Goal: Communication & Community: Answer question/provide support

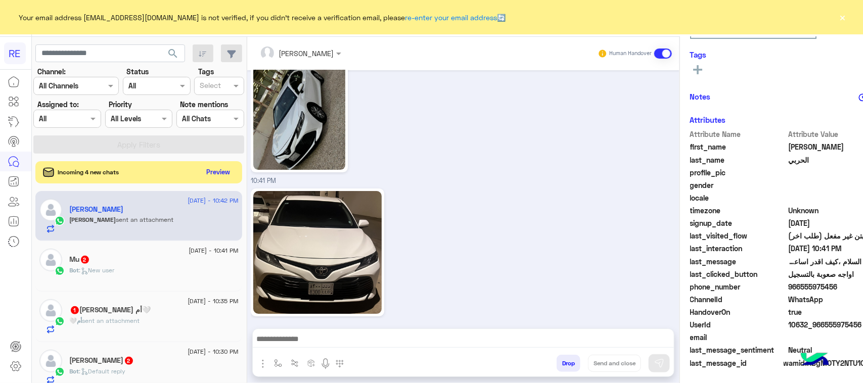
click at [156, 325] on div "🤍أم sent an attachment" at bounding box center [154, 325] width 169 height 18
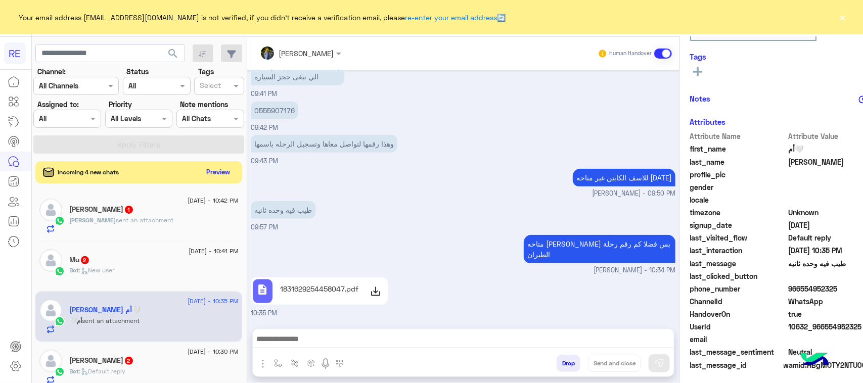
scroll to position [160, 0]
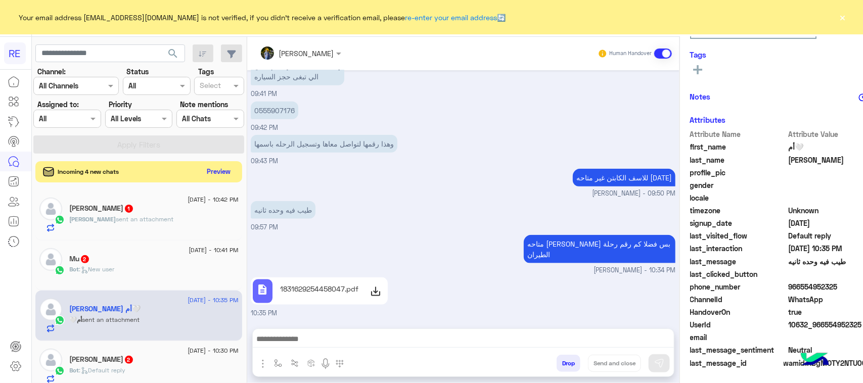
click at [203, 172] on button "Preview" at bounding box center [218, 172] width 31 height 14
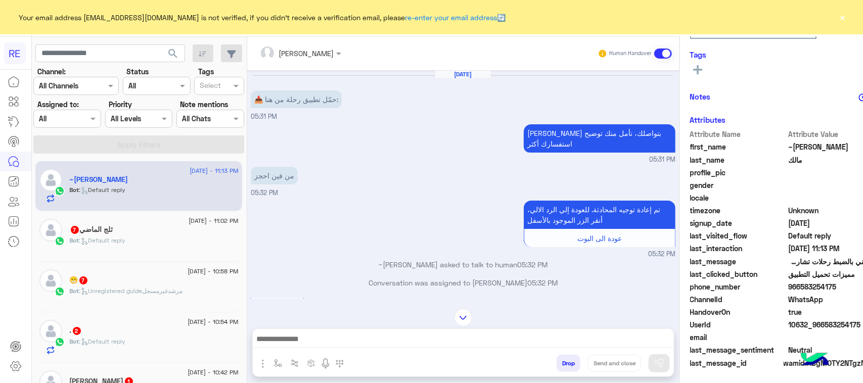
scroll to position [156, 0]
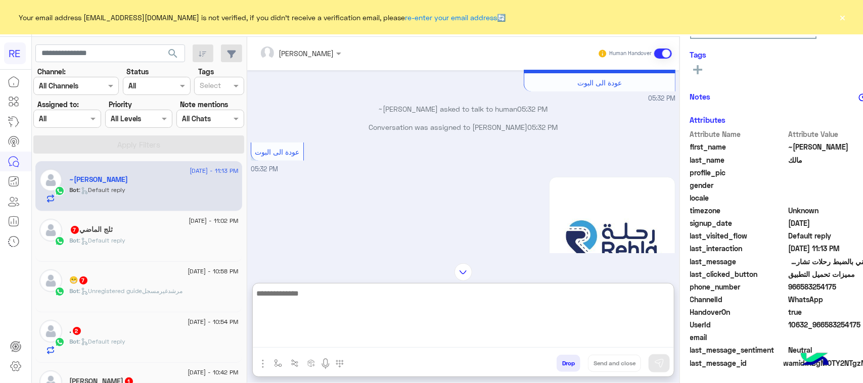
click at [439, 338] on textarea at bounding box center [463, 317] width 421 height 61
paste textarea "**********"
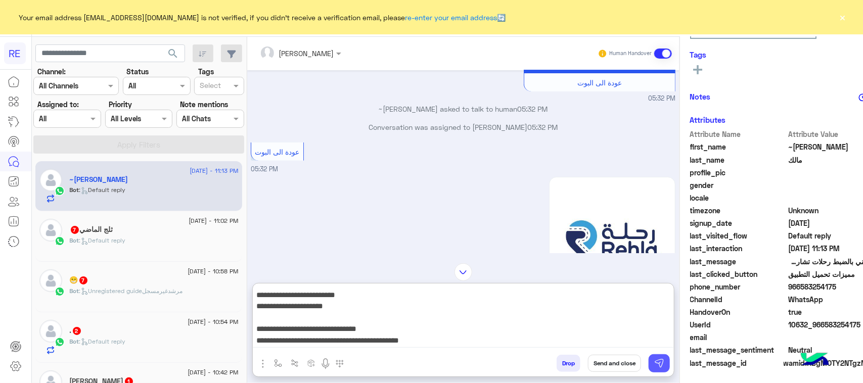
type textarea "**********"
click at [654, 364] on img at bounding box center [659, 363] width 10 height 10
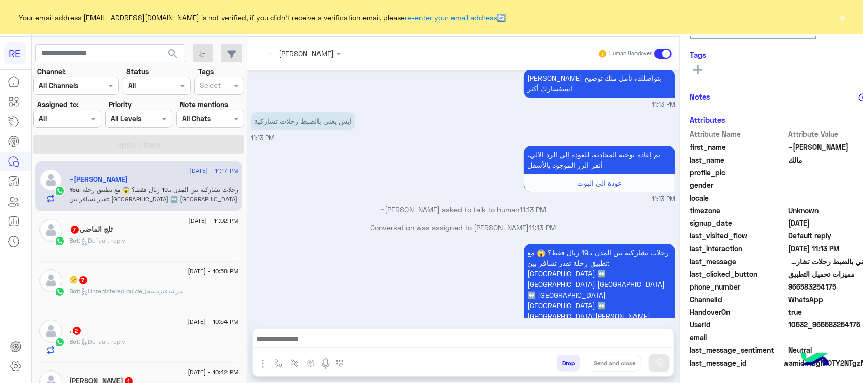
scroll to position [1545, 0]
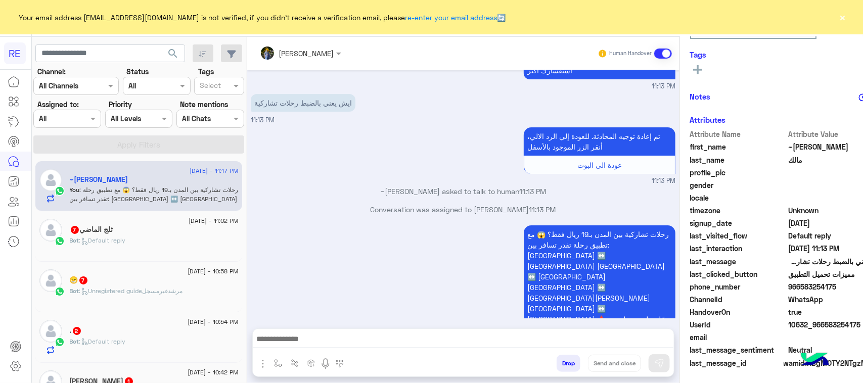
click at [176, 242] on div "Bot : Default reply" at bounding box center [154, 245] width 169 height 18
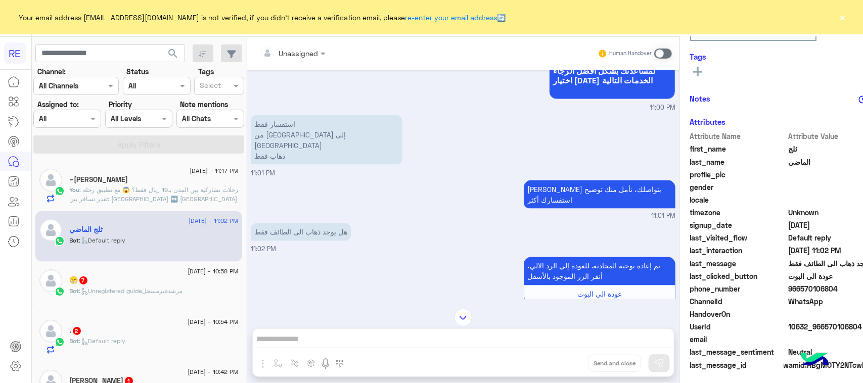
scroll to position [160, 0]
click at [269, 135] on p "استفسار فقط من جدة إلى الطائف ذهاب فقط" at bounding box center [327, 140] width 152 height 50
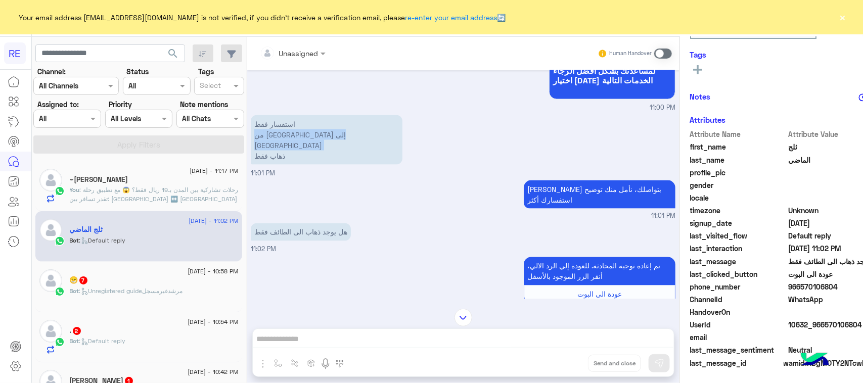
click at [269, 135] on p "استفسار فقط من جدة إلى الطائف ذهاب فقط" at bounding box center [327, 140] width 152 height 50
click at [654, 53] on span at bounding box center [663, 54] width 18 height 10
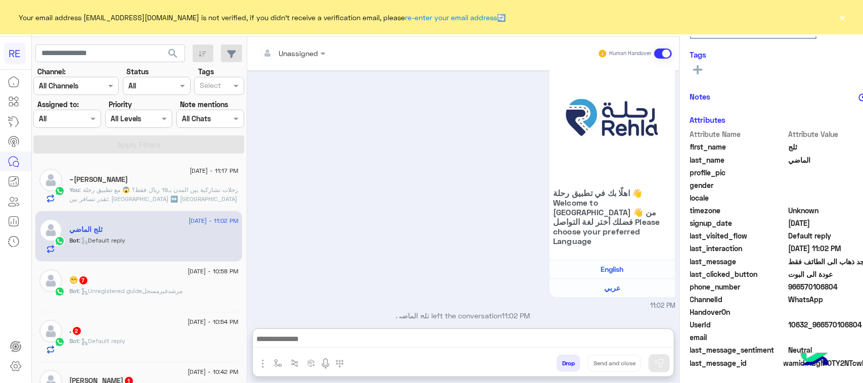
click at [453, 342] on textarea at bounding box center [463, 340] width 421 height 15
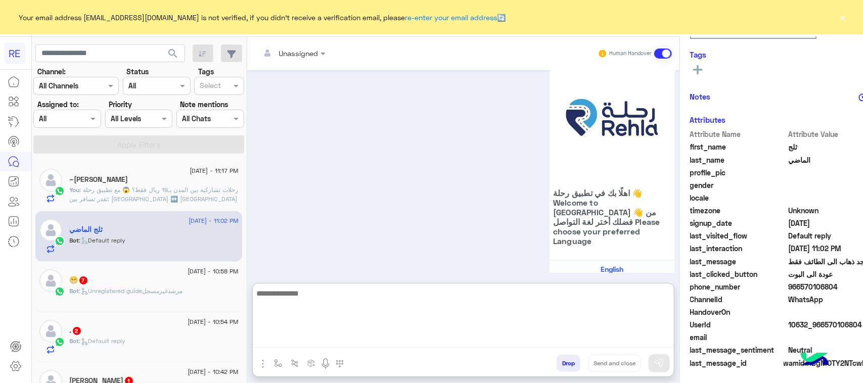
paste textarea "**********"
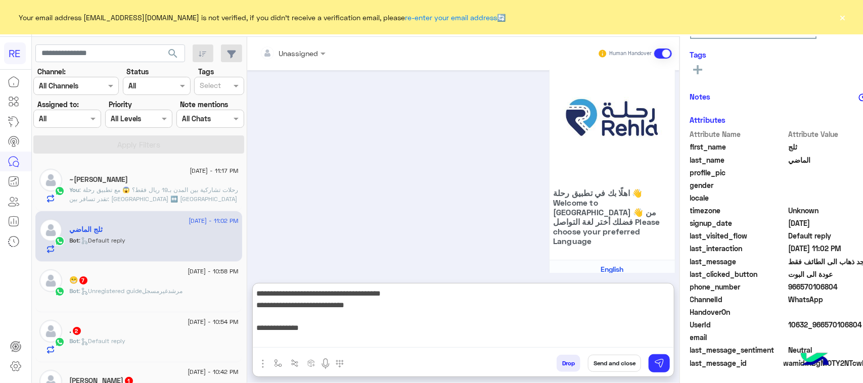
scroll to position [156, 0]
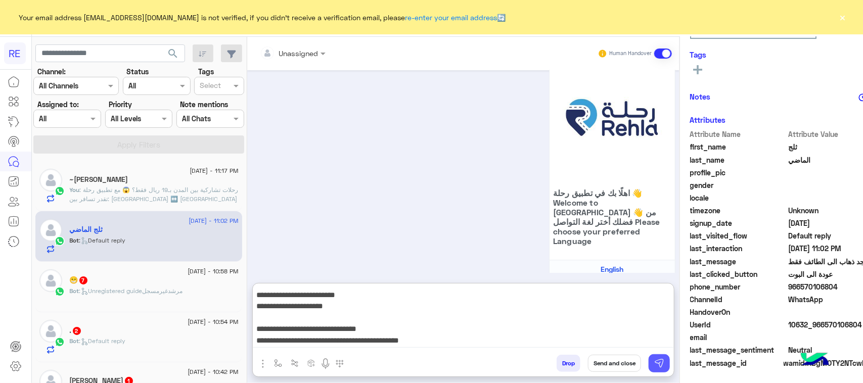
type textarea "**********"
click at [654, 359] on img at bounding box center [659, 363] width 10 height 10
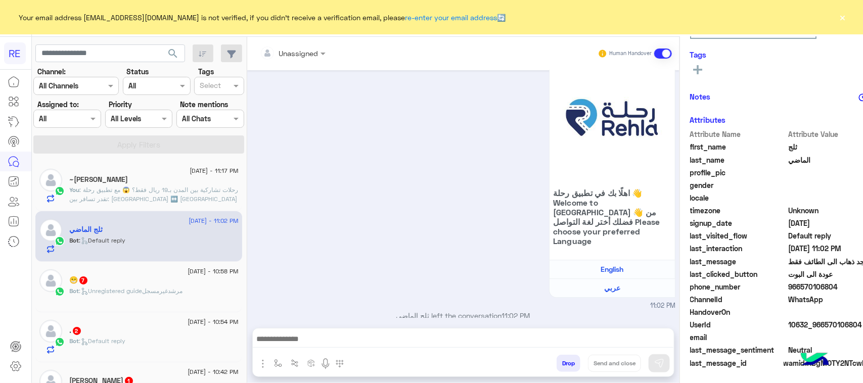
scroll to position [1148, 0]
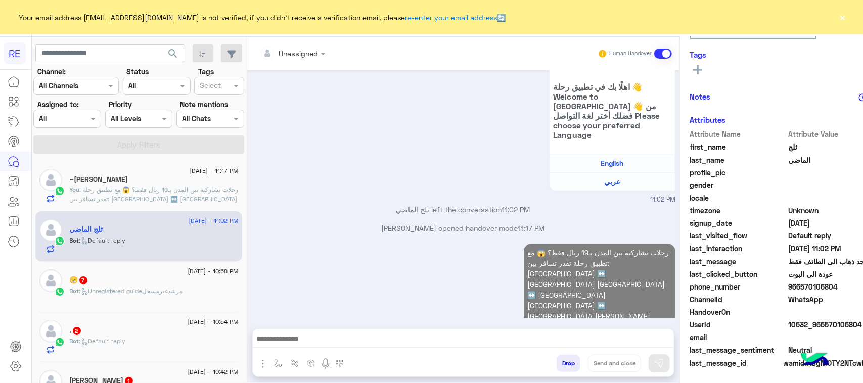
click at [125, 296] on p "Bot : Unregistered guideمرشدغيرمسجل" at bounding box center [126, 291] width 113 height 9
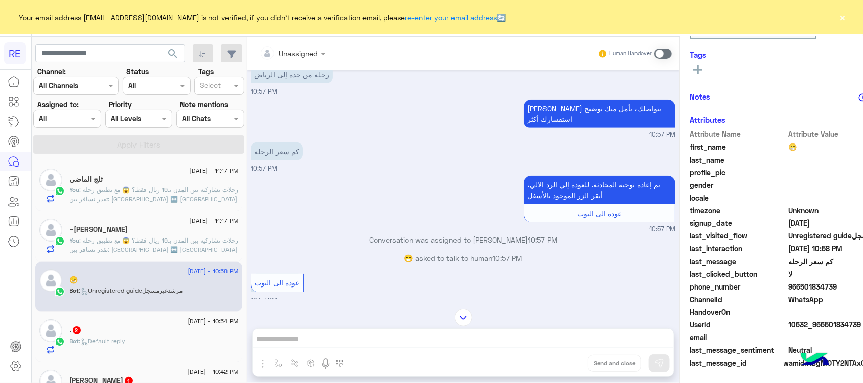
scroll to position [273, 0]
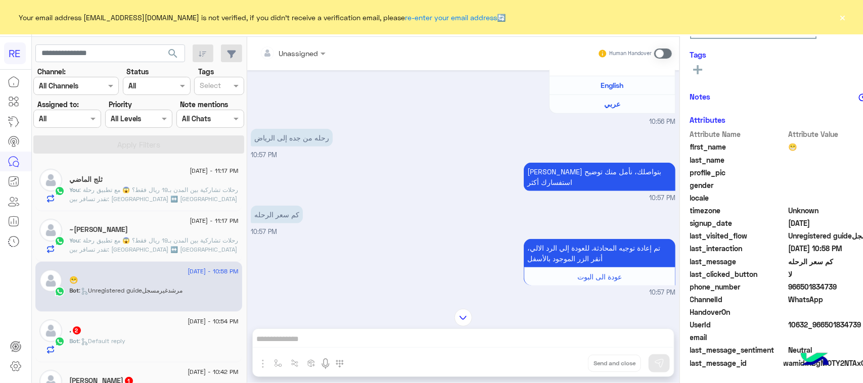
click at [369, 339] on div "Unassigned Human Handover Aug 12, 2025 السلام عليكم 10:56 PM وعليكم السلام ،كيف…" at bounding box center [463, 212] width 432 height 350
click at [654, 57] on span at bounding box center [663, 54] width 18 height 10
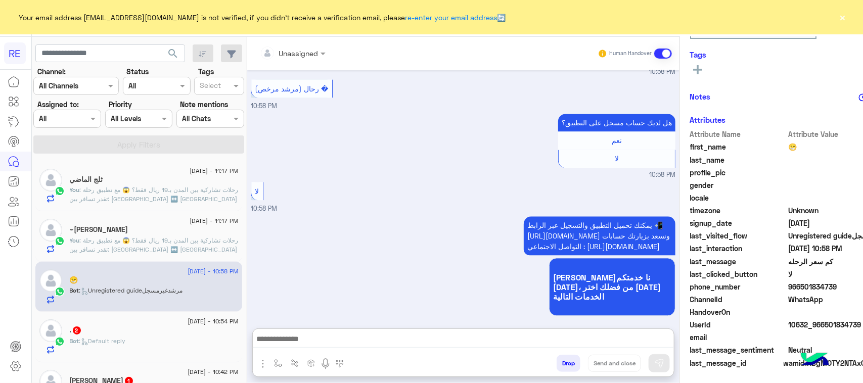
click at [489, 345] on textarea at bounding box center [463, 340] width 421 height 15
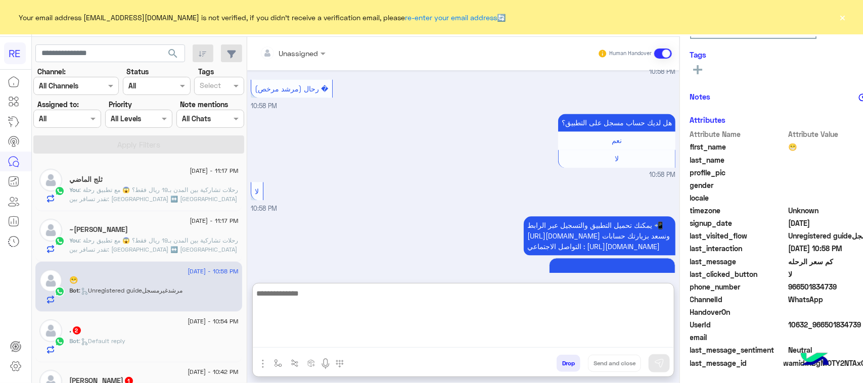
paste textarea "**********"
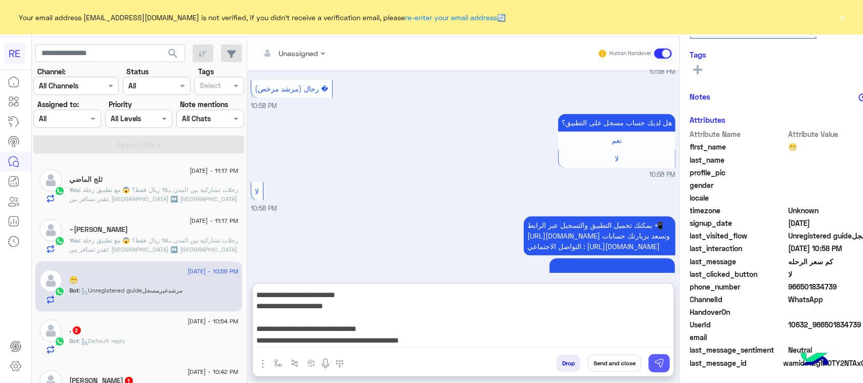
type textarea "**********"
click at [649, 365] on button at bounding box center [659, 363] width 21 height 18
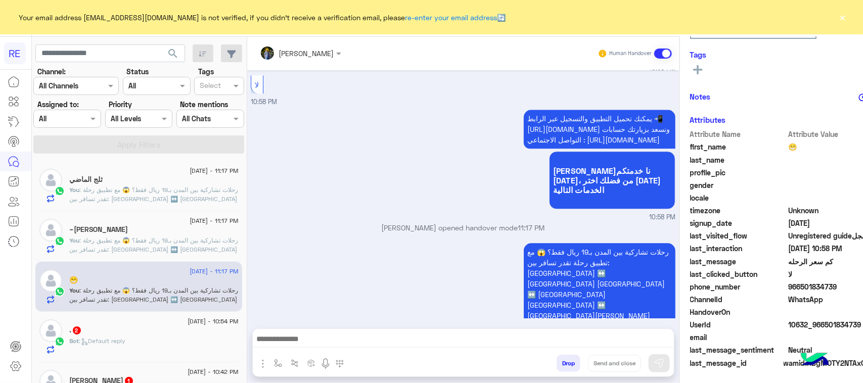
scroll to position [1112, 0]
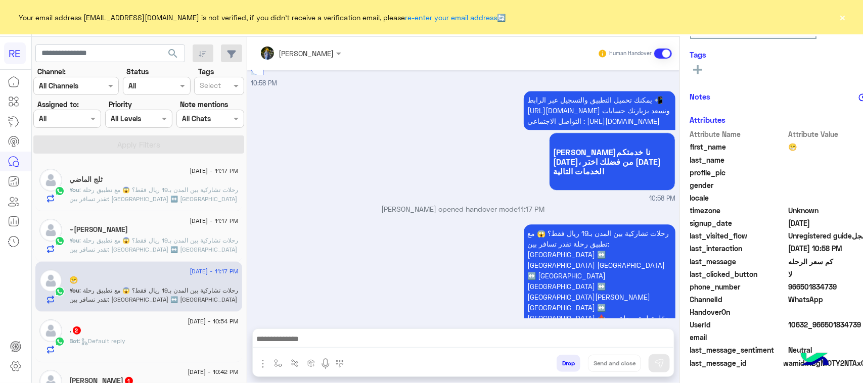
click at [140, 330] on div ". 2" at bounding box center [154, 331] width 169 height 11
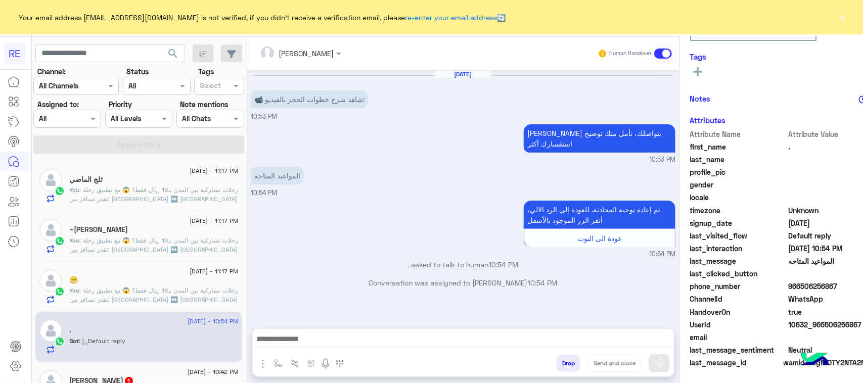
scroll to position [160, 0]
click at [501, 343] on textarea at bounding box center [463, 340] width 421 height 15
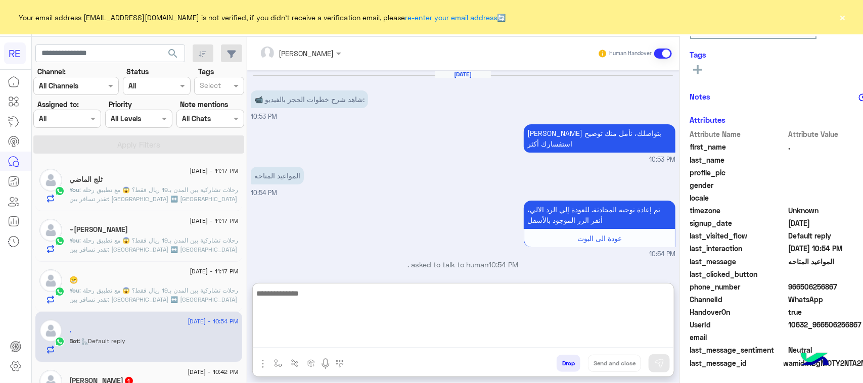
paste textarea "**********"
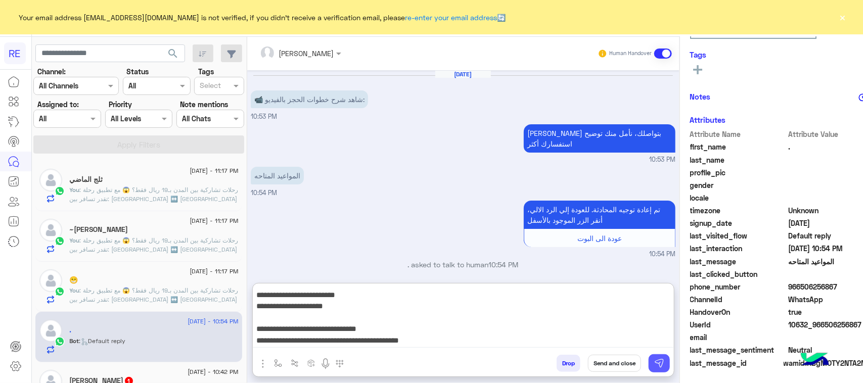
type textarea "**********"
click at [654, 365] on img at bounding box center [659, 363] width 10 height 10
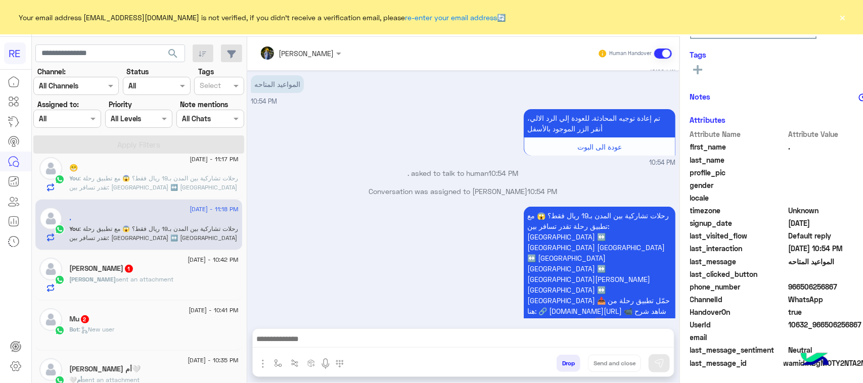
scroll to position [126, 0]
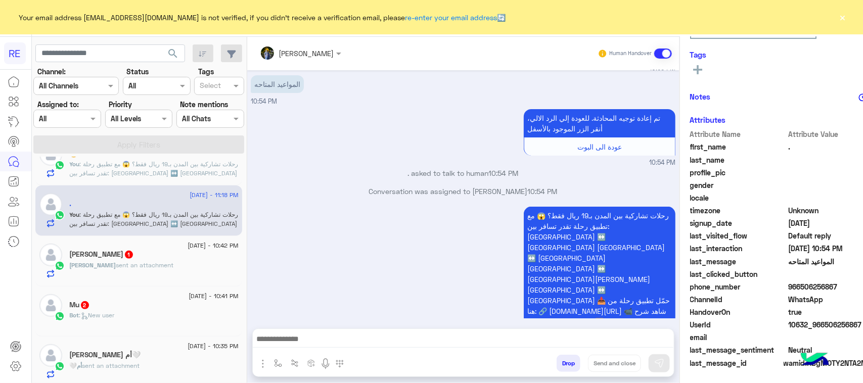
click at [119, 273] on div "فيصل sent an attachment" at bounding box center [154, 270] width 169 height 18
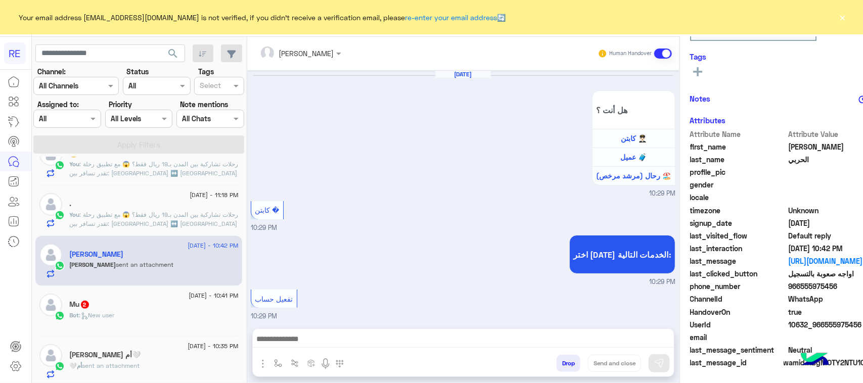
scroll to position [1474, 0]
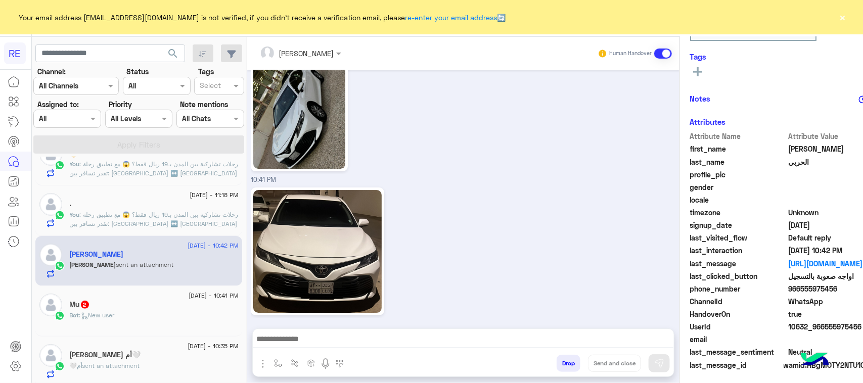
click at [106, 312] on p "Bot : New user" at bounding box center [92, 315] width 45 height 9
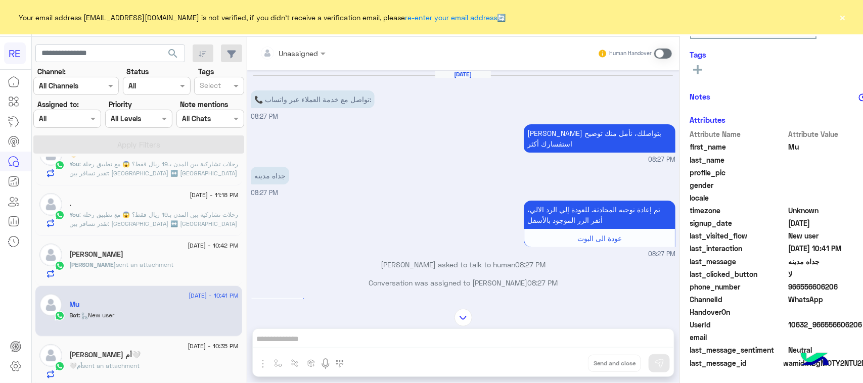
click at [654, 54] on span at bounding box center [663, 54] width 18 height 10
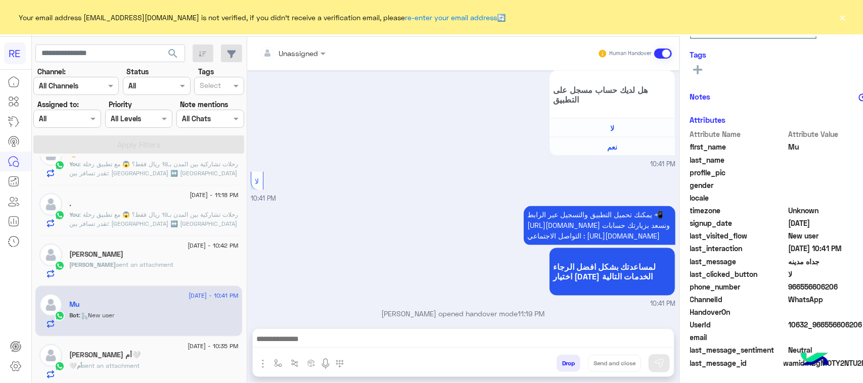
click at [468, 337] on textarea at bounding box center [463, 340] width 421 height 15
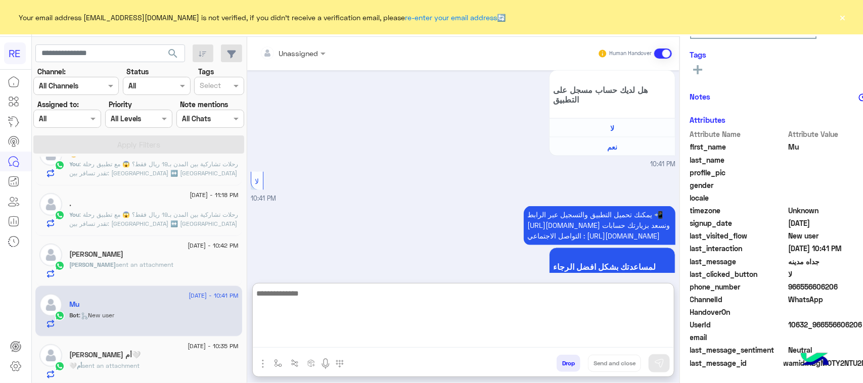
paste textarea "**********"
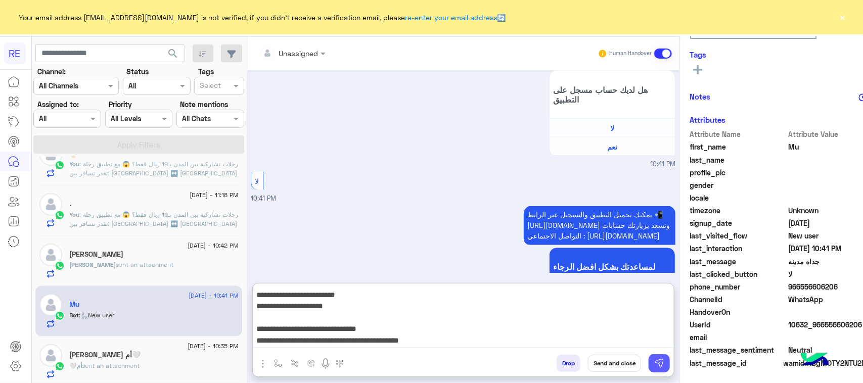
type textarea "**********"
click at [654, 365] on img at bounding box center [659, 363] width 10 height 10
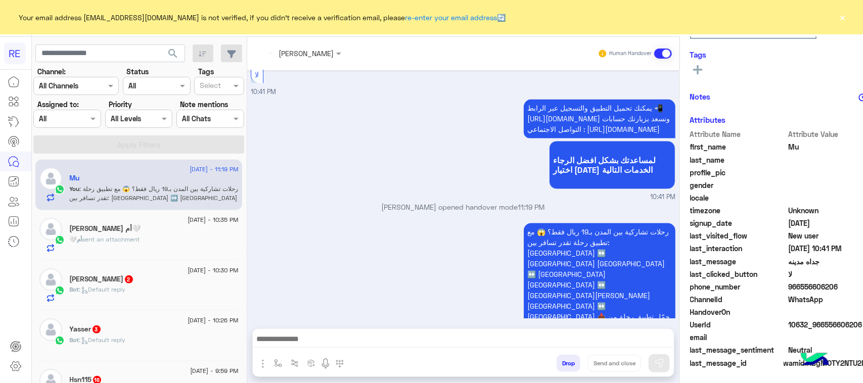
scroll to position [843, 0]
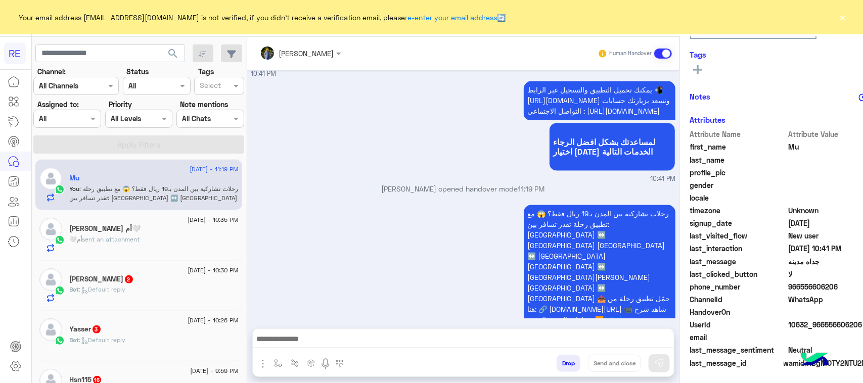
click at [144, 286] on div "ابوياسمين 2" at bounding box center [154, 280] width 169 height 11
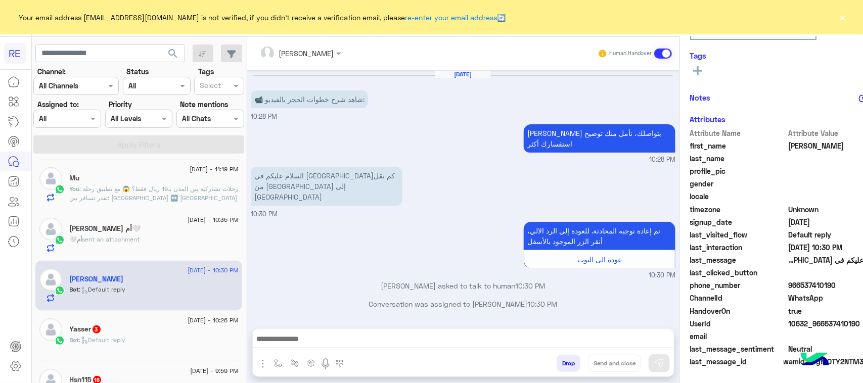
scroll to position [158, 0]
click at [378, 342] on textarea at bounding box center [463, 340] width 421 height 15
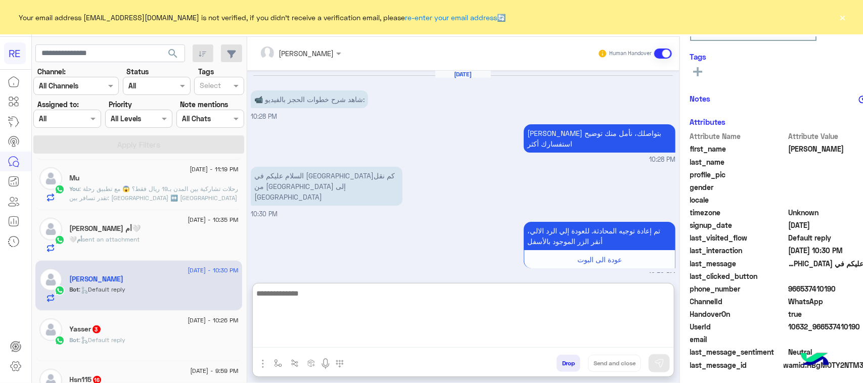
scroll to position [160, 0]
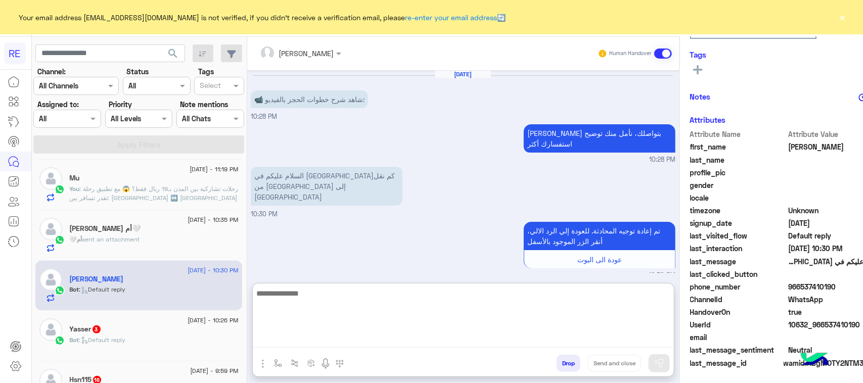
paste textarea "**********"
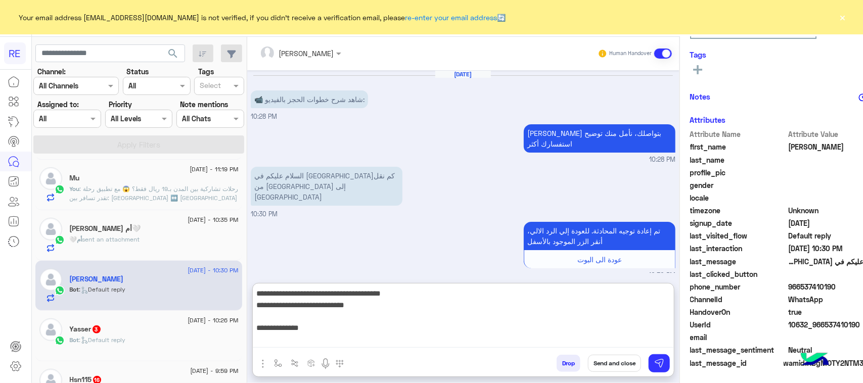
scroll to position [156, 0]
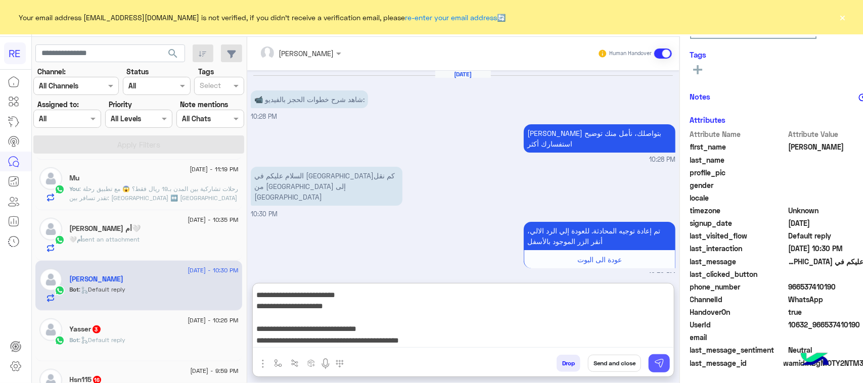
type textarea "**********"
click at [649, 365] on button at bounding box center [659, 363] width 21 height 18
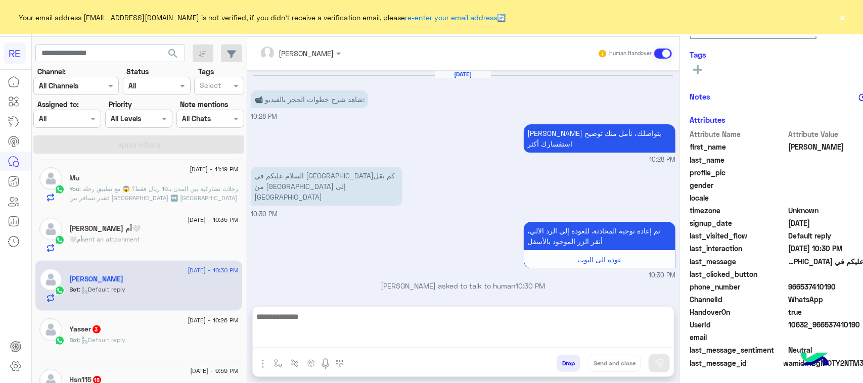
scroll to position [0, 0]
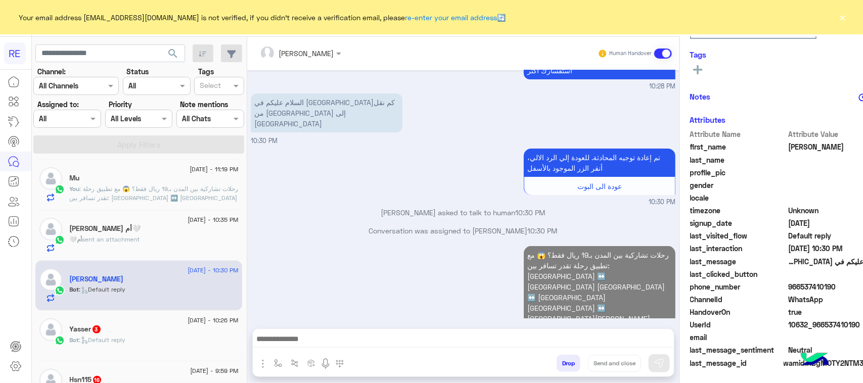
click at [154, 353] on div "Bot : Default reply" at bounding box center [154, 345] width 169 height 18
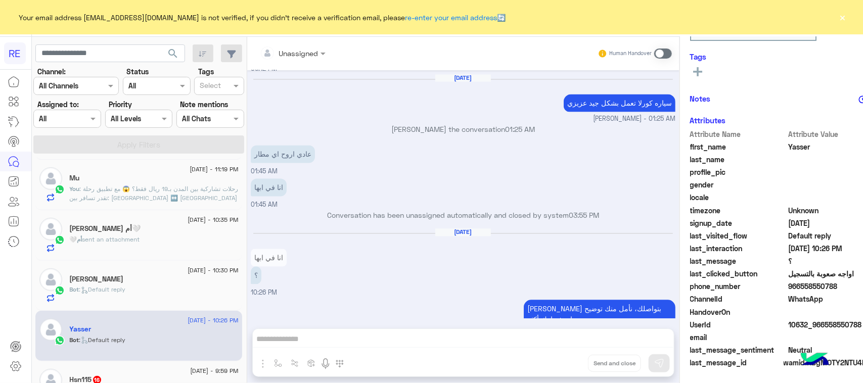
click at [353, 340] on div "Unassigned Human Handover Aug 9, 2025 تفعيل حساب 03:49 PM يمكنك الاطلاع على شرو…" at bounding box center [463, 212] width 432 height 350
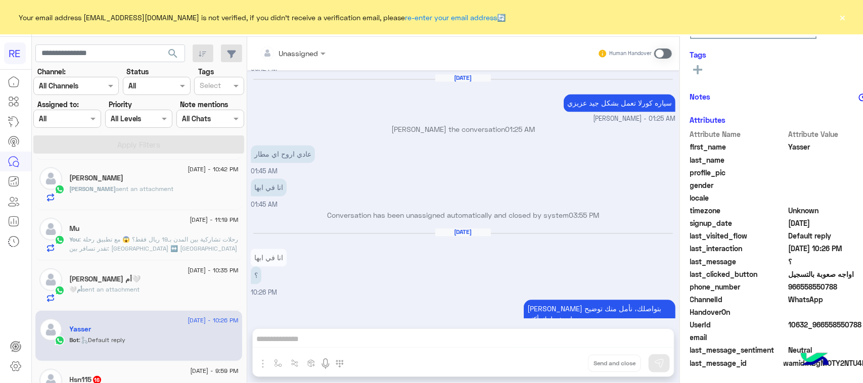
click at [378, 349] on div "Unassigned Human Handover Aug 9, 2025 تفعيل حساب 03:49 PM يمكنك الاطلاع على شرو…" at bounding box center [463, 212] width 432 height 350
click at [378, 339] on div "Unassigned Human Handover Aug 9, 2025 تفعيل حساب 03:49 PM يمكنك الاطلاع على شرو…" at bounding box center [463, 212] width 432 height 350
click at [632, 59] on div "Human Handover" at bounding box center [634, 53] width 74 height 18
click at [654, 54] on span at bounding box center [663, 54] width 18 height 10
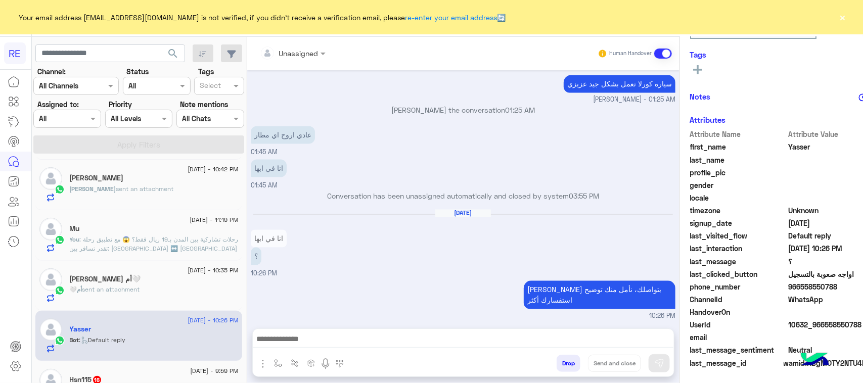
click at [397, 330] on div at bounding box center [463, 341] width 421 height 25
click at [400, 337] on textarea at bounding box center [463, 340] width 421 height 15
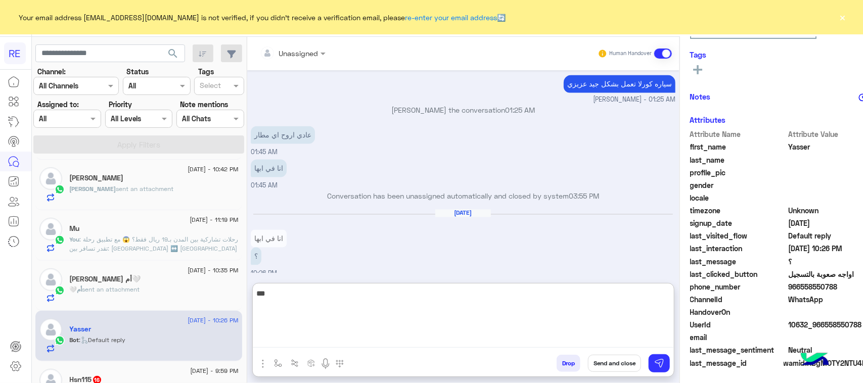
type textarea "***"
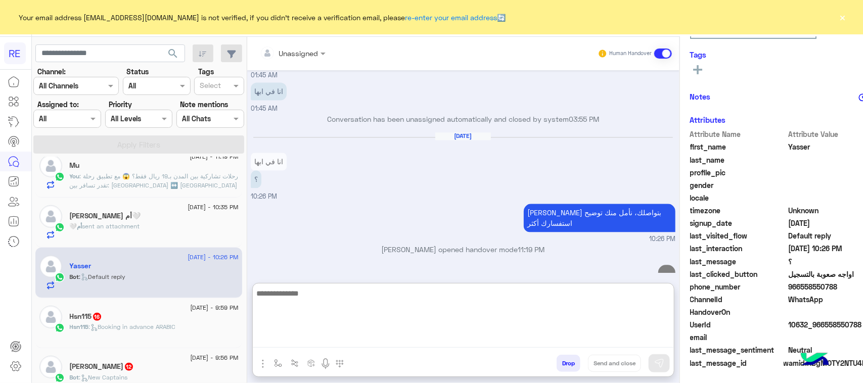
click at [191, 311] on span "12 August - 9:59 PM" at bounding box center [215, 307] width 48 height 9
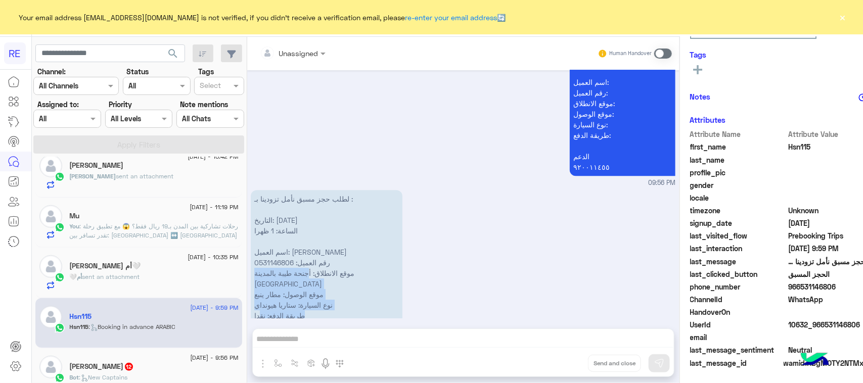
drag, startPoint x: 299, startPoint y: 234, endPoint x: 230, endPoint y: 268, distance: 77.1
click at [251, 268] on p "لطلب حجز مسبق نأمل تزودينا بـ : التاريخ: 15 / 08 / 2025 الساعة: 1 ظهرا اسم العم…" at bounding box center [327, 273] width 152 height 166
click at [251, 291] on p "لطلب حجز مسبق نأمل تزودينا بـ : التاريخ: 15 / 08 / 2025 الساعة: 1 ظهرا اسم العم…" at bounding box center [327, 273] width 152 height 166
click at [367, 228] on div "لطلب حجز مسبق نأمل تزودينا بـ : التاريخ: 15 / 08 / 2025 الساعة: 1 ظهرا اسم العم…" at bounding box center [463, 279] width 425 height 182
click at [346, 234] on p "لطلب حجز مسبق نأمل تزودينا بـ : التاريخ: 15 / 08 / 2025 الساعة: 1 ظهرا اسم العم…" at bounding box center [327, 274] width 152 height 166
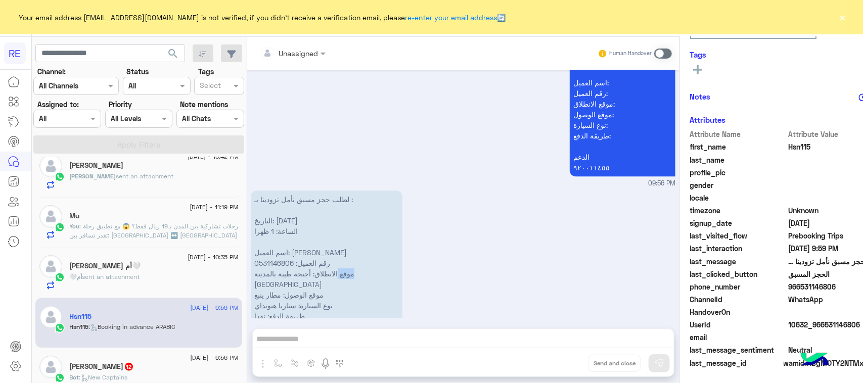
click at [346, 234] on p "لطلب حجز مسبق نأمل تزودينا بـ : التاريخ: 15 / 08 / 2025 الساعة: 1 ظهرا اسم العم…" at bounding box center [327, 274] width 152 height 166
click at [279, 248] on p "لطلب حجز مسبق نأمل تزودينا بـ : التاريخ: 15 / 08 / 2025 الساعة: 1 ظهرا اسم العم…" at bounding box center [327, 274] width 152 height 166
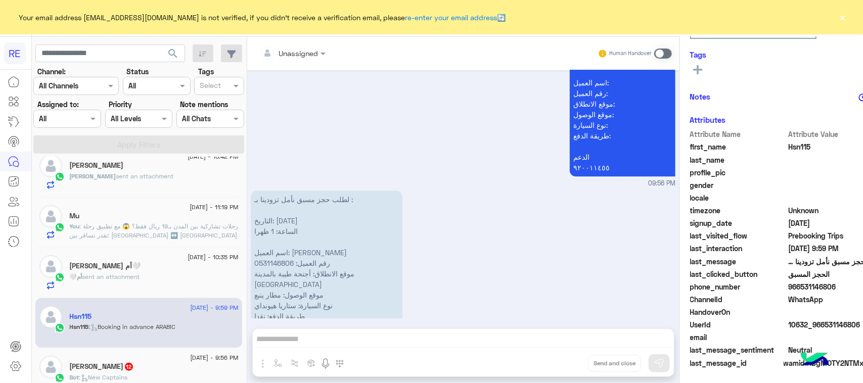
click at [311, 335] on div "Unassigned Human Handover Aug 12, 2025 ملاحظات و مقترحات 09:55 PM اترك لنا اقتر…" at bounding box center [463, 212] width 432 height 350
click at [654, 51] on span at bounding box center [663, 54] width 18 height 10
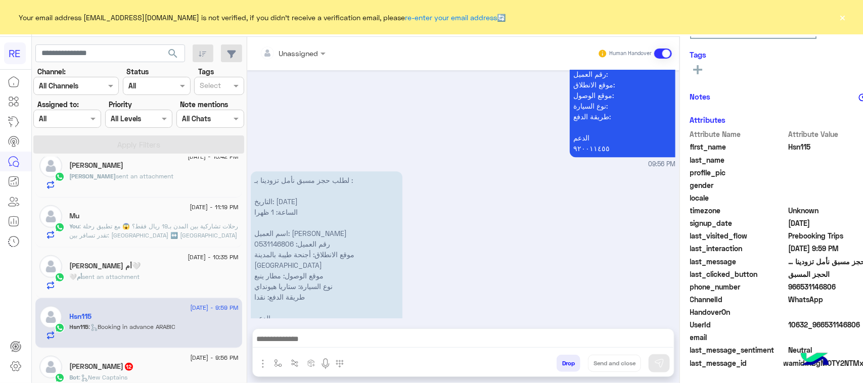
click at [334, 343] on textarea at bounding box center [463, 340] width 421 height 15
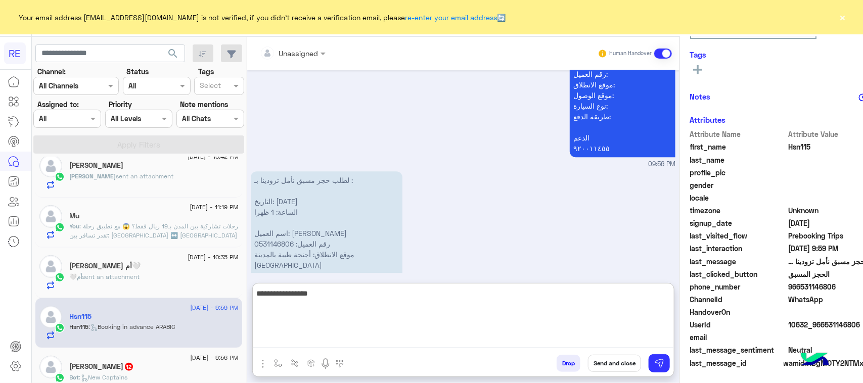
type textarea "**********"
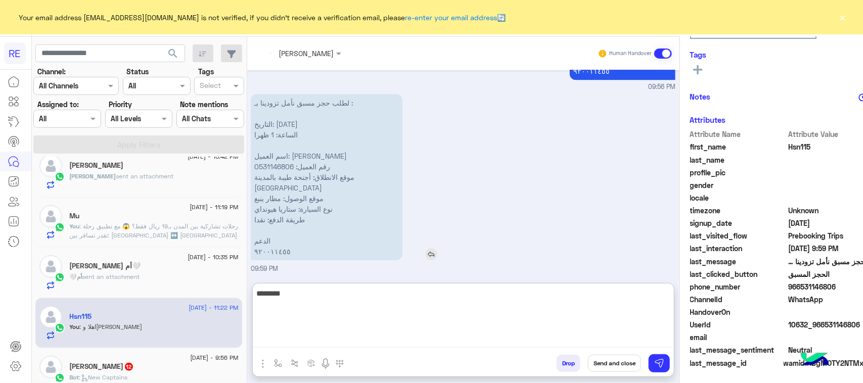
scroll to position [1453, 0]
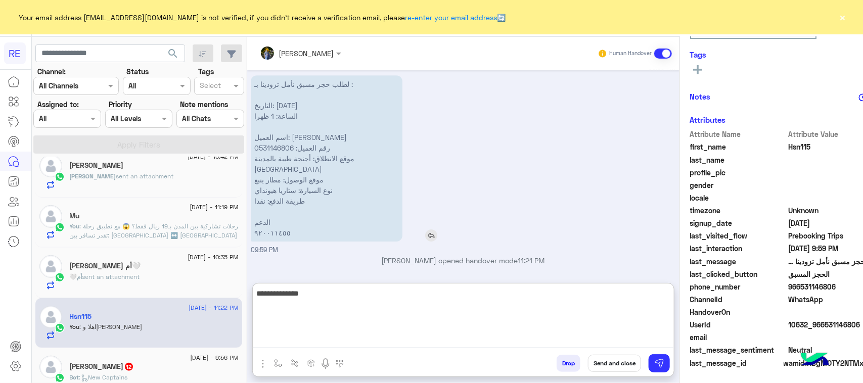
type textarea "**********"
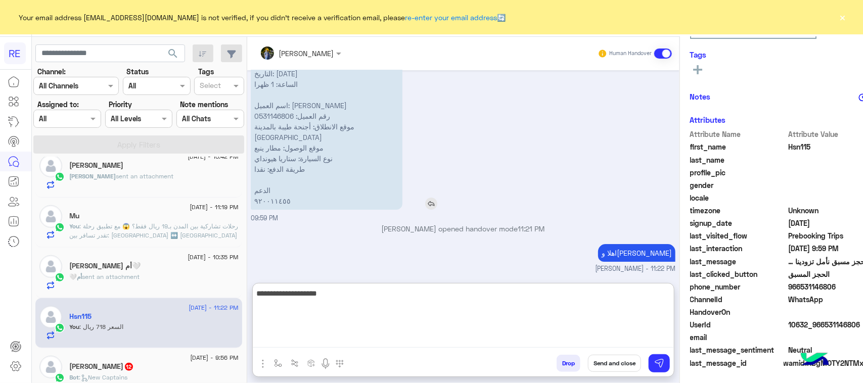
type textarea "**********"
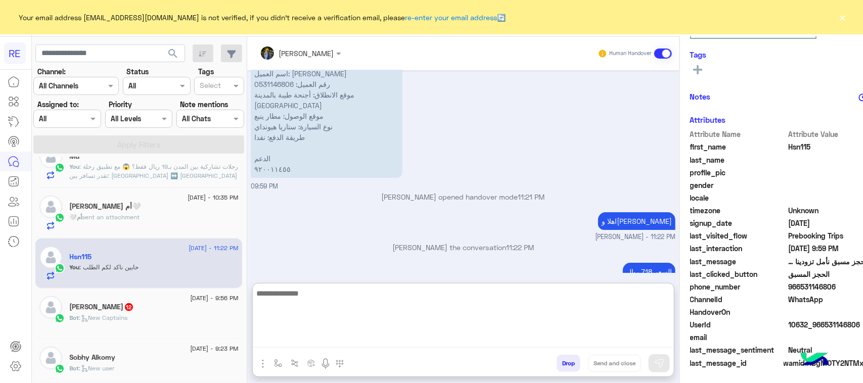
scroll to position [379, 0]
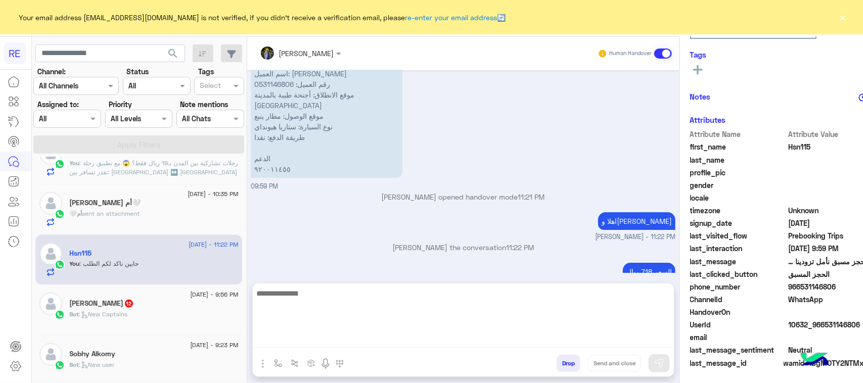
click at [123, 307] on div "ابو عبدالله 12" at bounding box center [154, 304] width 169 height 11
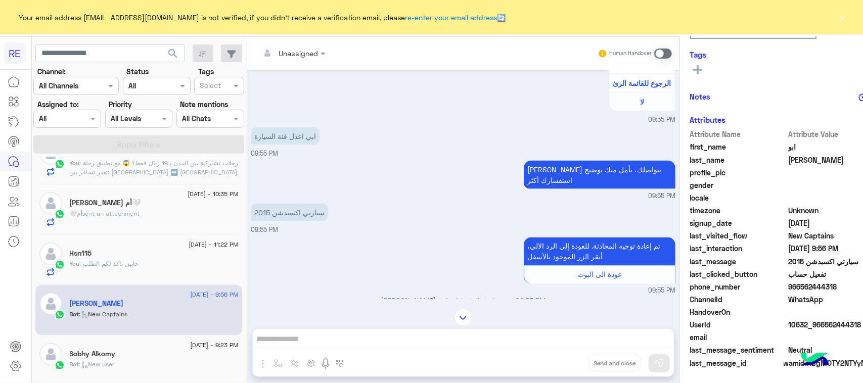
scroll to position [659, 0]
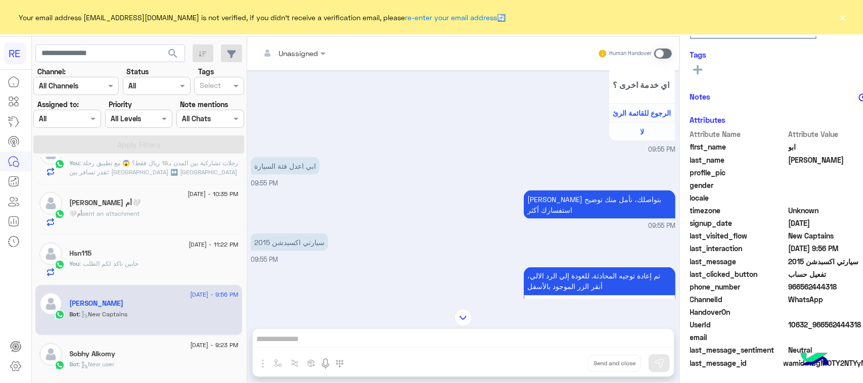
click at [552, 341] on div "Unassigned Human Handover Aug 12, 2025 🎦الفيديوهات التعليمية فيديو تمهيدي : htt…" at bounding box center [463, 212] width 432 height 350
click at [654, 51] on span at bounding box center [663, 54] width 18 height 10
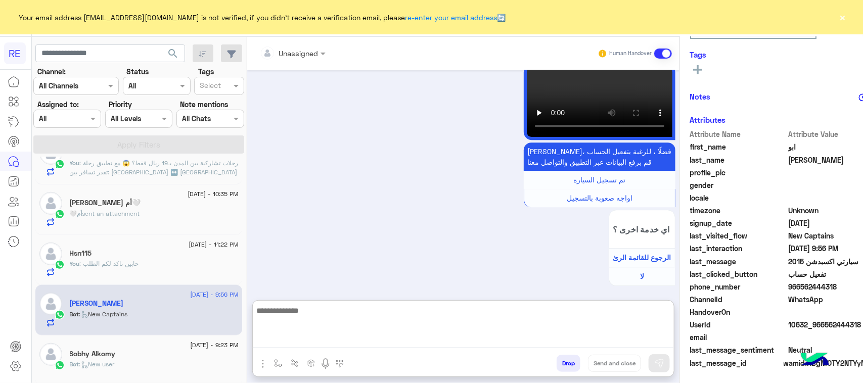
drag, startPoint x: 433, startPoint y: 344, endPoint x: 435, endPoint y: 336, distance: 8.3
click at [433, 343] on textarea at bounding box center [463, 325] width 421 height 43
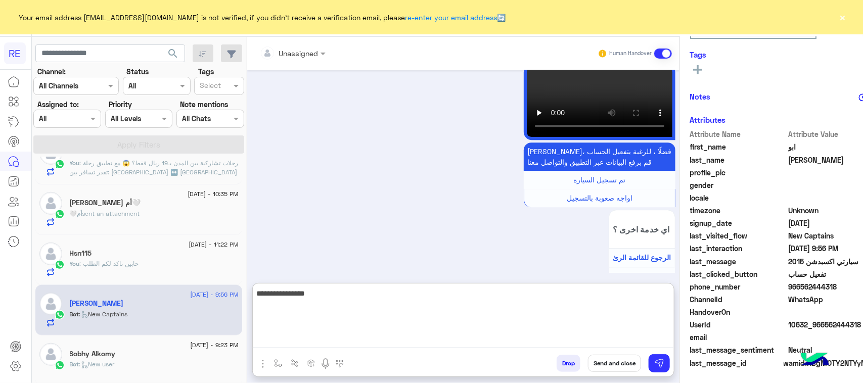
type textarea "**********"
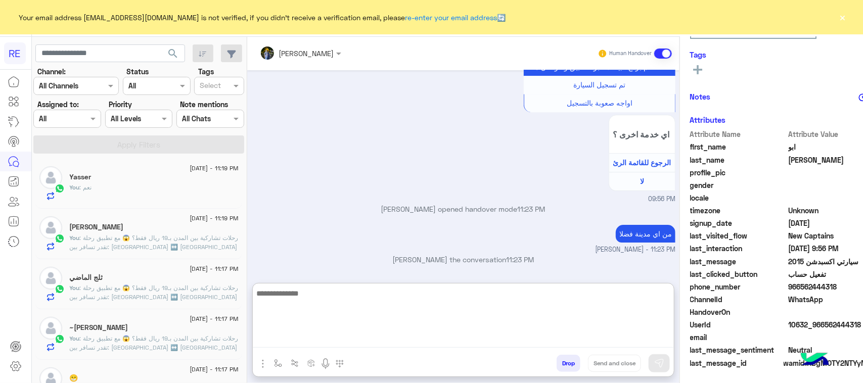
scroll to position [0, 0]
click at [140, 181] on div "Yasser" at bounding box center [154, 180] width 169 height 11
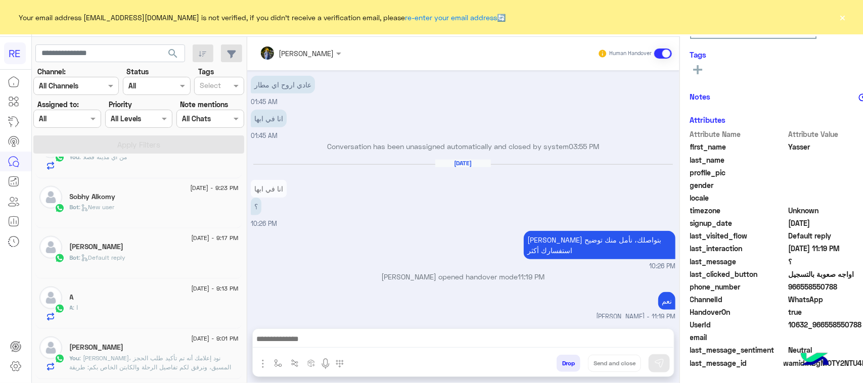
scroll to position [569, 0]
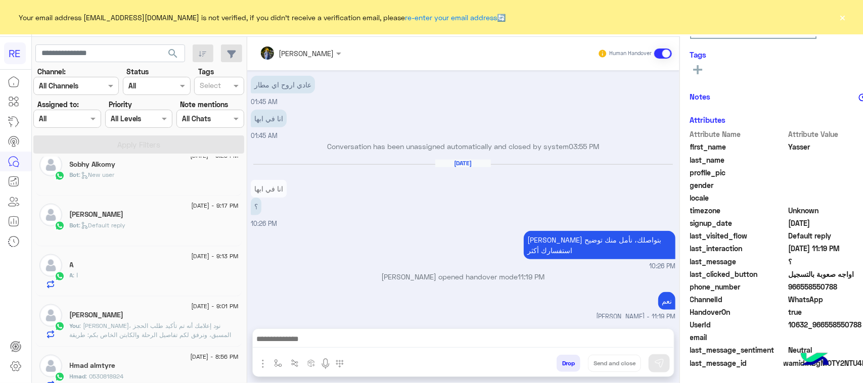
click at [140, 328] on span ": [PERSON_NAME]، نود إعلامك أنه تم تأكيد طلب الحجز المسبق، ونرفق لكم تفاصيل الر…" at bounding box center [154, 366] width 169 height 89
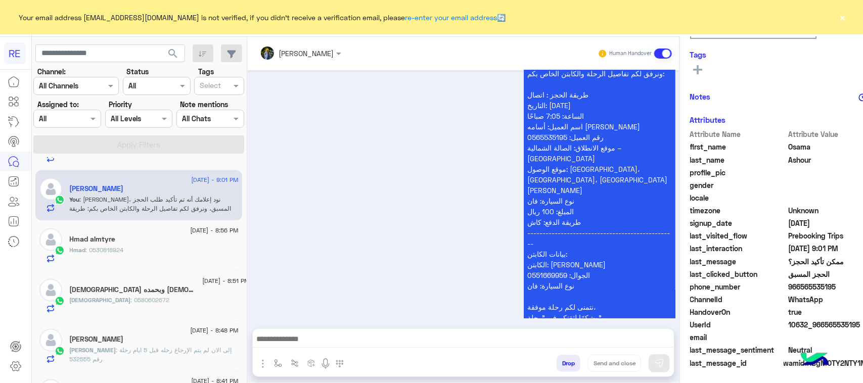
click at [139, 255] on div "Hmad : 0530818924" at bounding box center [154, 255] width 169 height 18
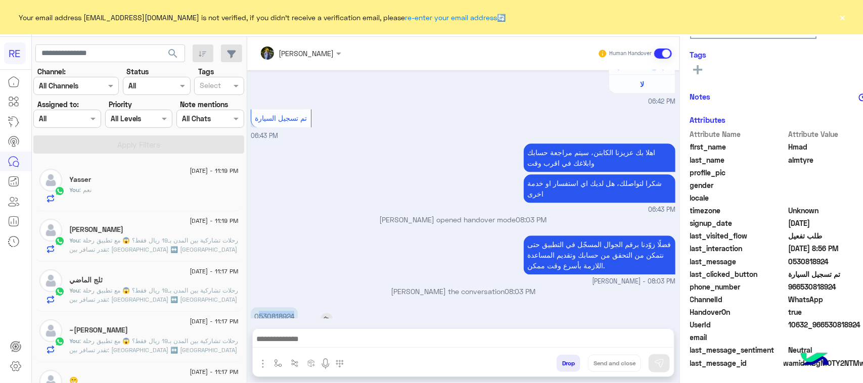
drag, startPoint x: 227, startPoint y: 294, endPoint x: 273, endPoint y: 297, distance: 46.1
click at [273, 307] on div "0530818924" at bounding box center [303, 316] width 105 height 18
copy p "530818924"
click at [291, 333] on div at bounding box center [463, 341] width 421 height 25
click at [292, 336] on textarea at bounding box center [463, 340] width 421 height 15
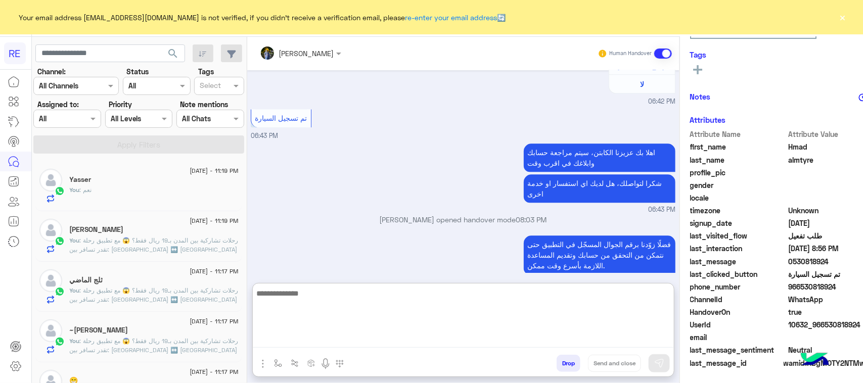
paste textarea "**********"
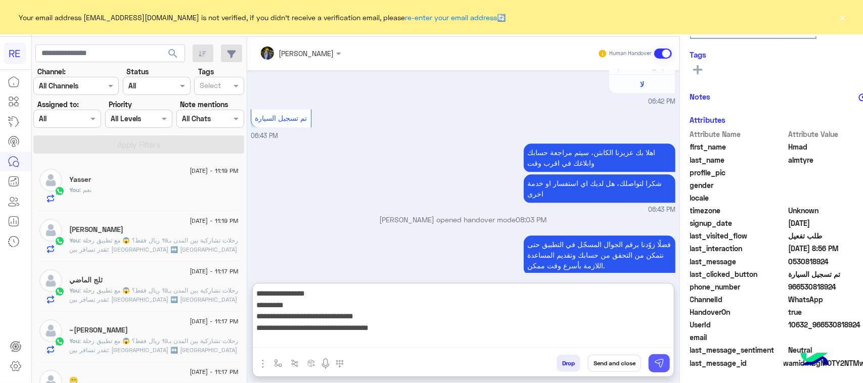
type textarea "**********"
click at [654, 362] on img at bounding box center [659, 363] width 10 height 10
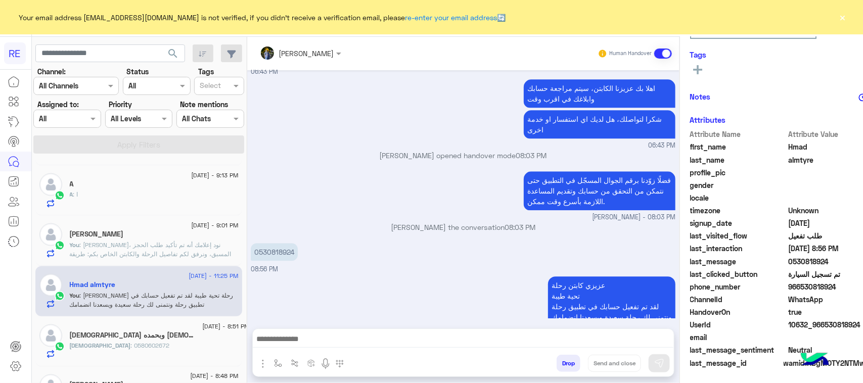
scroll to position [695, 0]
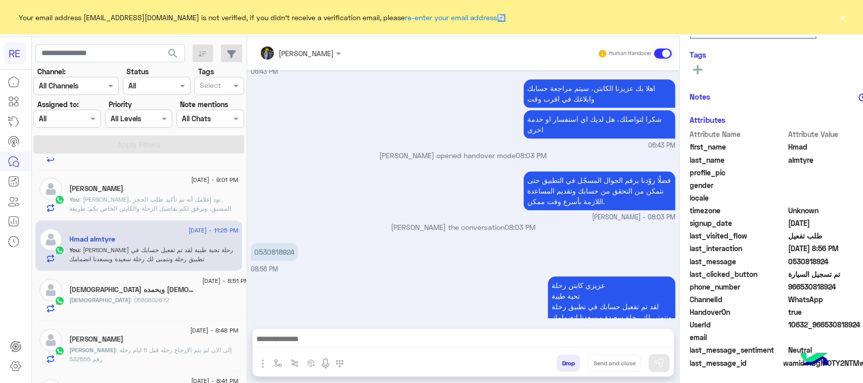
click at [125, 294] on h5 "سبحان الله وبحمده سبحان 1" at bounding box center [133, 290] width 126 height 9
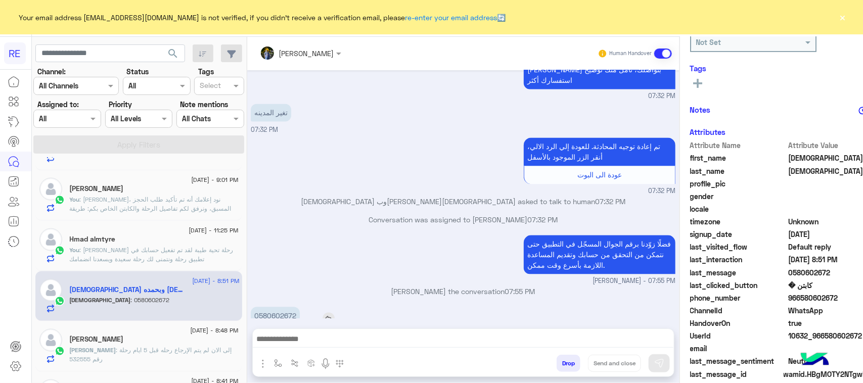
scroll to position [160, 0]
drag, startPoint x: 224, startPoint y: 298, endPoint x: 274, endPoint y: 298, distance: 50.0
click at [274, 307] on div "0580602672" at bounding box center [304, 316] width 107 height 18
click at [269, 307] on div "0580602672" at bounding box center [304, 316] width 107 height 18
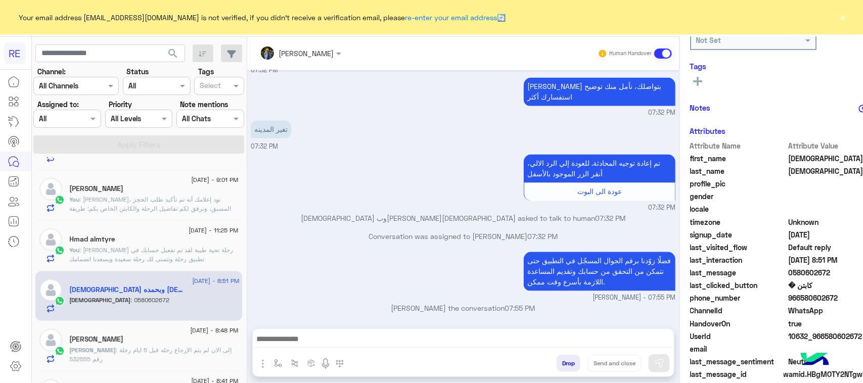
scroll to position [929, 0]
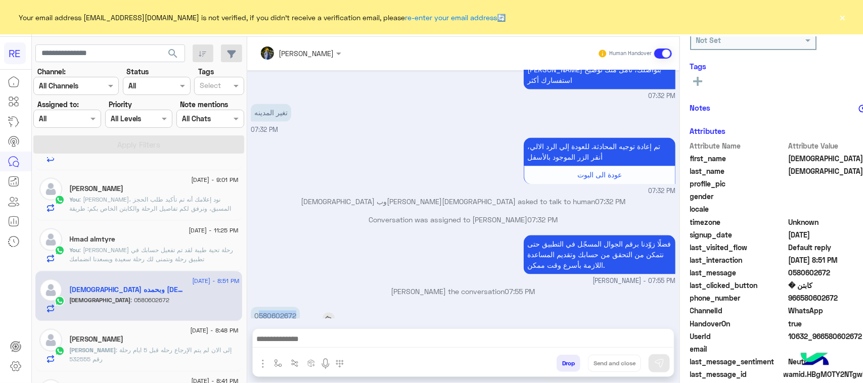
drag, startPoint x: 226, startPoint y: 312, endPoint x: 271, endPoint y: 300, distance: 46.6
click at [271, 307] on div "0580602672" at bounding box center [304, 316] width 107 height 18
copy p "580602672"
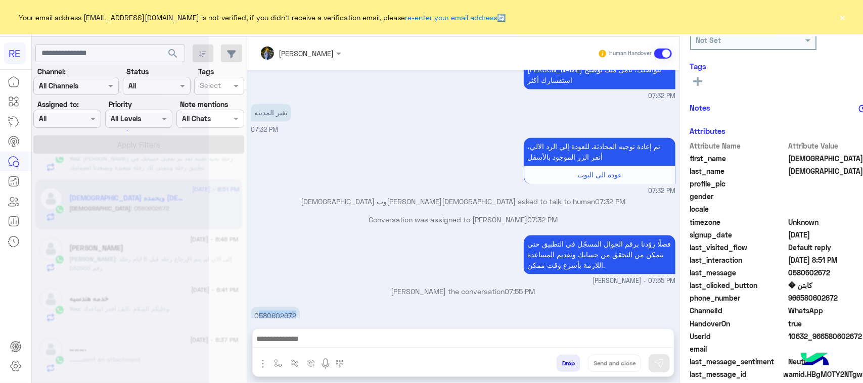
scroll to position [5, 0]
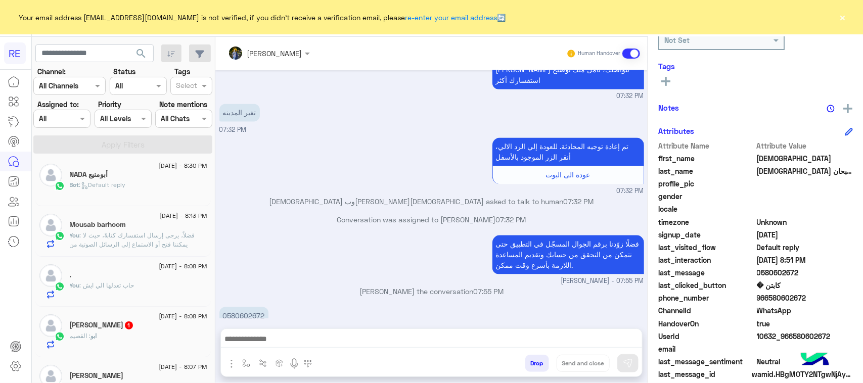
click at [132, 340] on div "ابو : القصيم" at bounding box center [138, 341] width 137 height 18
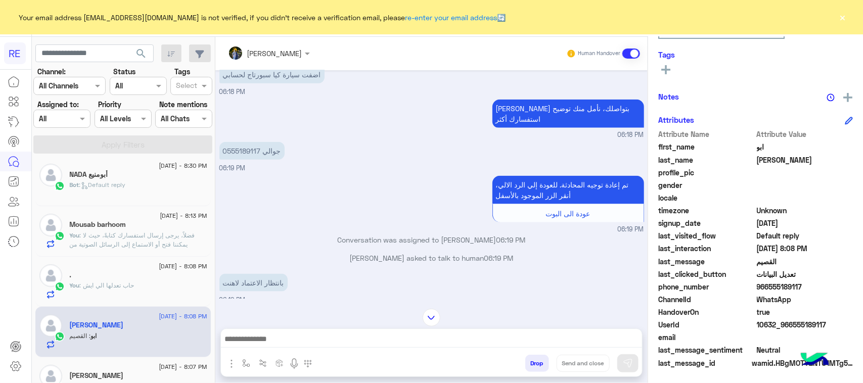
scroll to position [527, 0]
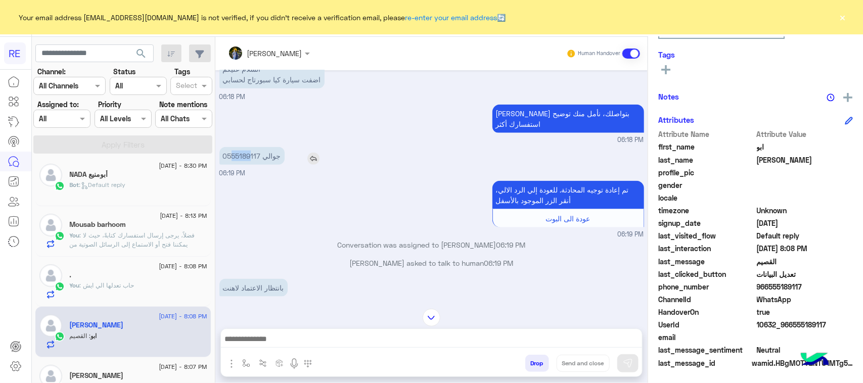
drag, startPoint x: 229, startPoint y: 148, endPoint x: 250, endPoint y: 150, distance: 21.3
click at [250, 150] on p "جوالي 0555189117" at bounding box center [251, 156] width 65 height 18
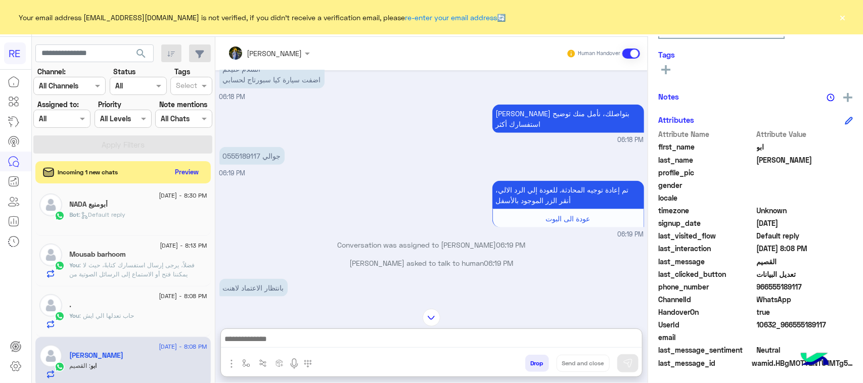
click at [373, 333] on textarea at bounding box center [431, 340] width 421 height 15
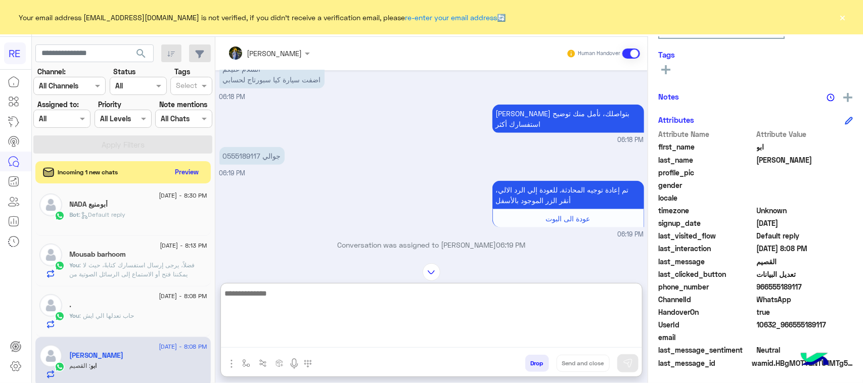
paste textarea "**********"
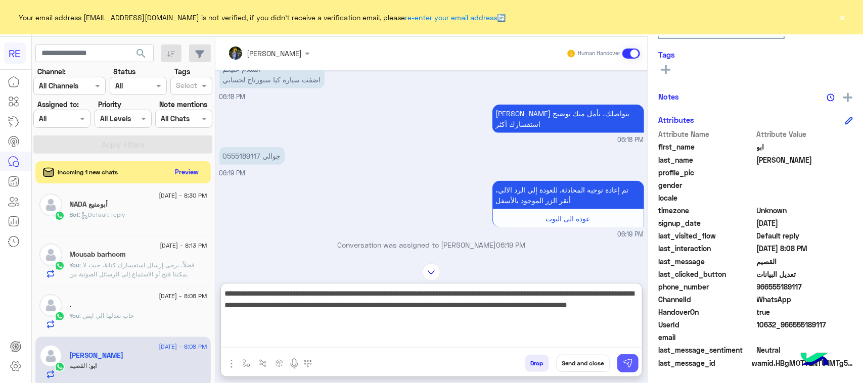
type textarea "**********"
click at [625, 360] on img at bounding box center [628, 363] width 10 height 10
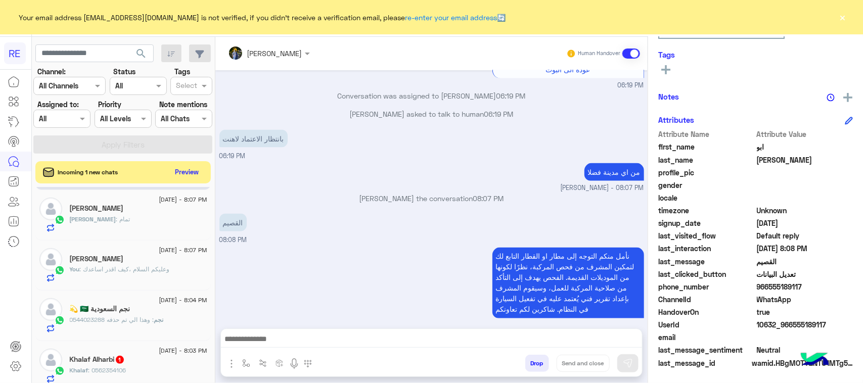
scroll to position [258, 0]
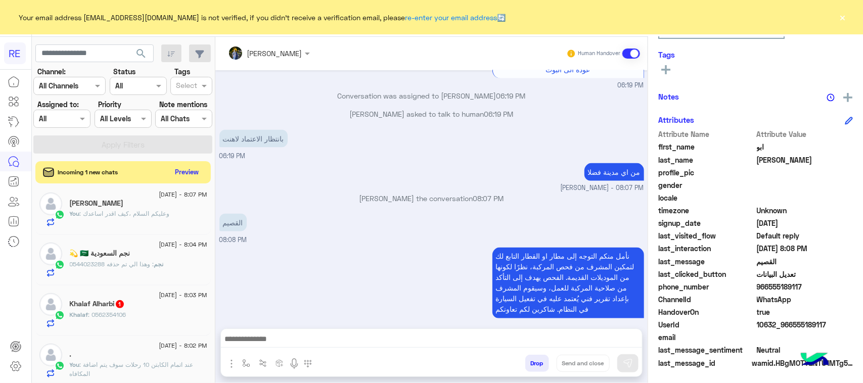
click at [141, 317] on div "Khalaf : 0562354106" at bounding box center [138, 319] width 137 height 18
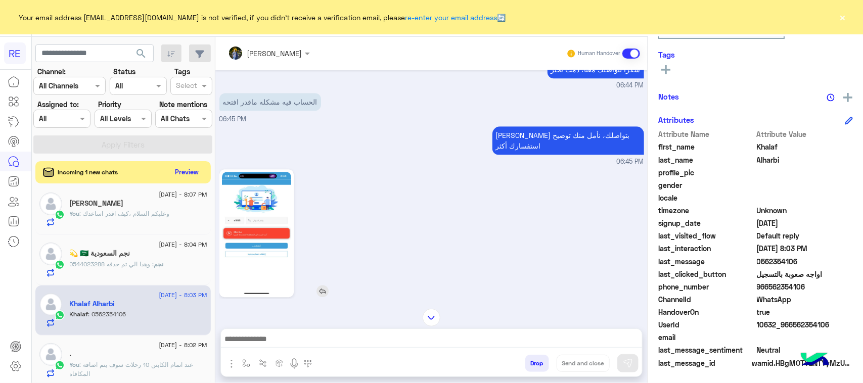
scroll to position [1245, 0]
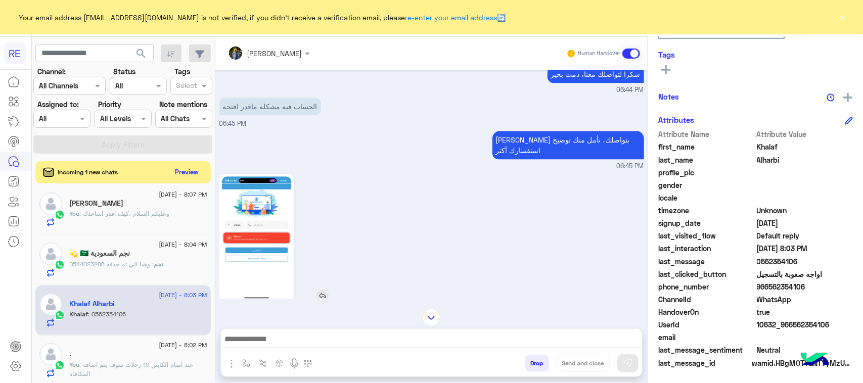
click at [264, 213] on img at bounding box center [256, 237] width 69 height 123
click at [244, 358] on button "button" at bounding box center [246, 363] width 17 height 17
click at [258, 342] on input "text" at bounding box center [264, 342] width 41 height 12
type input "*****"
click at [260, 307] on span "مشاكل السرا تحديث" at bounding box center [276, 303] width 65 height 9
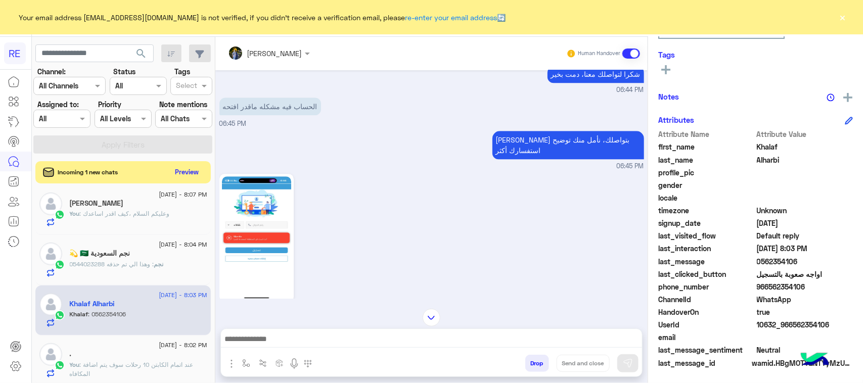
type textarea "**********"
click at [626, 370] on button at bounding box center [627, 363] width 21 height 18
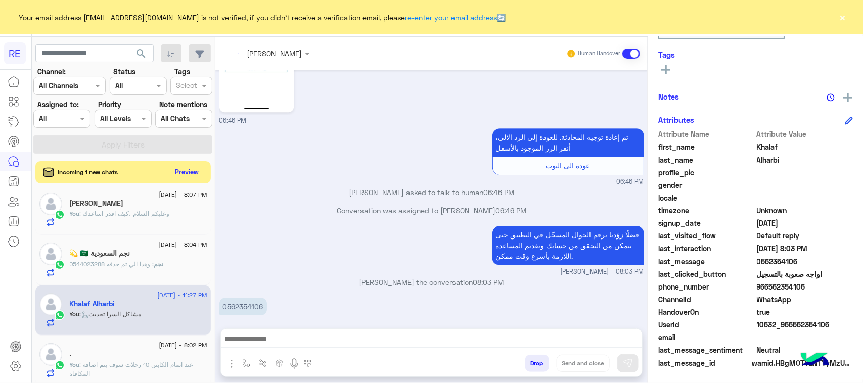
scroll to position [1616, 0]
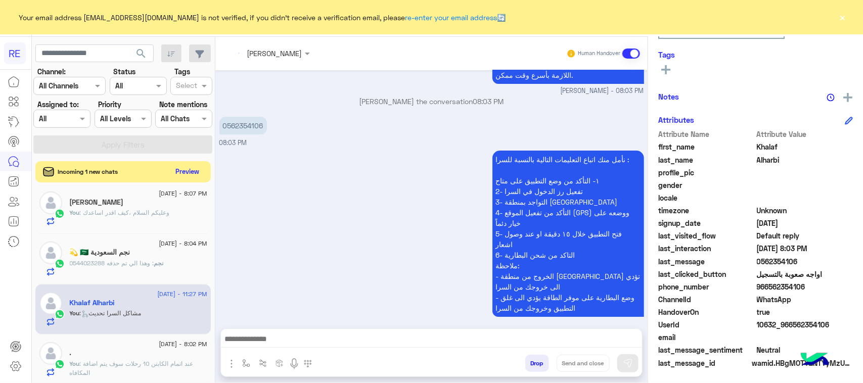
click at [191, 172] on button "Preview" at bounding box center [187, 172] width 31 height 14
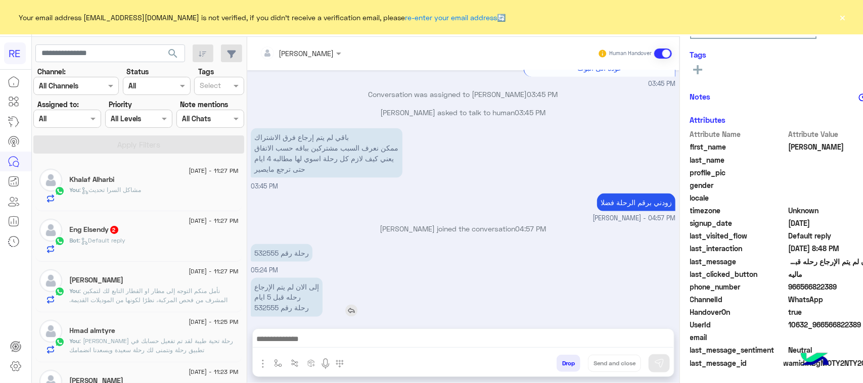
click at [251, 296] on p "إلى الان لم يتم الإرجاع رحله قبل 5 ايام رحلة رقم 532555" at bounding box center [287, 297] width 72 height 39
copy p "532555"
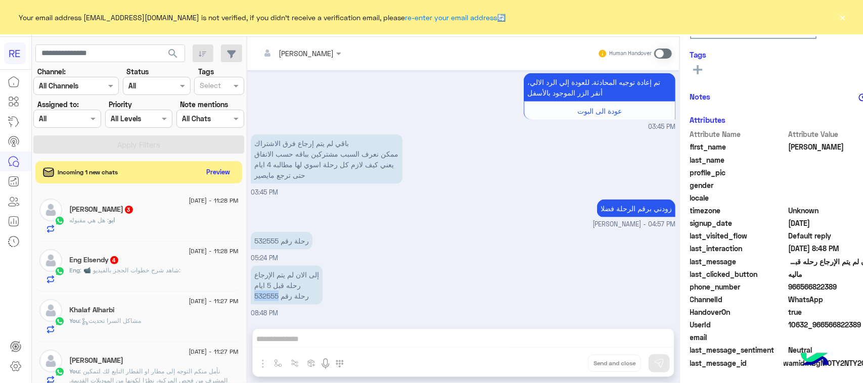
scroll to position [524, 0]
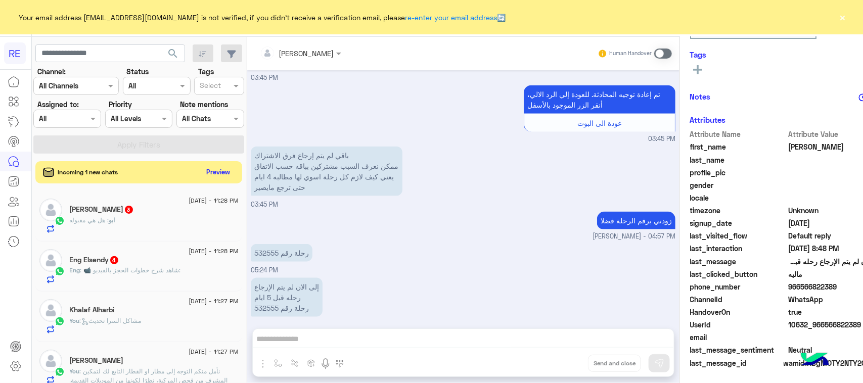
click at [392, 340] on div "Terhal Almodon Human Handover Aug 10, 2025 0566822389 09:55 PM Aug 11, 2025 زود…" at bounding box center [463, 212] width 432 height 350
click at [290, 282] on div "إلى الان لم يتم الإرجاع رحله قبل 5 ايام رحلة رقم 532555 08:48 PM" at bounding box center [463, 302] width 425 height 55
click at [268, 286] on p "إلى الان لم يتم الإرجاع رحله قبل 5 ايام رحلة رقم 532555" at bounding box center [287, 297] width 72 height 39
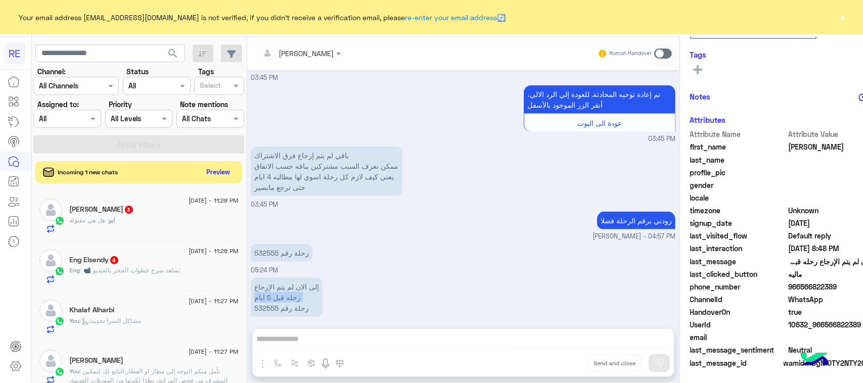
click at [268, 286] on p "إلى الان لم يتم الإرجاع رحله قبل 5 ايام رحلة رقم 532555" at bounding box center [287, 297] width 72 height 39
click at [304, 297] on div "إلى الان لم يتم الإرجاع رحله قبل 5 ايام رحلة رقم 532555 08:48 PM" at bounding box center [463, 302] width 425 height 55
drag, startPoint x: 317, startPoint y: 343, endPoint x: 448, endPoint y: 168, distance: 218.1
click at [322, 341] on div "Terhal Almodon Human Handover Aug 10, 2025 0566822389 09:55 PM Aug 11, 2025 زود…" at bounding box center [463, 212] width 432 height 350
click at [654, 57] on span at bounding box center [663, 54] width 18 height 10
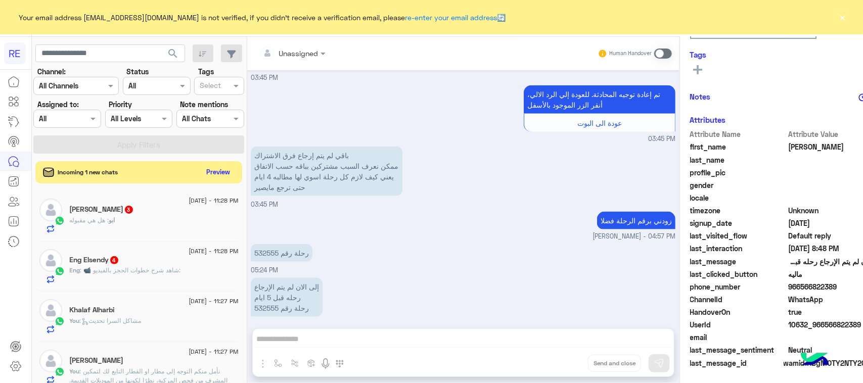
click at [654, 49] on span at bounding box center [663, 54] width 18 height 10
click at [654, 56] on span at bounding box center [663, 54] width 18 height 10
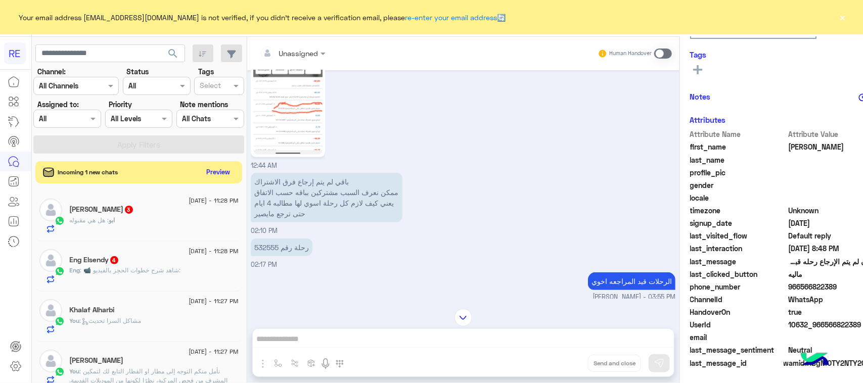
scroll to position [82, 0]
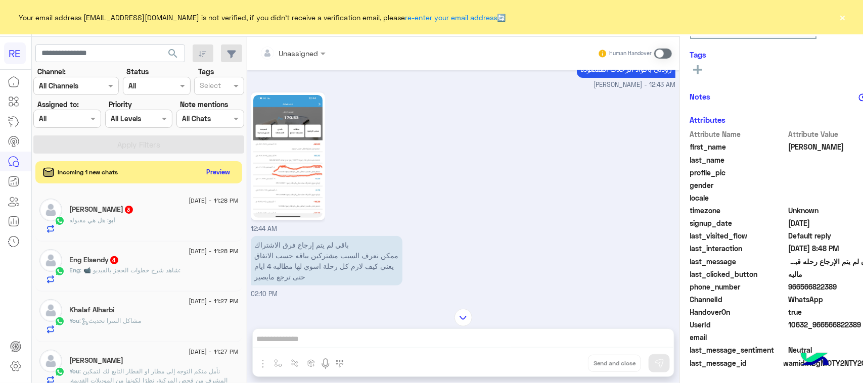
click at [266, 206] on img at bounding box center [287, 156] width 69 height 123
click at [654, 54] on span at bounding box center [663, 54] width 18 height 10
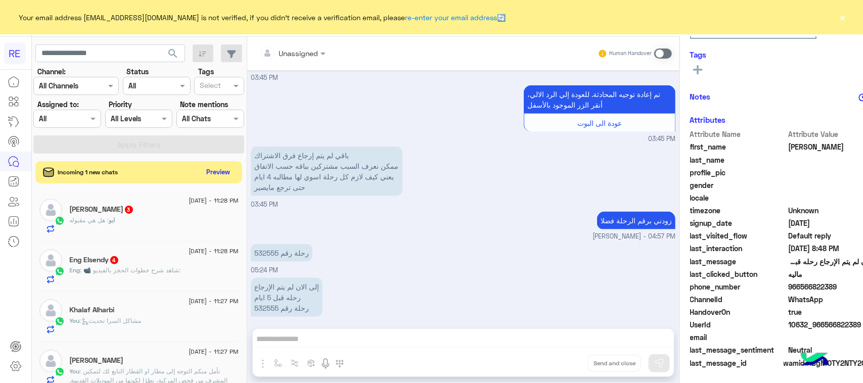
click at [654, 51] on span at bounding box center [663, 54] width 18 height 10
click at [654, 56] on span at bounding box center [663, 54] width 18 height 10
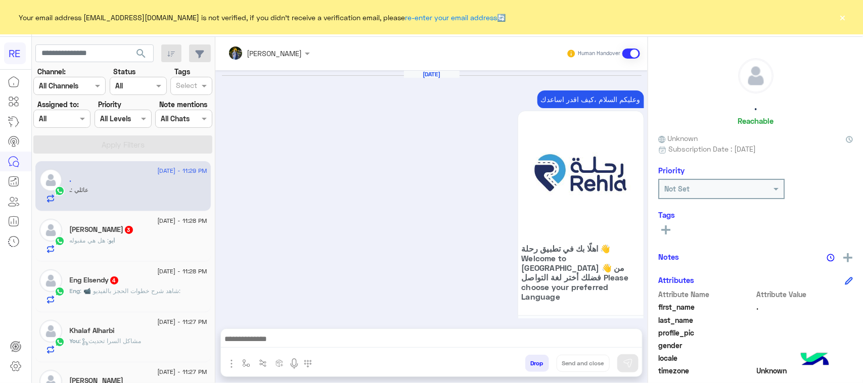
scroll to position [856, 0]
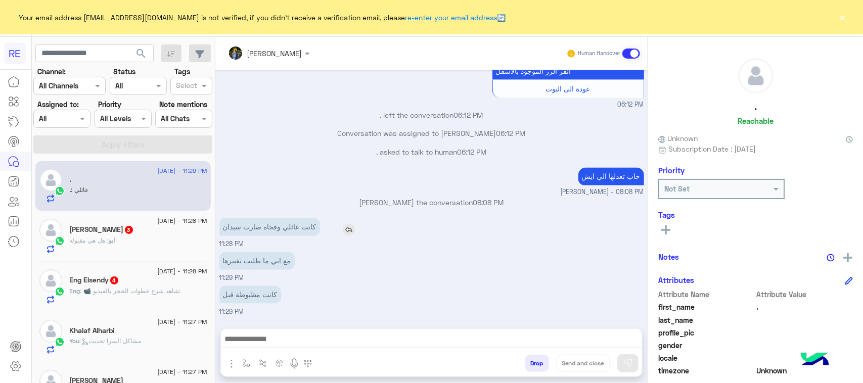
click at [257, 218] on p "كانت عائلي وفجاه صارت سيدان" at bounding box center [269, 227] width 101 height 18
click at [81, 52] on input "text" at bounding box center [94, 53] width 118 height 18
paste input "*********"
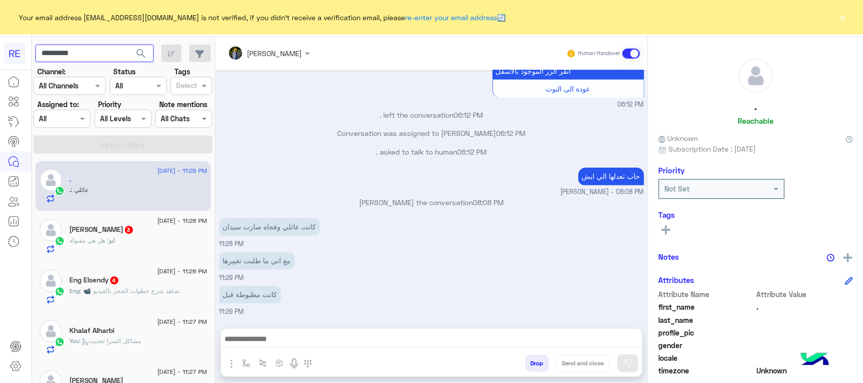
type input "*********"
click at [142, 57] on span "search" at bounding box center [141, 54] width 12 height 12
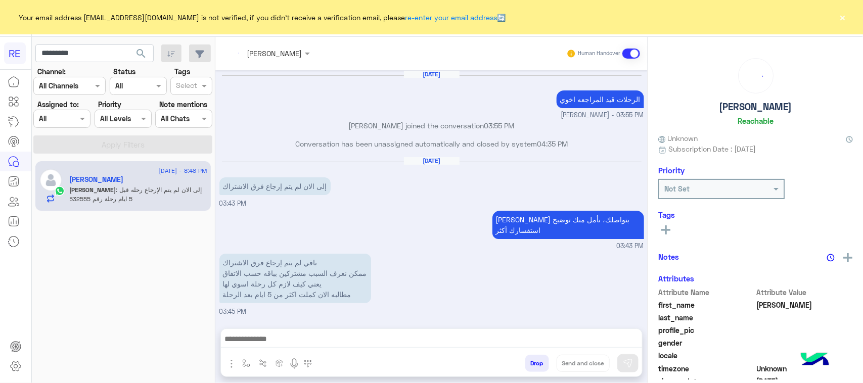
scroll to position [400, 0]
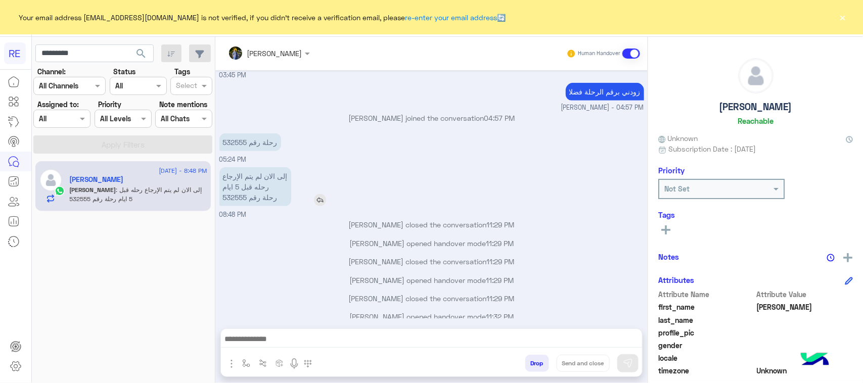
click at [316, 194] on img at bounding box center [320, 200] width 12 height 12
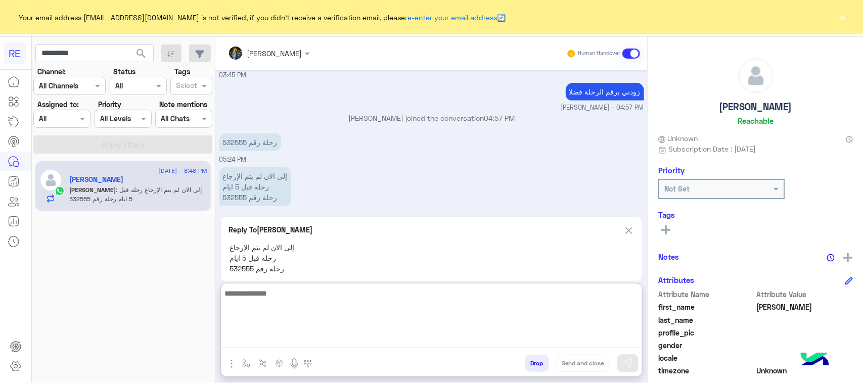
click at [344, 343] on textarea at bounding box center [431, 317] width 421 height 61
type textarea "**********"
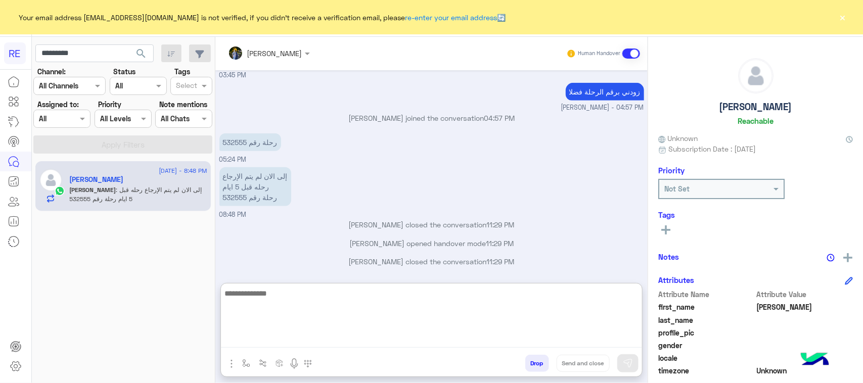
scroll to position [516, 0]
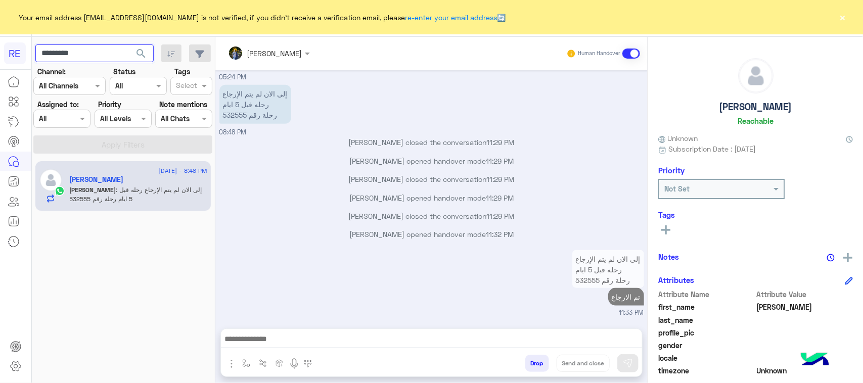
click at [107, 56] on input "*********" at bounding box center [94, 53] width 118 height 18
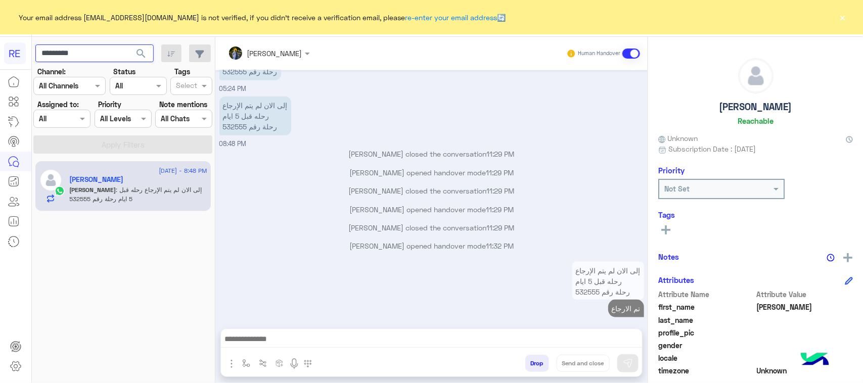
click at [107, 56] on input "*********" at bounding box center [94, 53] width 118 height 18
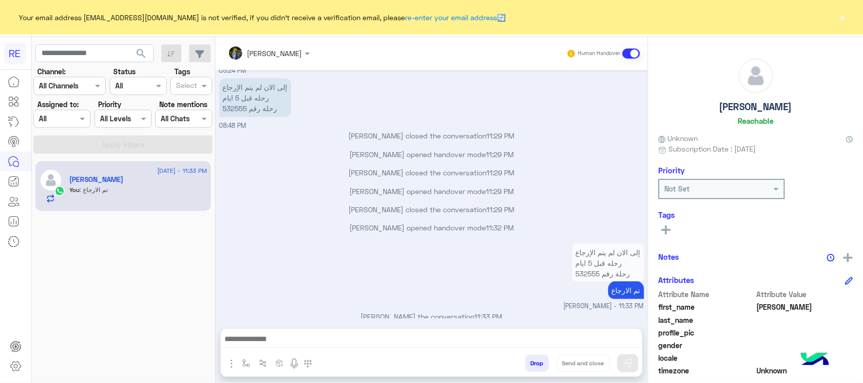
click at [147, 56] on button "search" at bounding box center [141, 55] width 25 height 22
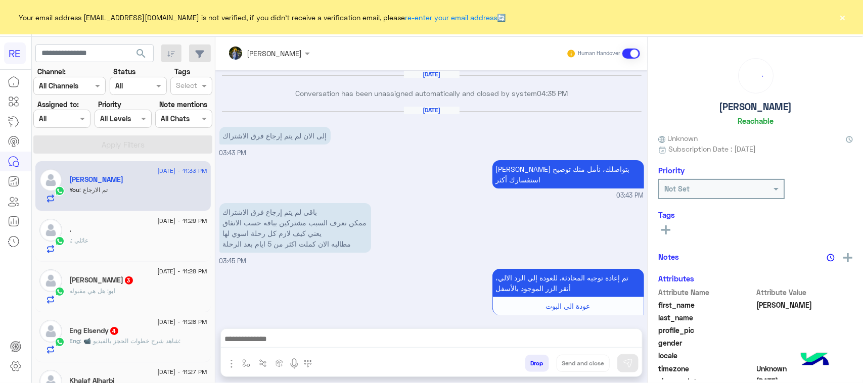
scroll to position [438, 0]
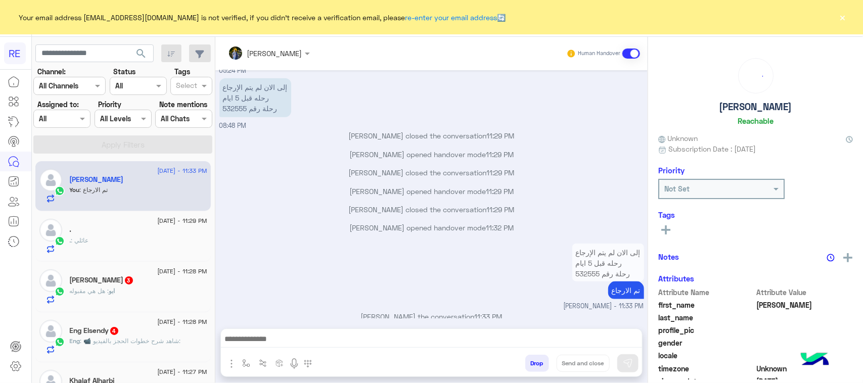
click at [119, 255] on div "[DATE] - 11:29 PM . . : عائلي" at bounding box center [122, 236] width 175 height 51
click at [187, 231] on div "." at bounding box center [138, 230] width 137 height 11
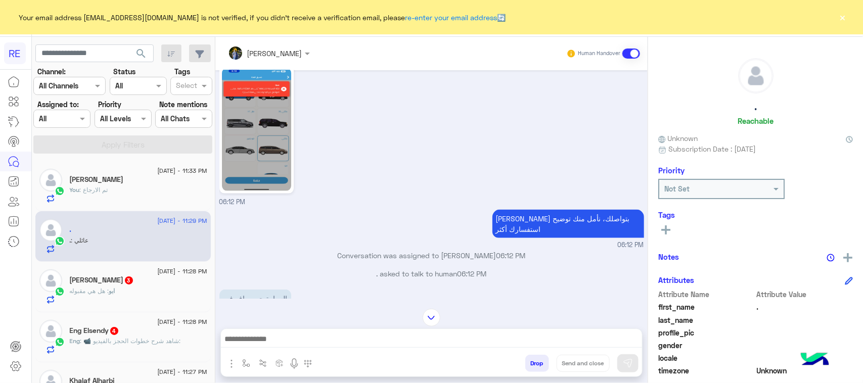
scroll to position [793, 0]
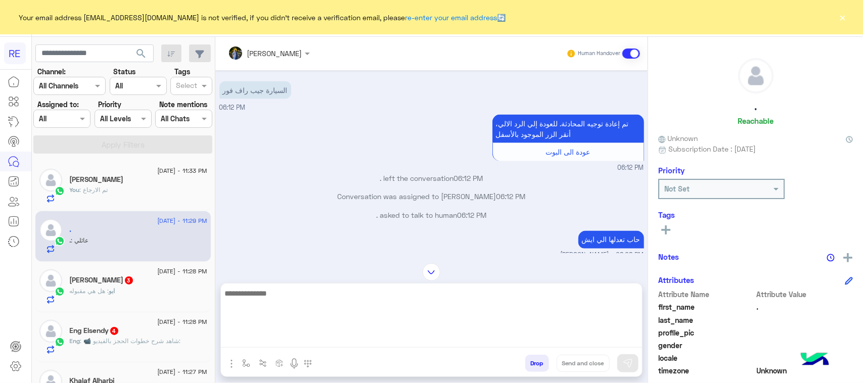
click at [344, 343] on textarea at bounding box center [431, 317] width 421 height 61
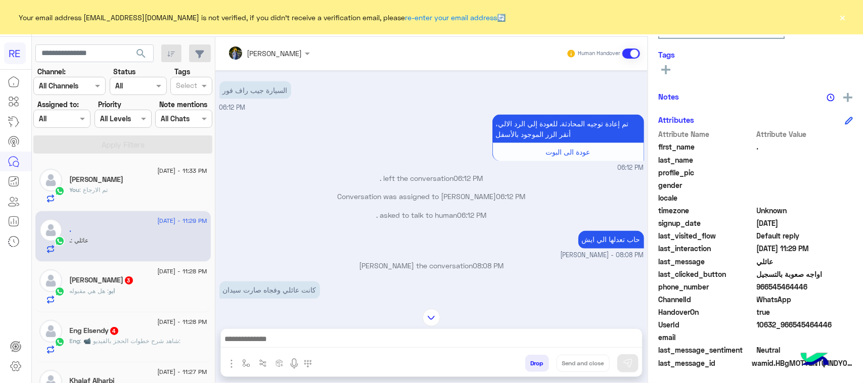
drag, startPoint x: 811, startPoint y: 289, endPoint x: 782, endPoint y: 284, distance: 29.8
click at [772, 290] on span "966545464446" at bounding box center [805, 287] width 97 height 11
drag, startPoint x: 782, startPoint y: 284, endPoint x: 774, endPoint y: 287, distance: 8.8
click at [774, 287] on span "966545464446" at bounding box center [805, 287] width 97 height 11
click at [769, 286] on span "966545464446" at bounding box center [805, 287] width 97 height 11
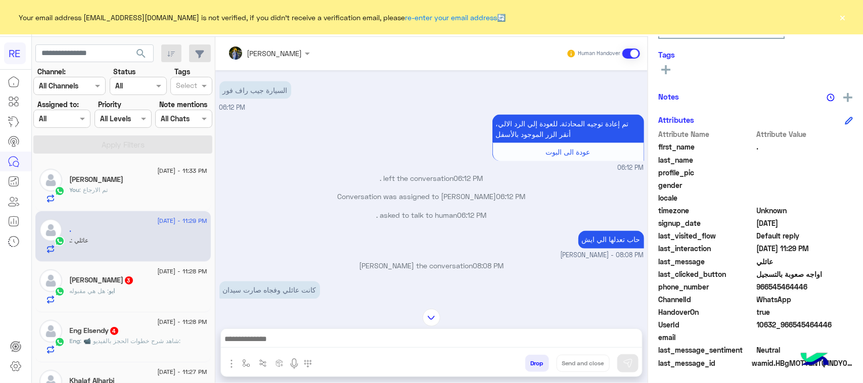
drag, startPoint x: 767, startPoint y: 286, endPoint x: 824, endPoint y: 292, distance: 56.9
click at [824, 292] on div "phone_number [PHONE_NUMBER]" at bounding box center [755, 288] width 195 height 13
drag, startPoint x: 818, startPoint y: 292, endPoint x: 691, endPoint y: 329, distance: 132.8
click at [817, 292] on div "phone_number [PHONE_NUMBER]" at bounding box center [755, 288] width 195 height 13
click at [836, 288] on span "966545464446" at bounding box center [805, 287] width 97 height 11
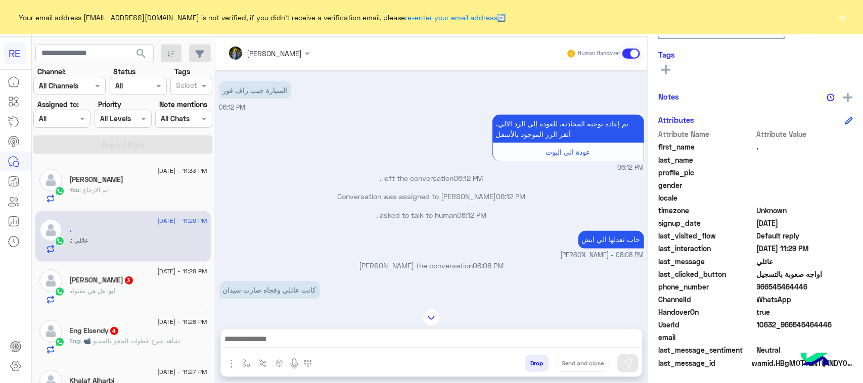
drag, startPoint x: 809, startPoint y: 286, endPoint x: 768, endPoint y: 293, distance: 41.6
click at [768, 293] on div "Attribute Name Attribute Value first_name . last_name profile_pic gender locale…" at bounding box center [755, 249] width 195 height 241
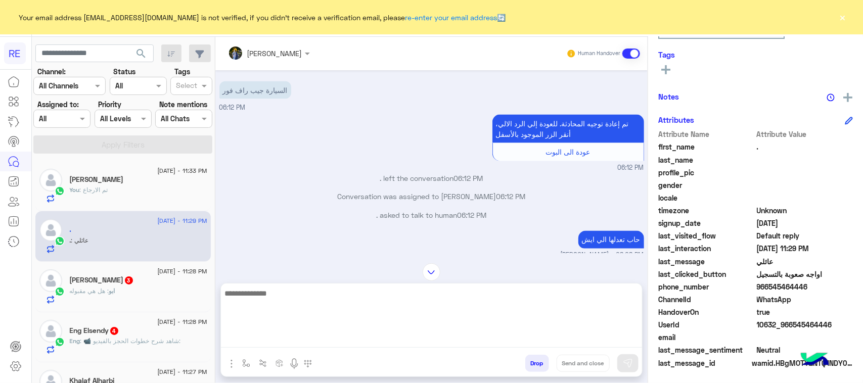
click at [417, 342] on textarea at bounding box center [431, 317] width 421 height 61
type textarea "**********"
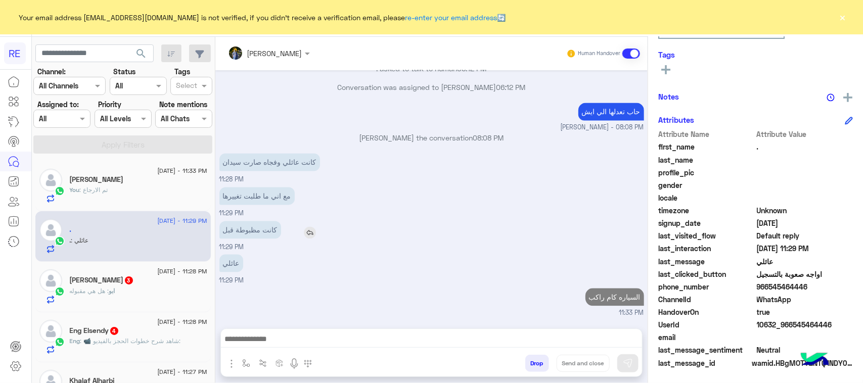
click at [238, 221] on p "كانت مظبوطة قبل" at bounding box center [250, 230] width 62 height 18
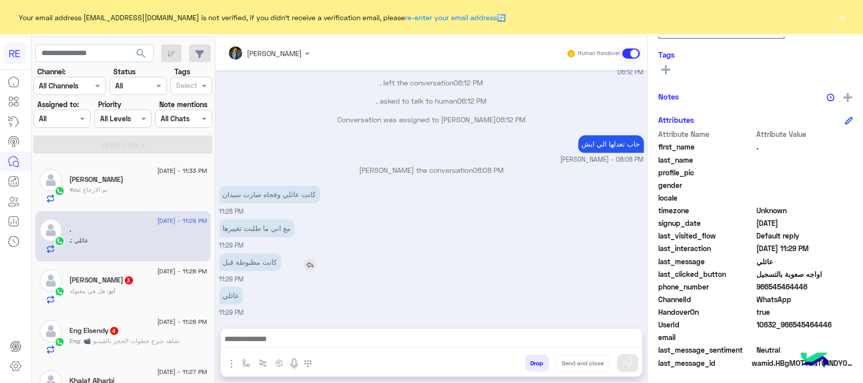
click at [238, 220] on p "مع اني ما طلبت تغييرها" at bounding box center [256, 229] width 75 height 18
drag, startPoint x: 833, startPoint y: 329, endPoint x: 792, endPoint y: 327, distance: 41.5
click at [792, 327] on span "10632_966545464446" at bounding box center [805, 324] width 97 height 11
copy span "545464446"
click at [271, 220] on p "مع اني ما طلبت تغييرها" at bounding box center [256, 229] width 75 height 18
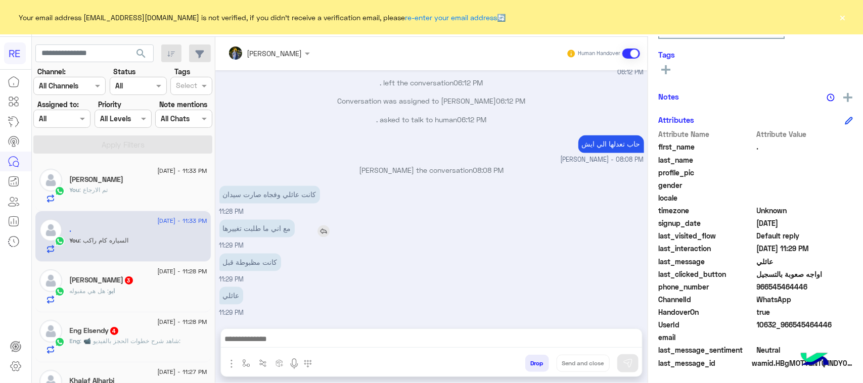
click at [271, 220] on p "مع اني ما طلبت تغييرها" at bounding box center [256, 229] width 75 height 18
click at [82, 304] on div "ابو : هل هي مقبوله" at bounding box center [138, 296] width 137 height 18
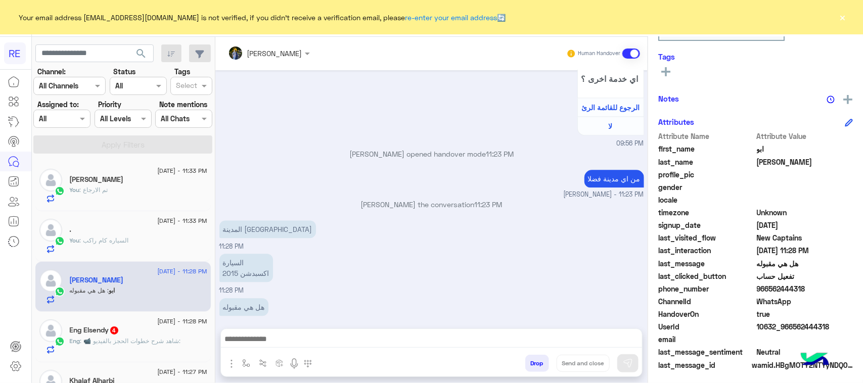
scroll to position [160, 0]
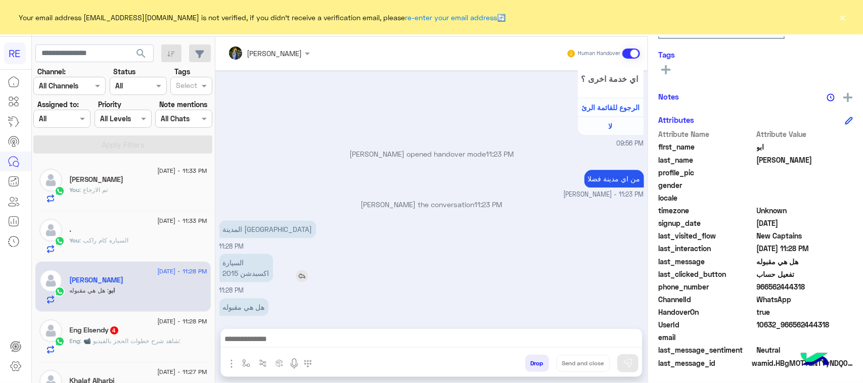
click at [251, 254] on p "السيارة اكسبدشن 2015" at bounding box center [246, 268] width 54 height 28
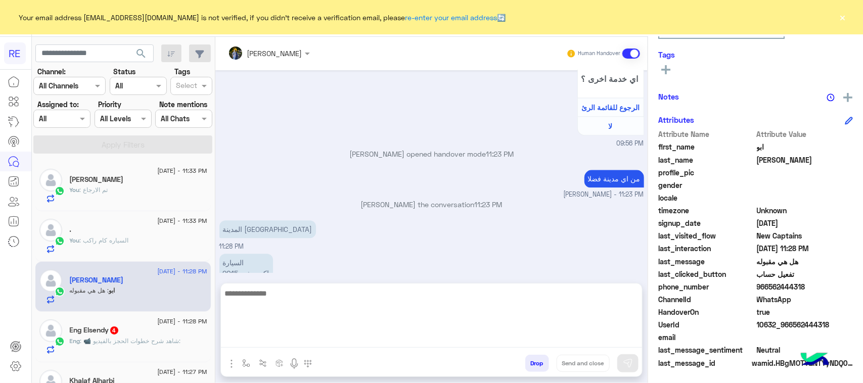
click at [272, 335] on textarea at bounding box center [431, 317] width 421 height 61
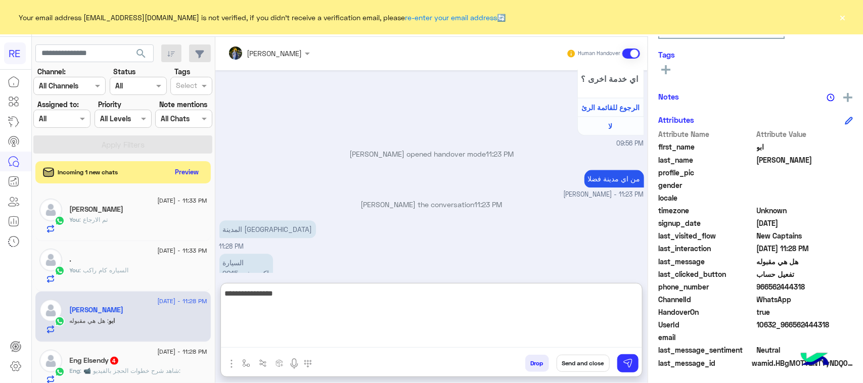
type textarea "**********"
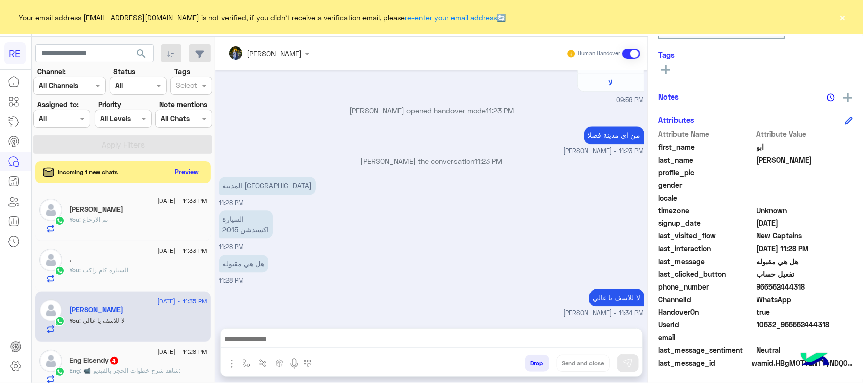
click at [124, 360] on div "Eng Elsendy 4" at bounding box center [138, 361] width 137 height 11
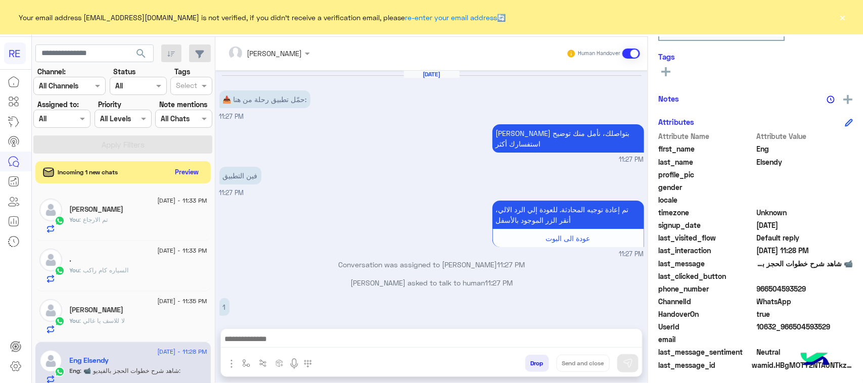
scroll to position [160, 0]
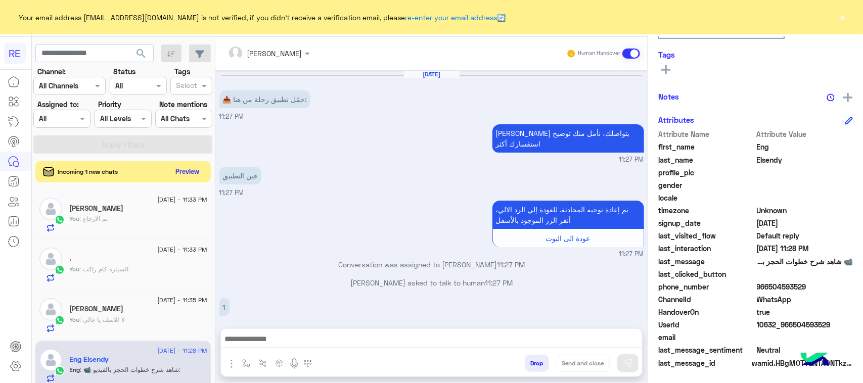
click at [187, 170] on button "Preview" at bounding box center [187, 172] width 31 height 14
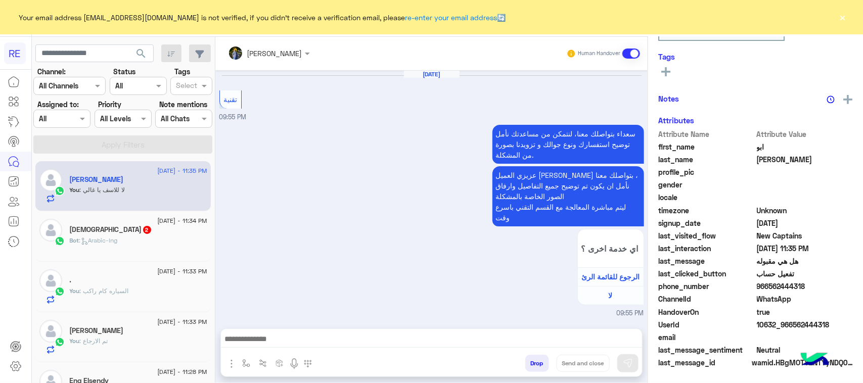
scroll to position [997, 0]
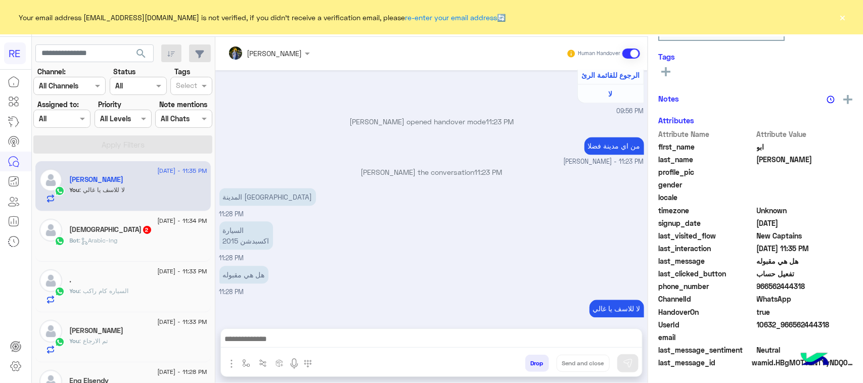
click at [133, 253] on div "Bot : Arabic-lng" at bounding box center [138, 245] width 137 height 18
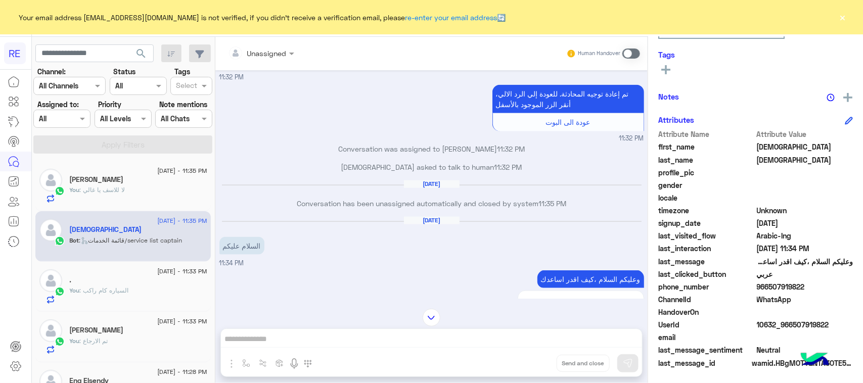
scroll to position [613, 0]
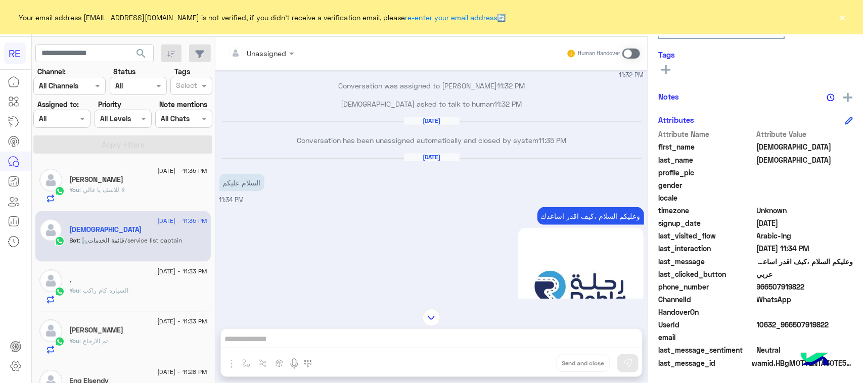
click at [604, 207] on p "وعليكم السلام ،كيف اقدر اساعدك" at bounding box center [590, 216] width 107 height 18
copy div "وعليكم السلام ،كيف اقدر اساعدك"
click at [624, 54] on span at bounding box center [631, 54] width 18 height 10
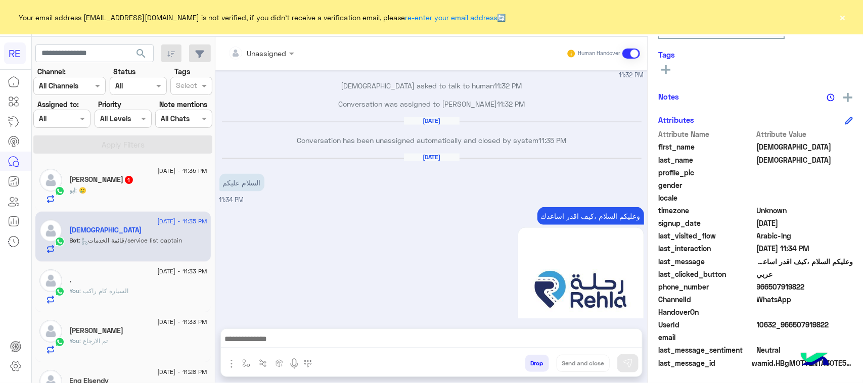
scroll to position [1012, 0]
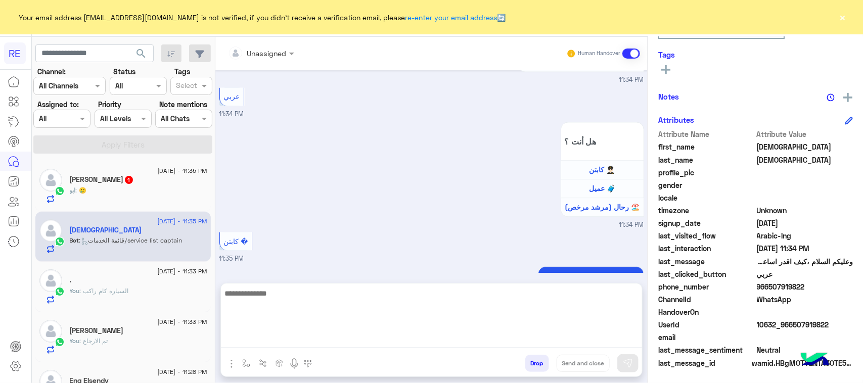
click at [365, 343] on textarea at bounding box center [431, 317] width 421 height 61
paste textarea "**********"
type textarea "**********"
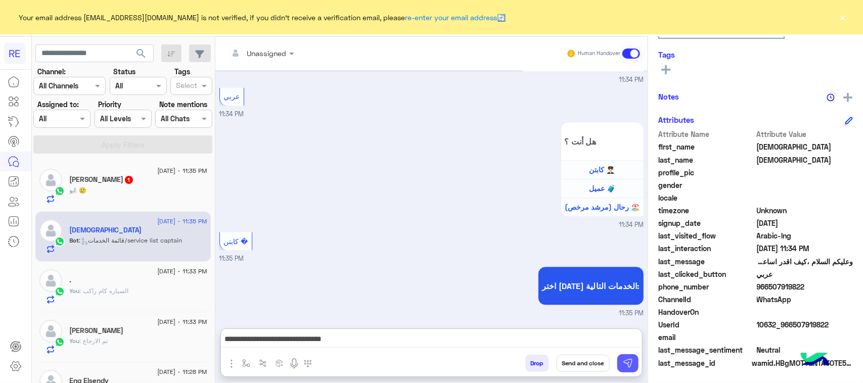
click at [635, 362] on button at bounding box center [627, 363] width 21 height 18
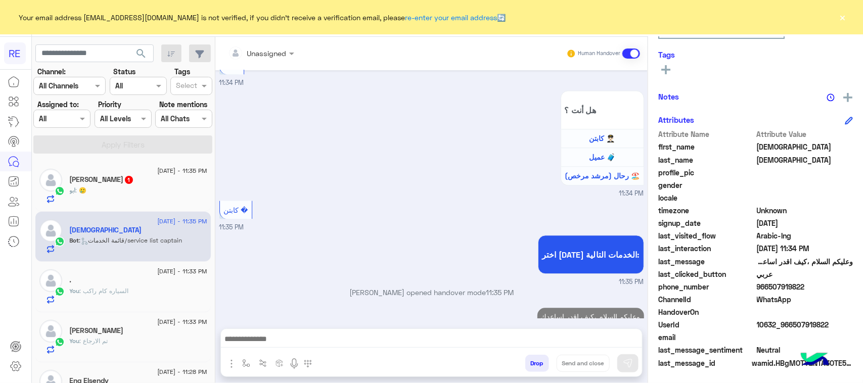
click at [142, 165] on div "[DATE] - 11:35 PM [PERSON_NAME] 1 ابو : 🥲" at bounding box center [122, 186] width 175 height 51
click at [145, 195] on div "ابو : 🥲" at bounding box center [138, 195] width 137 height 18
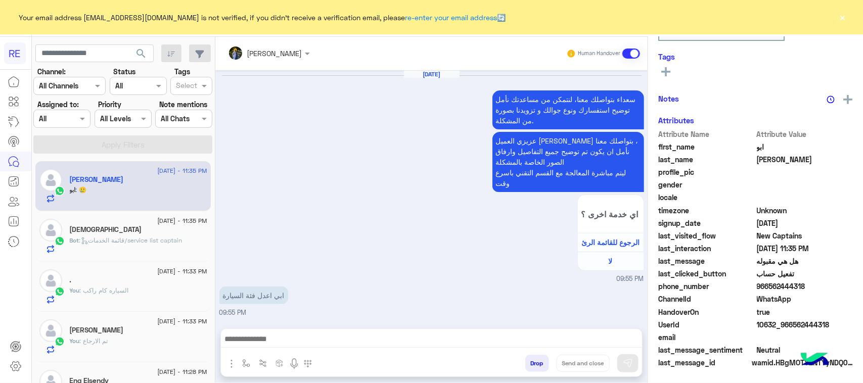
scroll to position [996, 0]
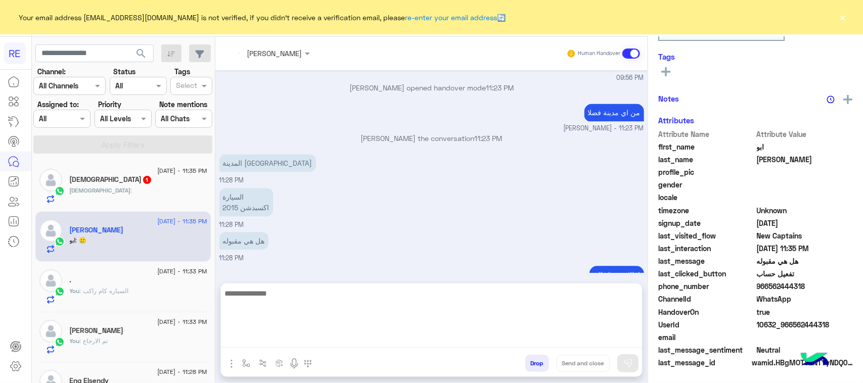
click at [315, 342] on textarea at bounding box center [431, 317] width 421 height 61
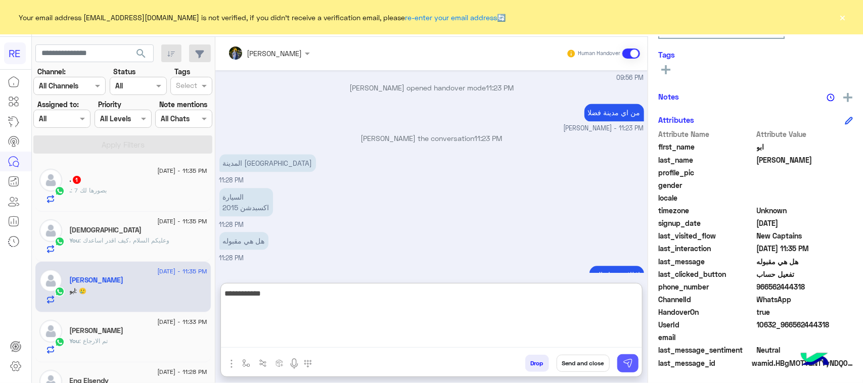
type textarea "**********"
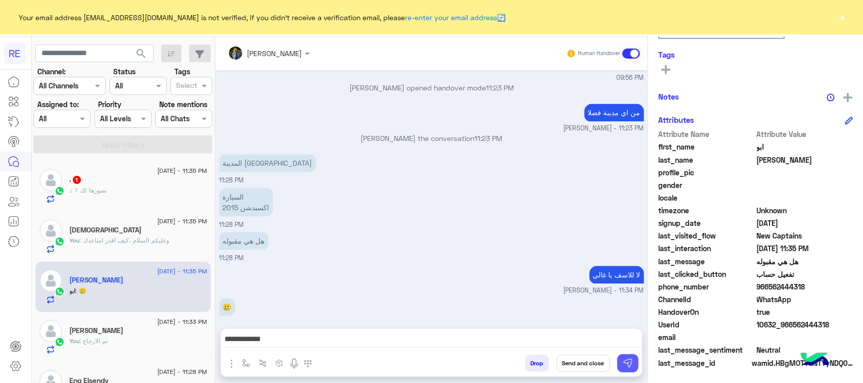
click at [625, 362] on img at bounding box center [628, 363] width 10 height 10
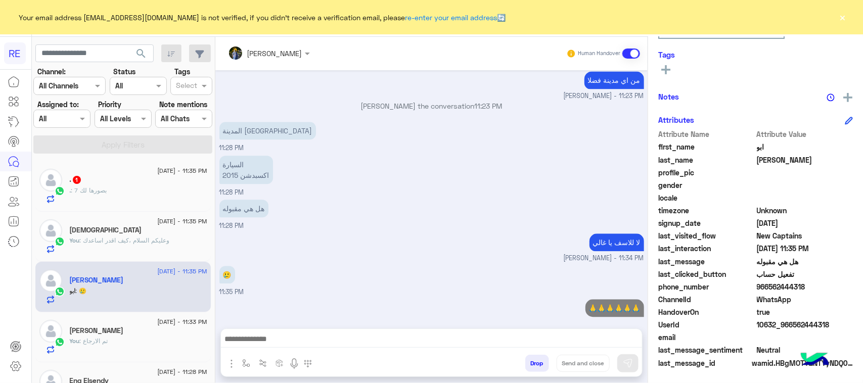
click at [129, 203] on div ". : بصورها لك 7" at bounding box center [138, 195] width 137 height 18
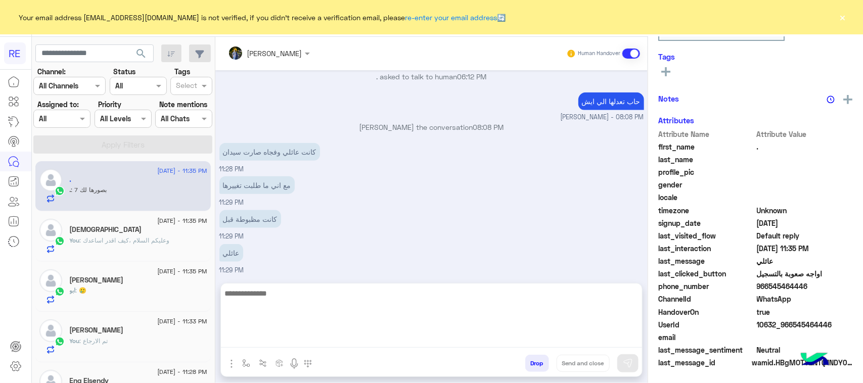
click at [316, 344] on textarea at bounding box center [431, 317] width 421 height 61
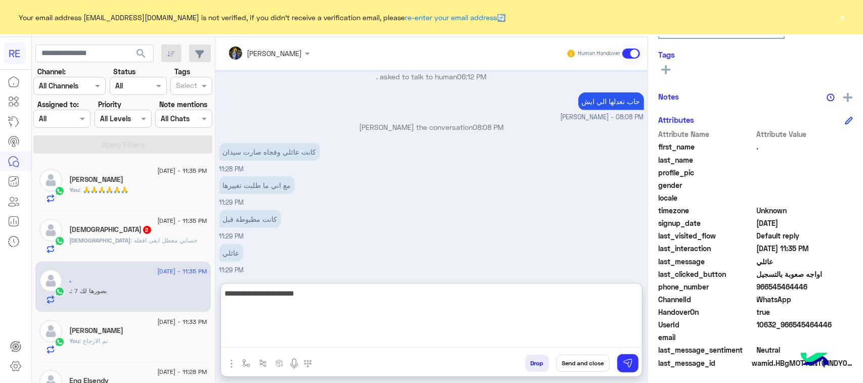
type textarea "**********"
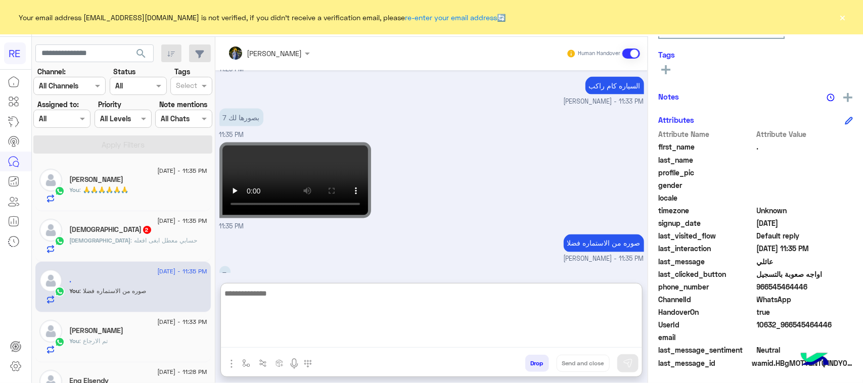
scroll to position [712, 0]
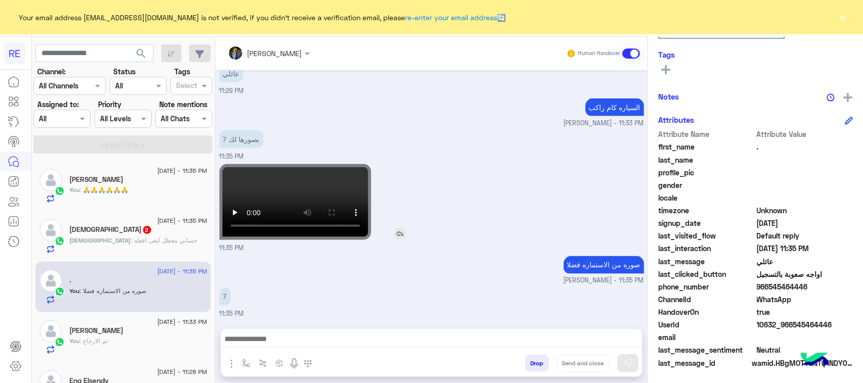
click at [236, 170] on video at bounding box center [295, 202] width 152 height 76
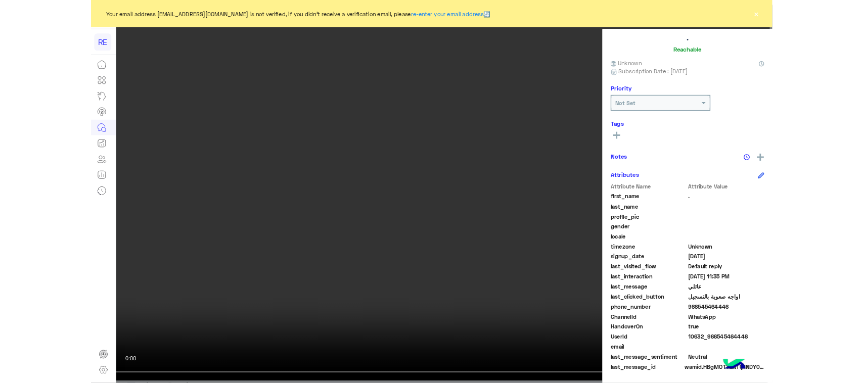
scroll to position [666, 0]
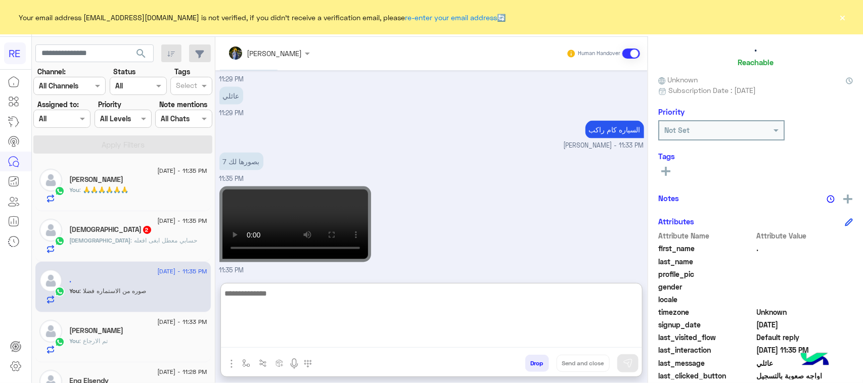
click at [385, 339] on textarea at bounding box center [431, 317] width 421 height 61
type textarea "**********"
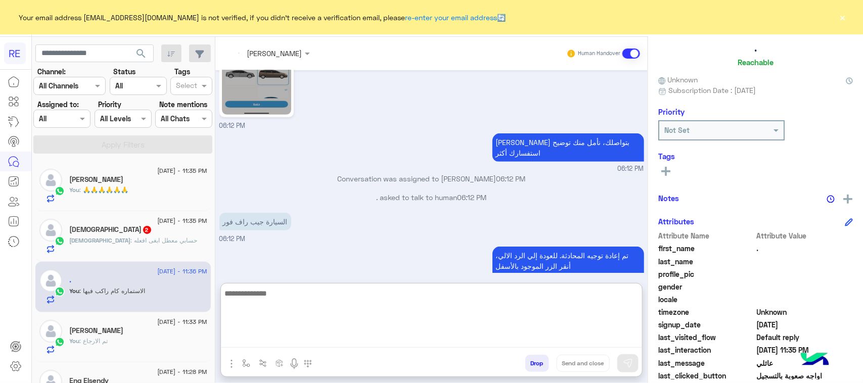
scroll to position [744, 0]
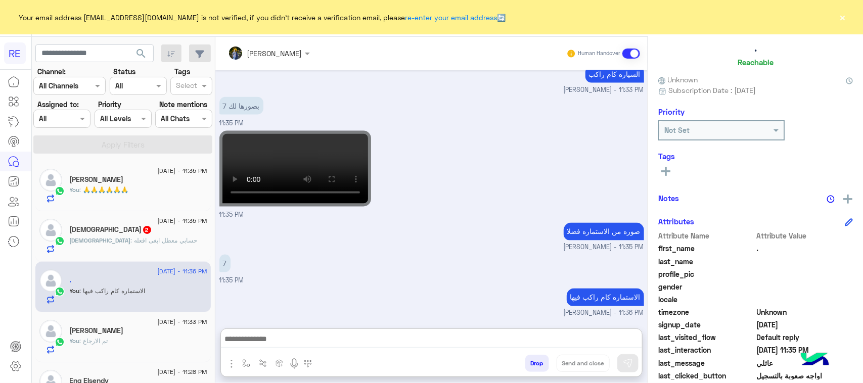
click at [139, 223] on div "[DATE] - 11:35 PM" at bounding box center [138, 222] width 137 height 7
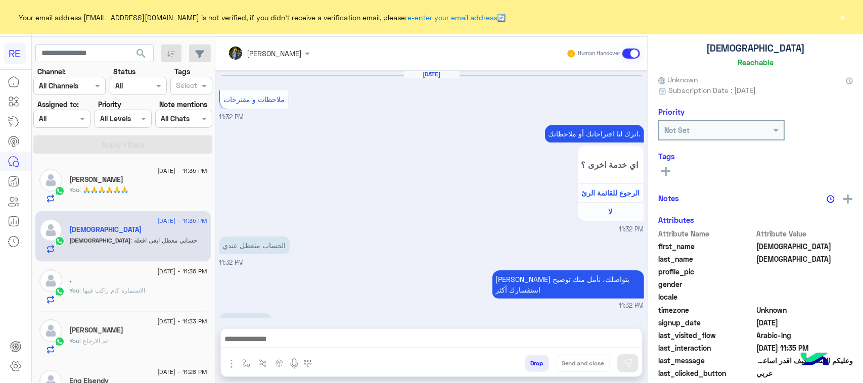
scroll to position [841, 0]
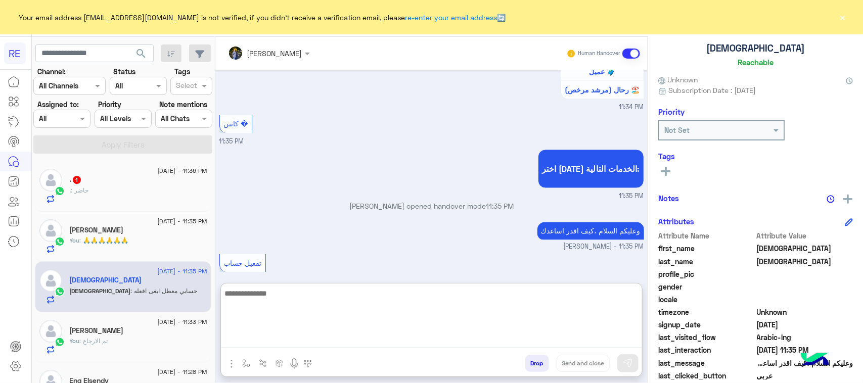
click at [336, 332] on textarea at bounding box center [431, 317] width 421 height 61
paste textarea "**********"
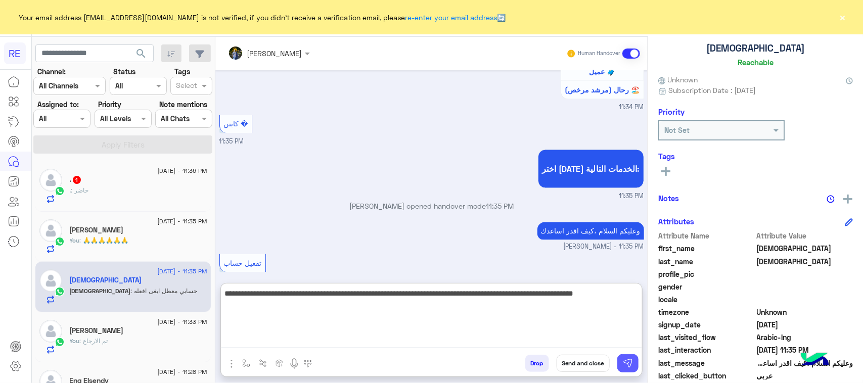
type textarea "**********"
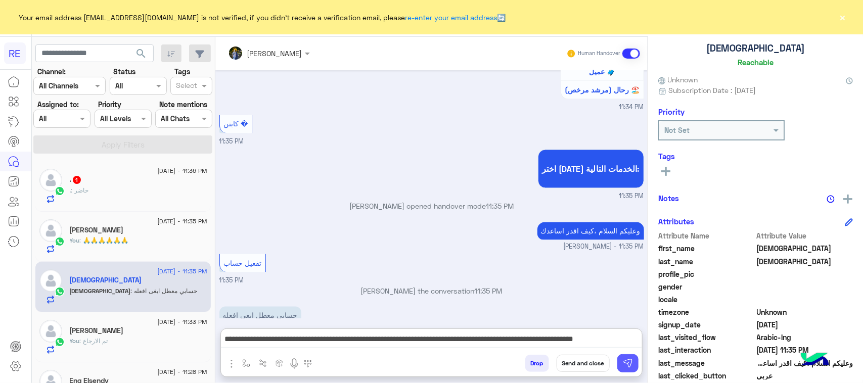
click at [630, 372] on button at bounding box center [627, 363] width 21 height 18
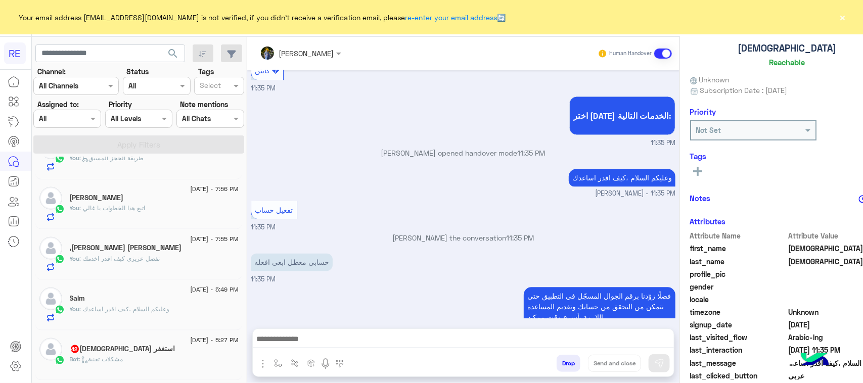
scroll to position [637, 0]
click at [79, 368] on div "Bot : مشكلات تقنية" at bounding box center [154, 363] width 169 height 18
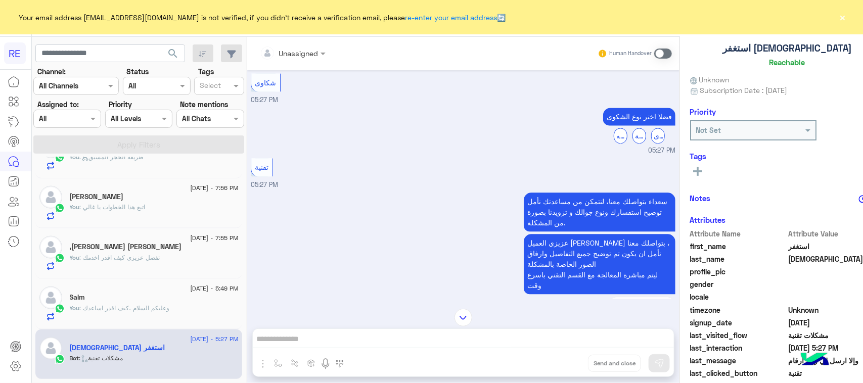
scroll to position [733, 0]
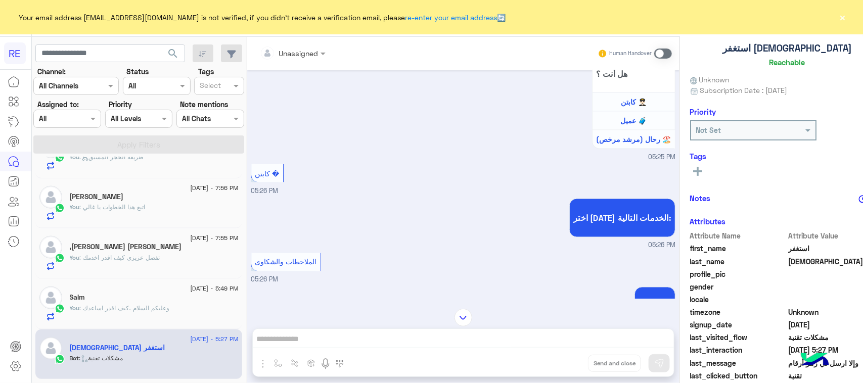
click at [654, 56] on span at bounding box center [663, 54] width 18 height 10
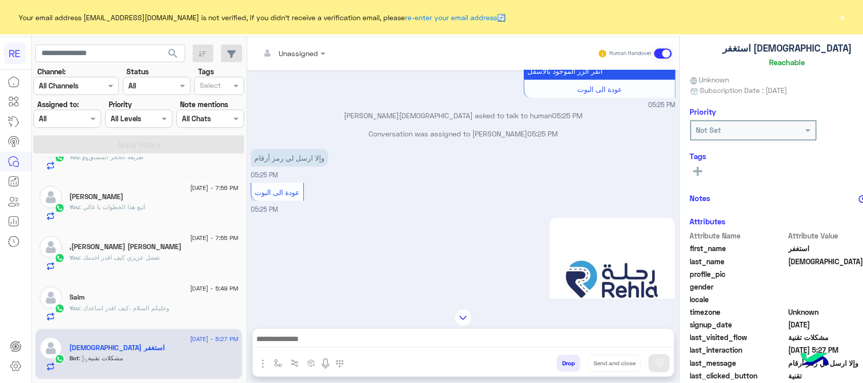
scroll to position [258, 0]
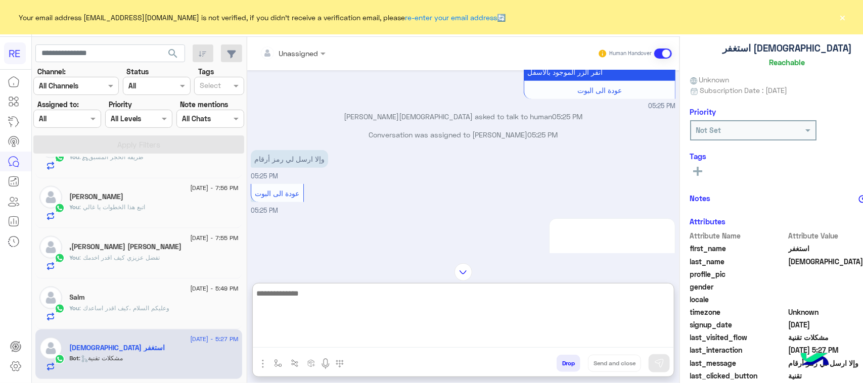
click at [389, 339] on textarea at bounding box center [463, 317] width 421 height 61
paste textarea "**********"
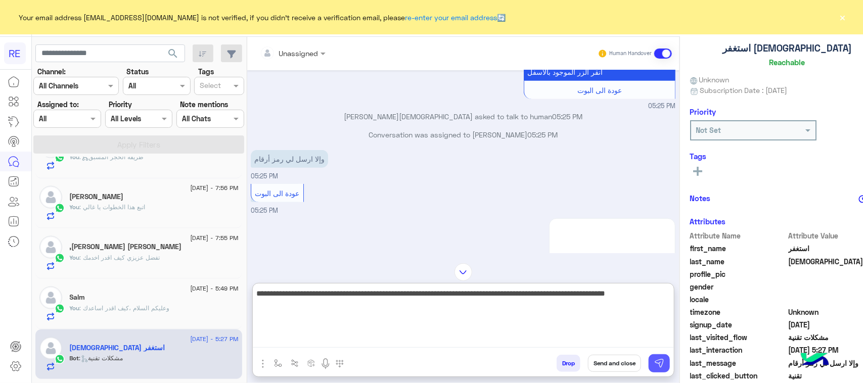
type textarea "**********"
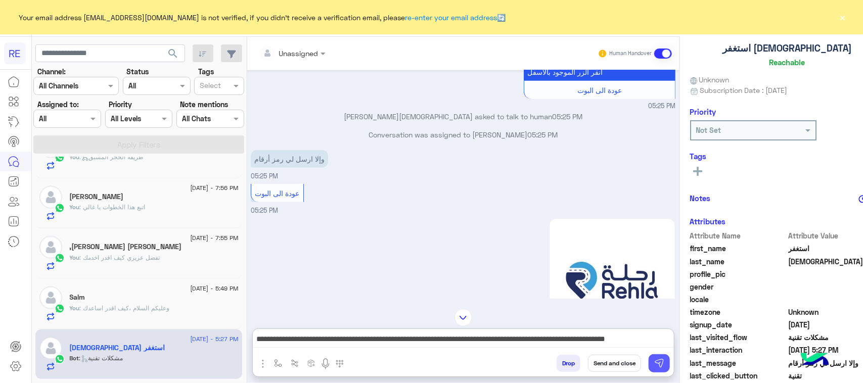
click at [654, 365] on img at bounding box center [659, 363] width 10 height 10
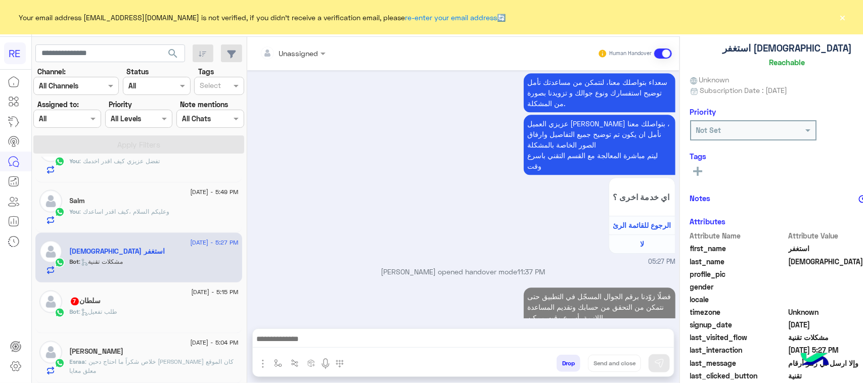
scroll to position [763, 0]
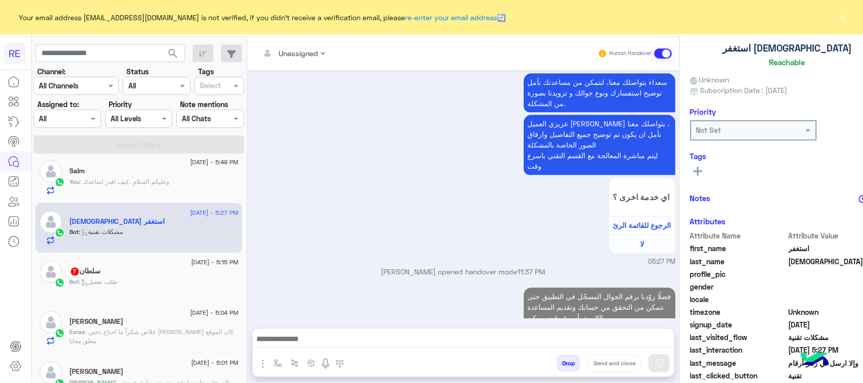
click at [115, 286] on span ": طلب تفعيل" at bounding box center [98, 283] width 38 height 8
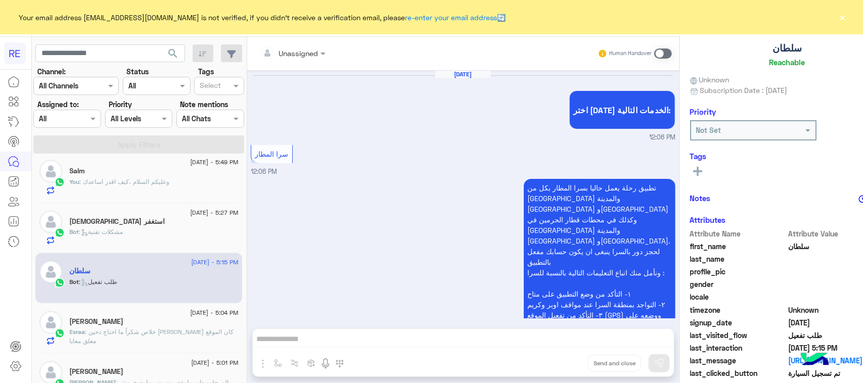
scroll to position [1689, 0]
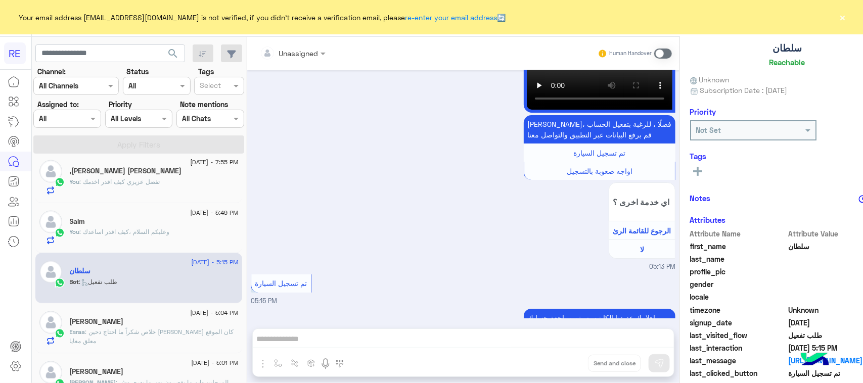
click at [654, 52] on span at bounding box center [663, 54] width 18 height 10
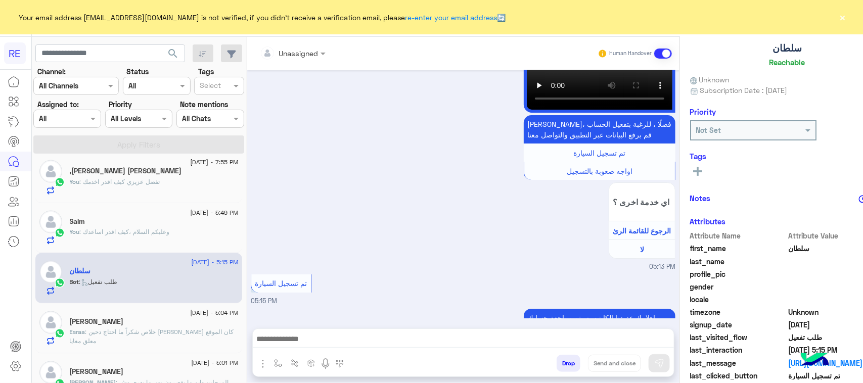
scroll to position [1707, 0]
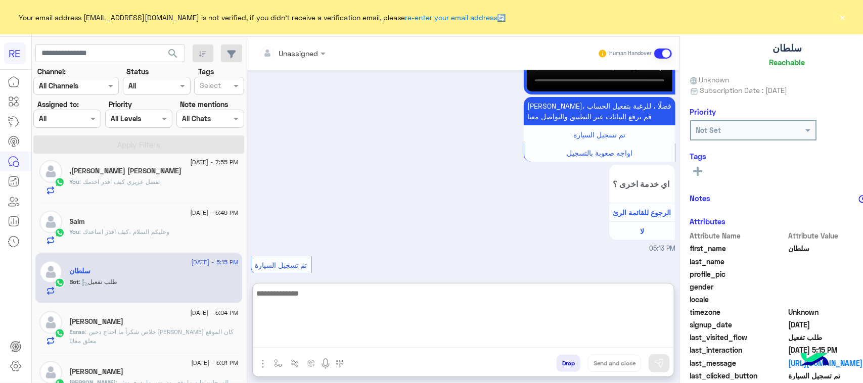
click at [270, 344] on textarea at bounding box center [463, 317] width 421 height 61
paste textarea "**********"
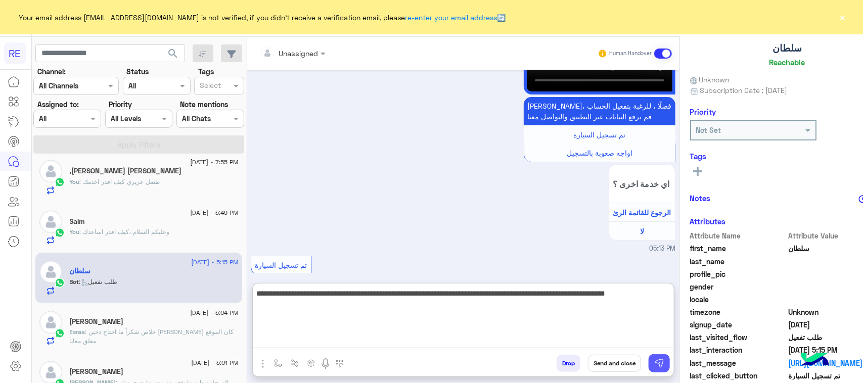
type textarea "**********"
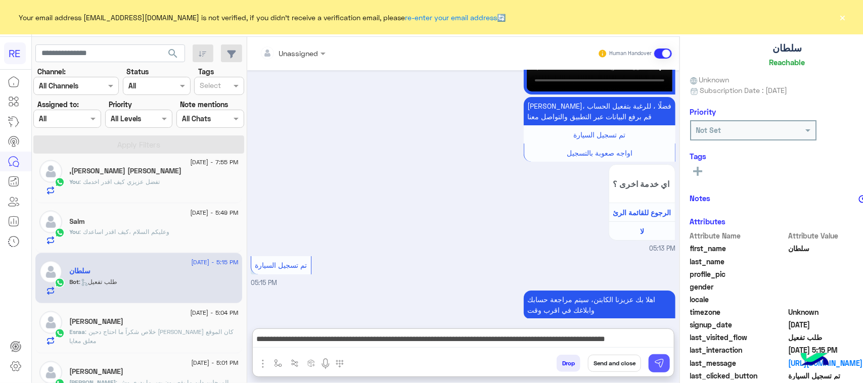
click at [654, 364] on img at bounding box center [659, 363] width 10 height 10
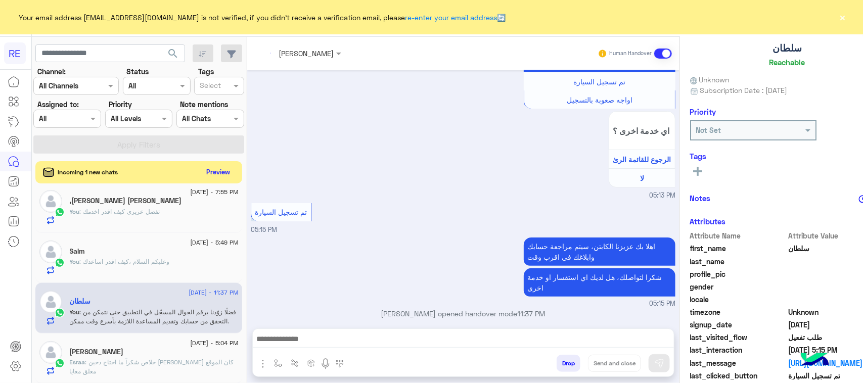
scroll to position [1778, 0]
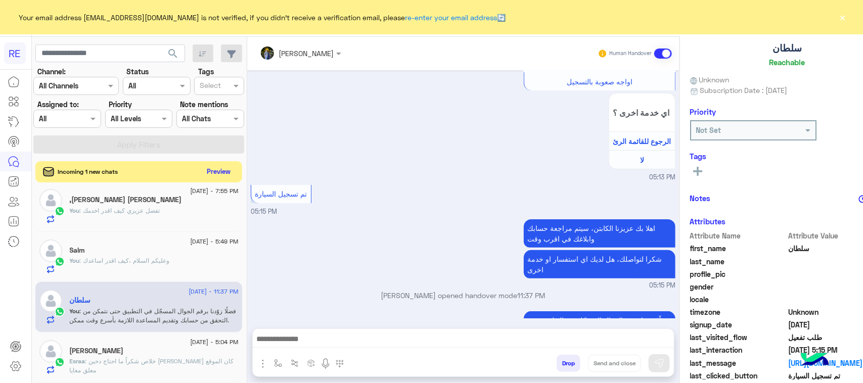
click at [203, 173] on button "Preview" at bounding box center [218, 172] width 31 height 14
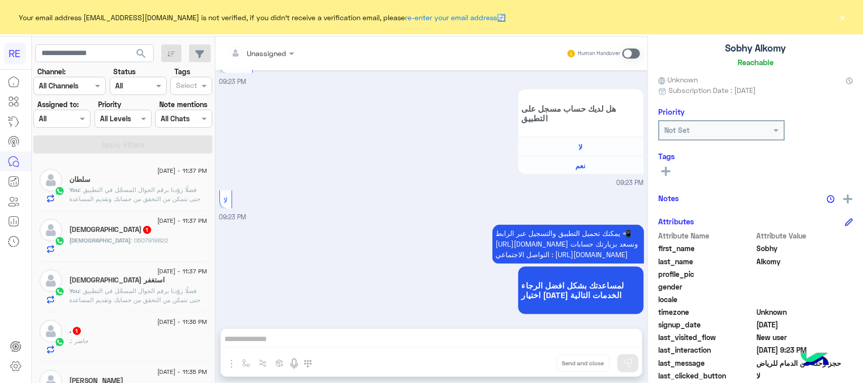
click at [134, 328] on div ". 1" at bounding box center [138, 332] width 137 height 11
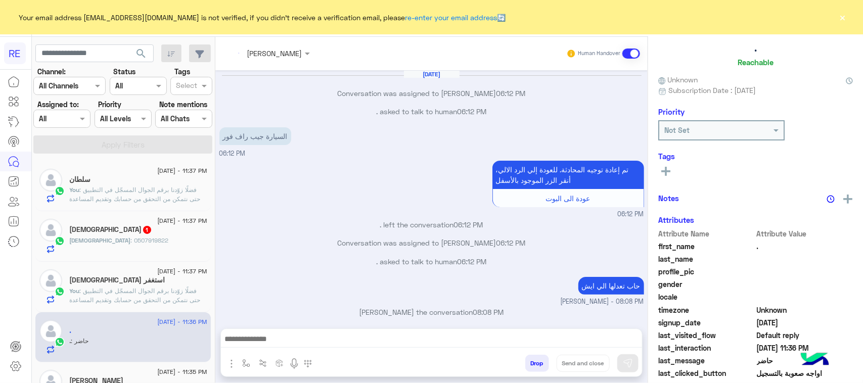
scroll to position [430, 0]
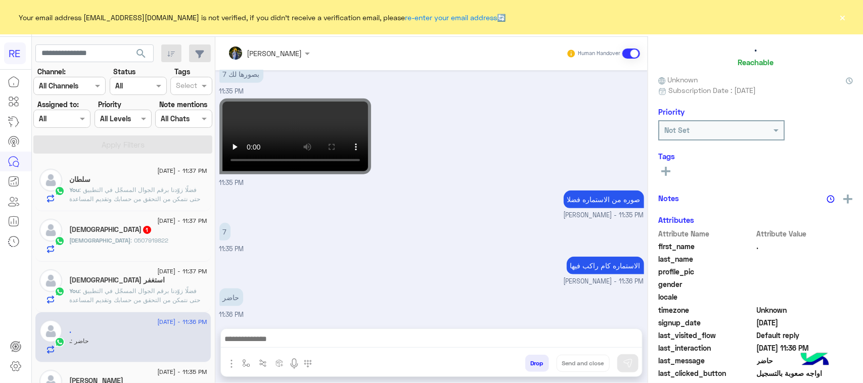
click at [130, 234] on div "[DEMOGRAPHIC_DATA] 1" at bounding box center [138, 230] width 137 height 11
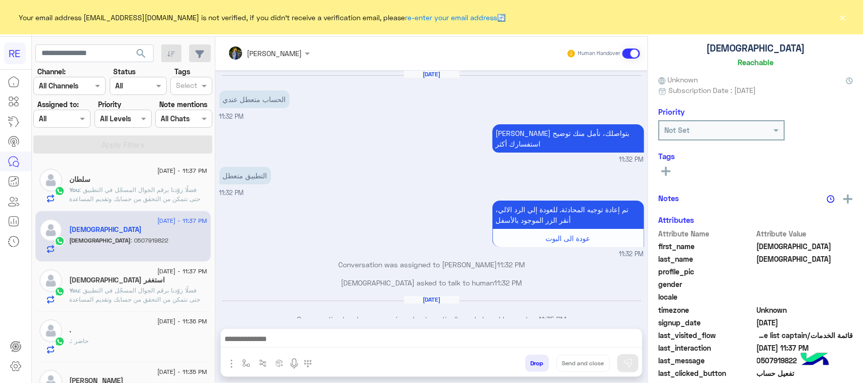
scroll to position [781, 0]
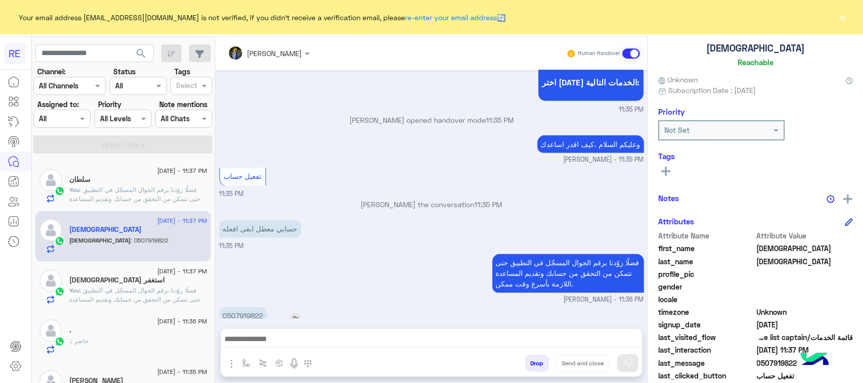
drag, startPoint x: 225, startPoint y: 296, endPoint x: 265, endPoint y: 296, distance: 40.4
click at [265, 307] on p "0507919822" at bounding box center [243, 316] width 48 height 18
drag, startPoint x: 261, startPoint y: 298, endPoint x: 253, endPoint y: 298, distance: 8.1
click at [261, 307] on p "0507919822" at bounding box center [243, 316] width 48 height 18
click at [238, 307] on p "0507919822" at bounding box center [243, 316] width 48 height 18
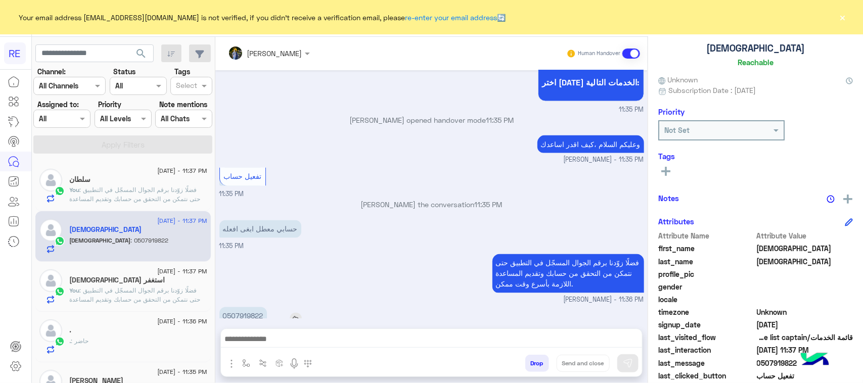
drag, startPoint x: 225, startPoint y: 297, endPoint x: 263, endPoint y: 297, distance: 37.4
click at [263, 307] on p "0507919822" at bounding box center [243, 316] width 48 height 18
copy p "507919822"
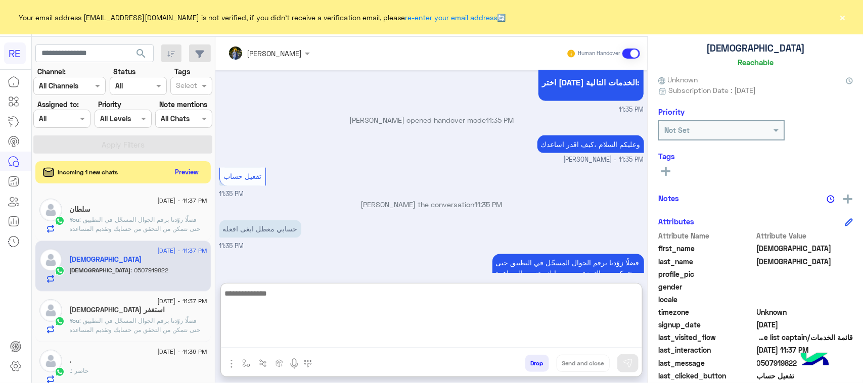
click at [321, 340] on textarea at bounding box center [431, 317] width 421 height 61
type textarea "**********"
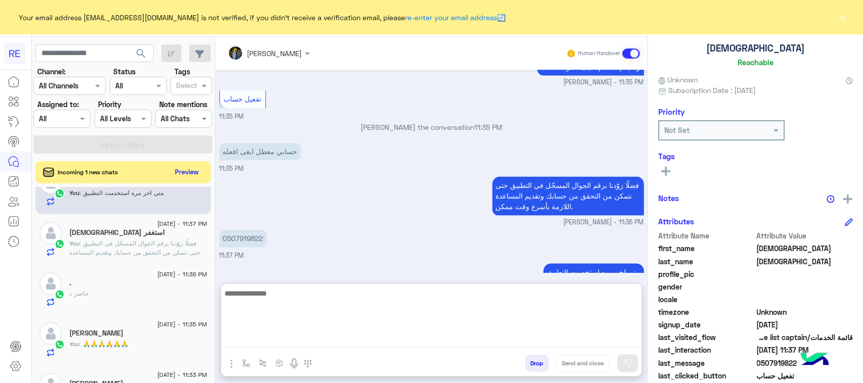
scroll to position [0, 0]
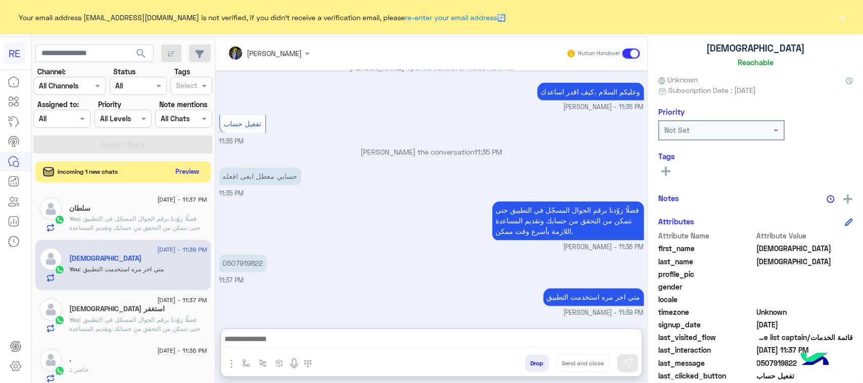
click at [185, 175] on button "Preview" at bounding box center [187, 172] width 31 height 14
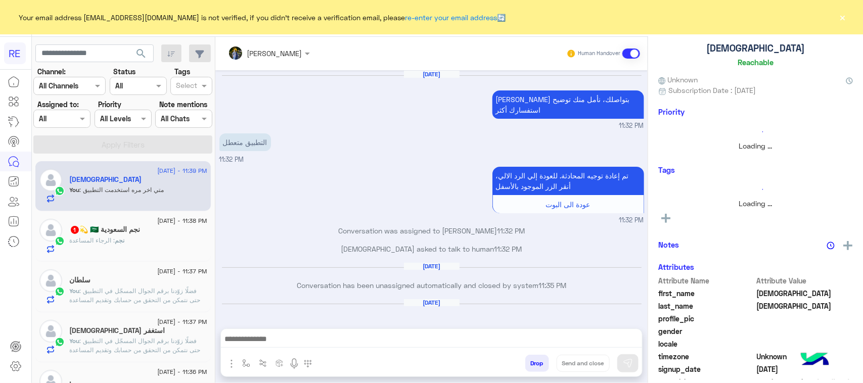
scroll to position [779, 0]
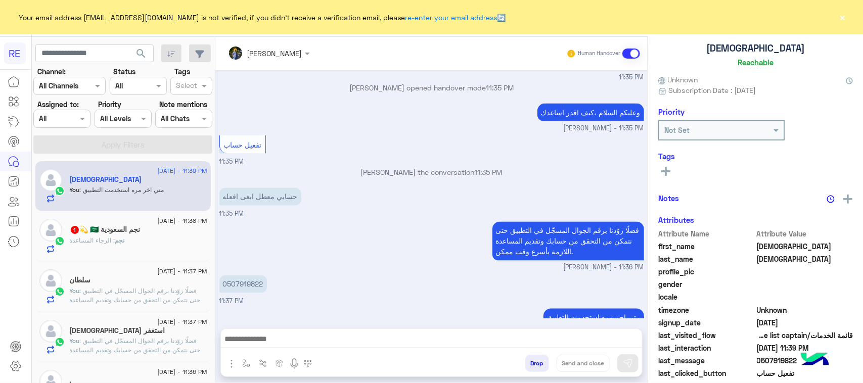
click at [164, 241] on div "نجم : الرجاء المساعدة" at bounding box center [138, 245] width 137 height 18
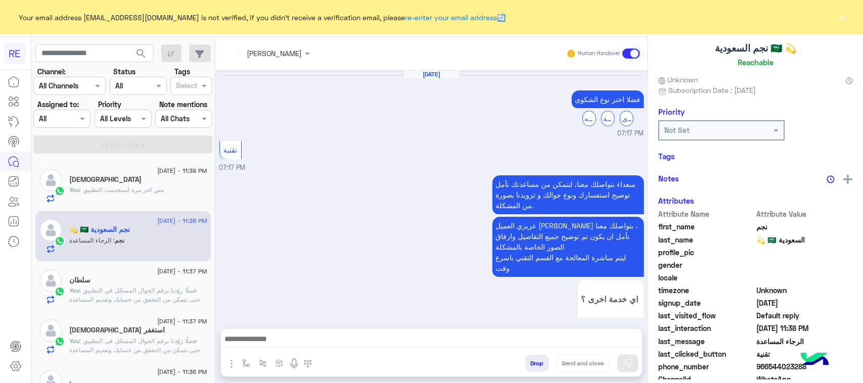
scroll to position [738, 0]
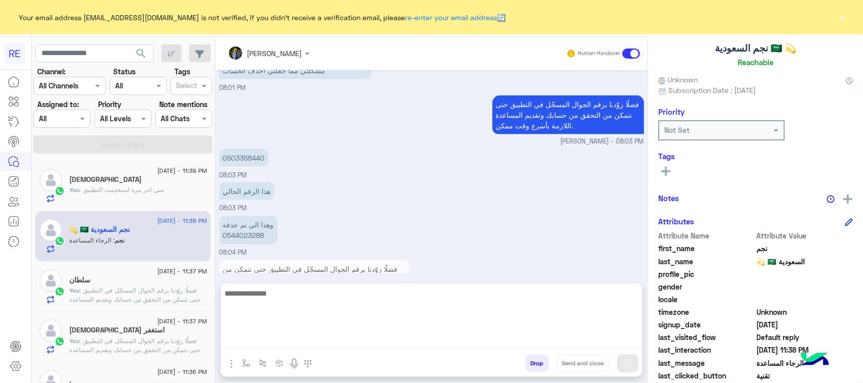
click at [315, 333] on textarea at bounding box center [431, 317] width 421 height 61
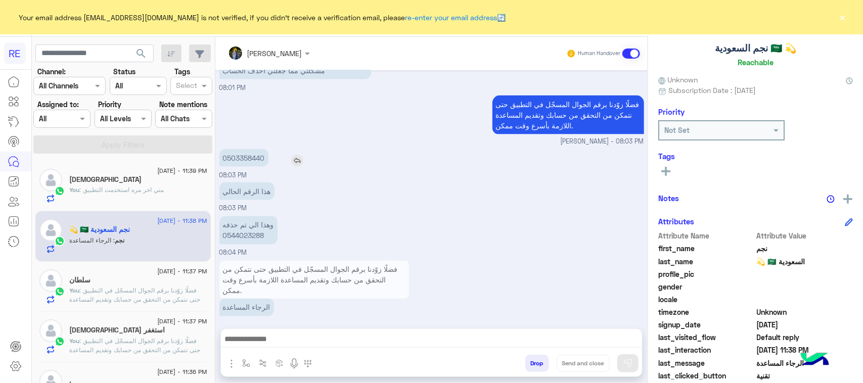
drag, startPoint x: 226, startPoint y: 120, endPoint x: 274, endPoint y: 149, distance: 56.3
click at [274, 149] on div "0503358440" at bounding box center [272, 158] width 107 height 18
copy p "503358440"
drag, startPoint x: 226, startPoint y: 221, endPoint x: 266, endPoint y: 224, distance: 40.6
click at [266, 224] on p "وهذا الي تم حذفه 0544023288" at bounding box center [248, 230] width 58 height 28
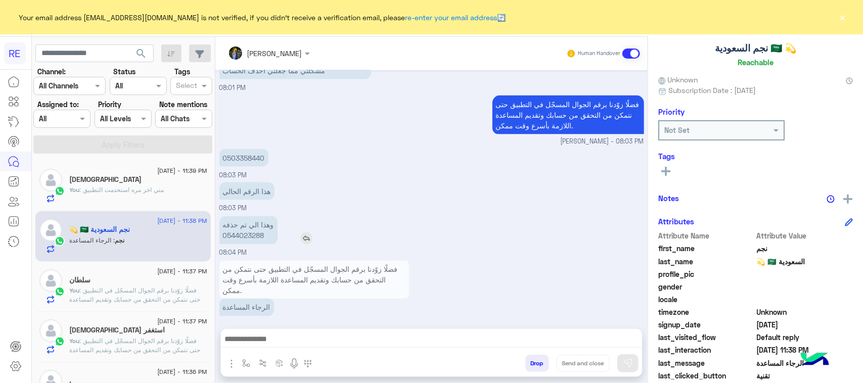
copy p "544023288"
click at [337, 348] on div at bounding box center [431, 341] width 421 height 25
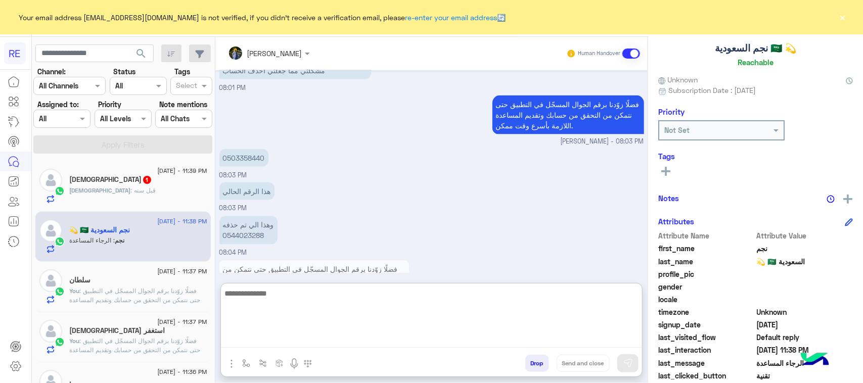
scroll to position [766, 0]
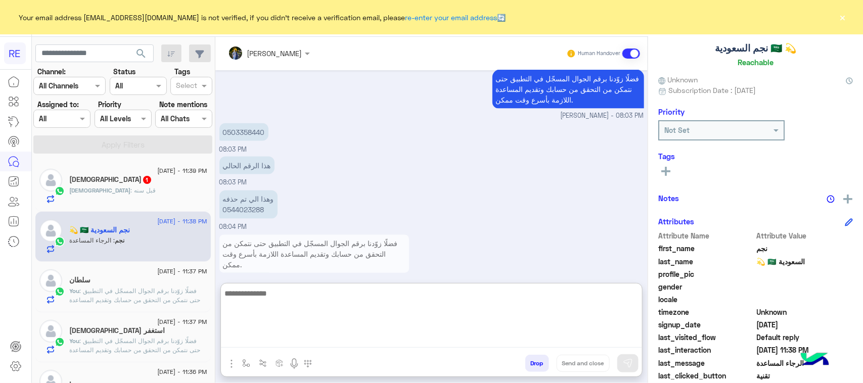
click at [334, 340] on textarea at bounding box center [431, 317] width 421 height 61
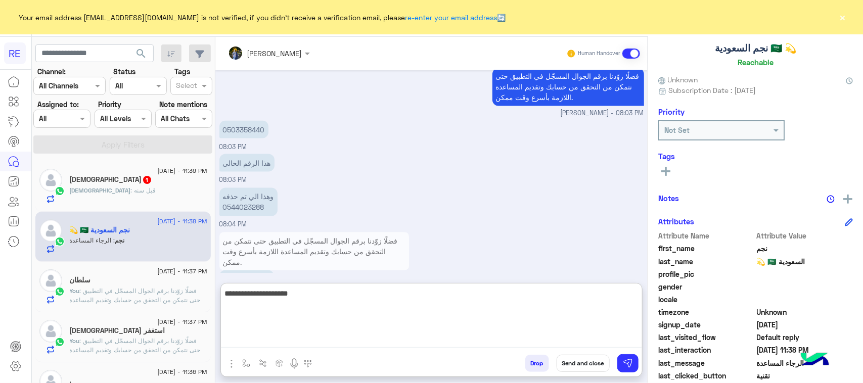
paste textarea "**********"
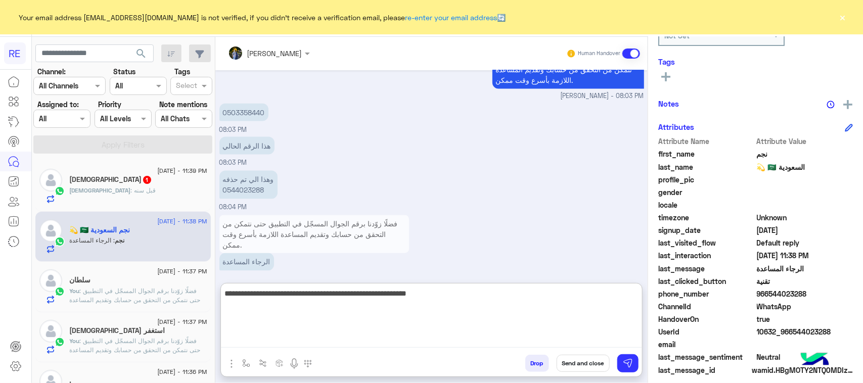
scroll to position [160, 0]
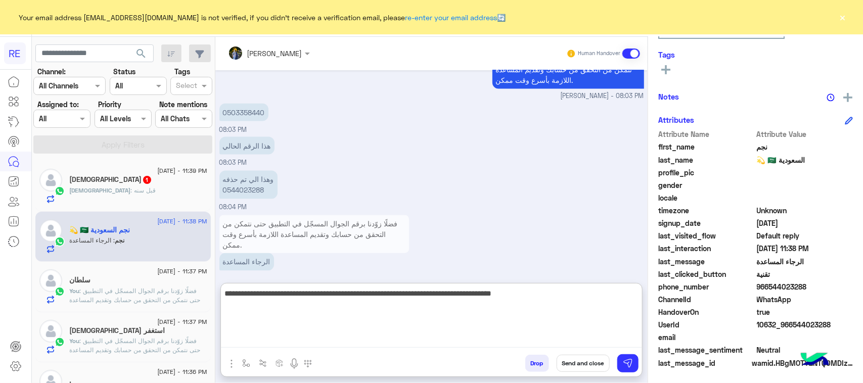
type textarea "**********"
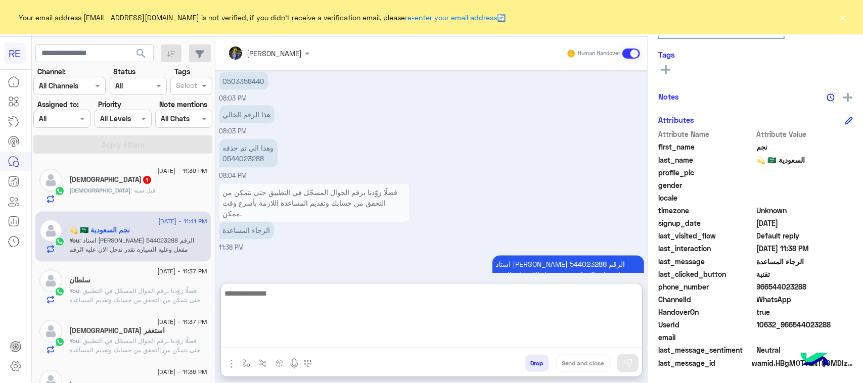
scroll to position [826, 0]
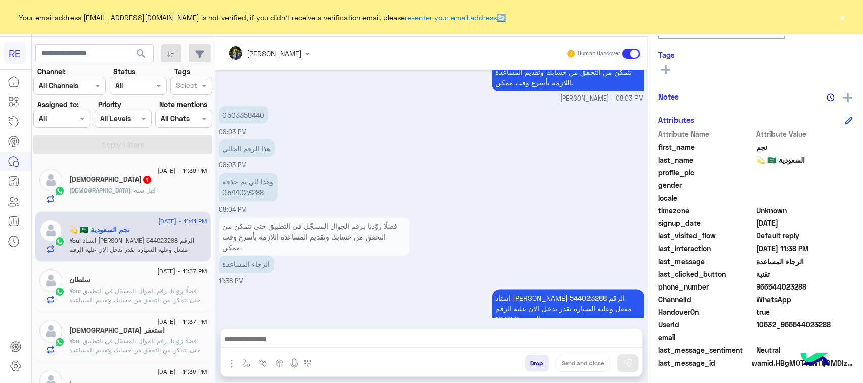
drag, startPoint x: 605, startPoint y: 239, endPoint x: 590, endPoint y: 269, distance: 33.7
click at [605, 239] on div "فضلًا زوّدنا برقم الجوال المسجّل في التطبيق حتى نتمكن من التحقق من حسابك وتقديم…" at bounding box center [431, 251] width 425 height 72
click at [578, 294] on p "استاذ [PERSON_NAME] الرقم 544023288 مفعل وعليه السياره تقدر تدخل الان عليه الرق…" at bounding box center [568, 309] width 152 height 39
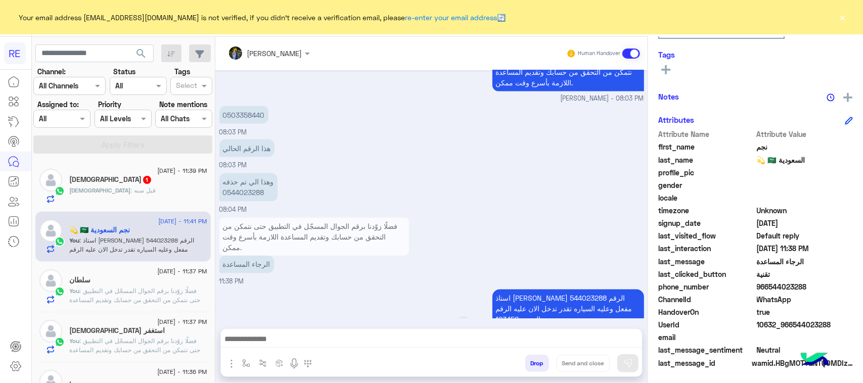
click at [578, 294] on p "استاذ [PERSON_NAME] الرقم 544023288 مفعل وعليه السياره تقدر تدخل الان عليه الرق…" at bounding box center [568, 309] width 152 height 39
click at [577, 294] on p "استاذ [PERSON_NAME] الرقم 544023288 مفعل وعليه السياره تقدر تدخل الان عليه الرق…" at bounding box center [568, 309] width 152 height 39
click at [607, 303] on p "استاذ [PERSON_NAME] الرقم 544023288 مفعل وعليه السياره تقدر تدخل الان عليه الرق…" at bounding box center [568, 309] width 152 height 39
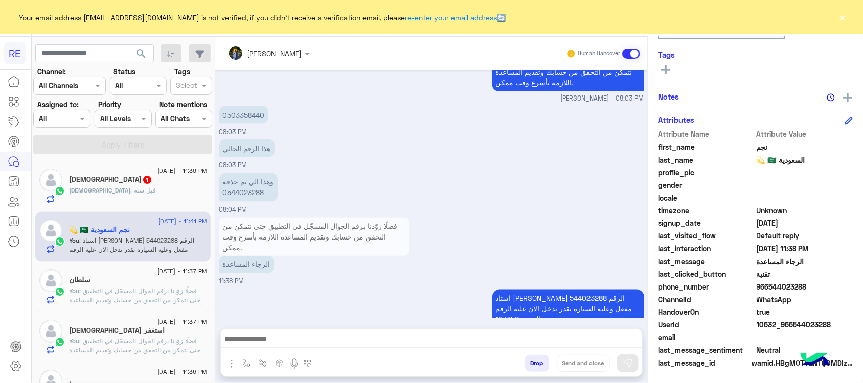
click at [518, 200] on div "وهذا الي تم حذفه 0544023288 08:04 PM" at bounding box center [431, 193] width 425 height 44
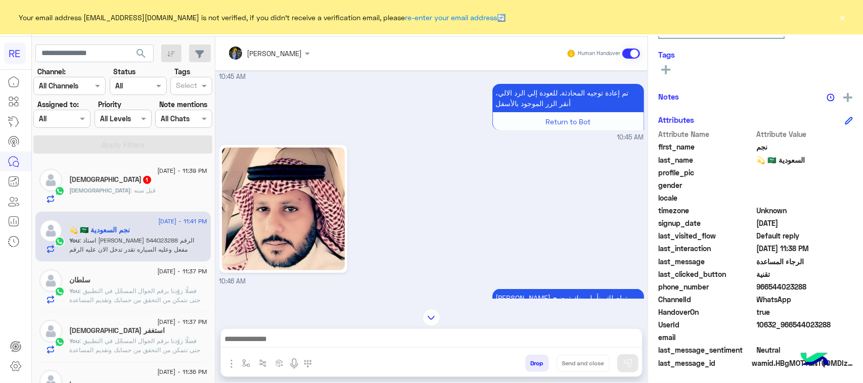
scroll to position [1980, 0]
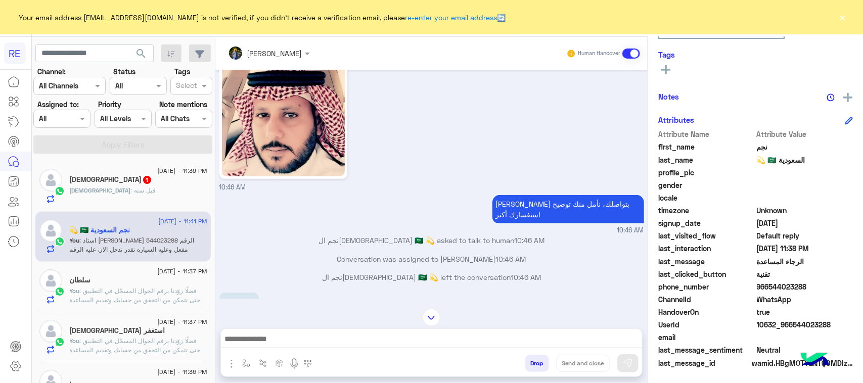
click at [125, 188] on div "[DEMOGRAPHIC_DATA] : قبل سنه" at bounding box center [138, 195] width 137 height 18
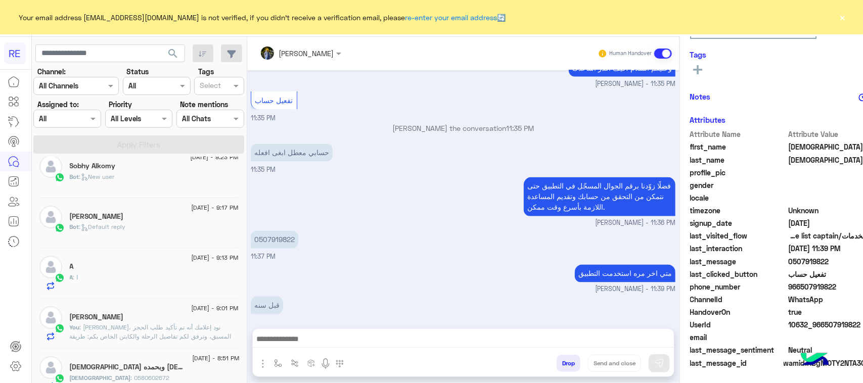
scroll to position [5, 0]
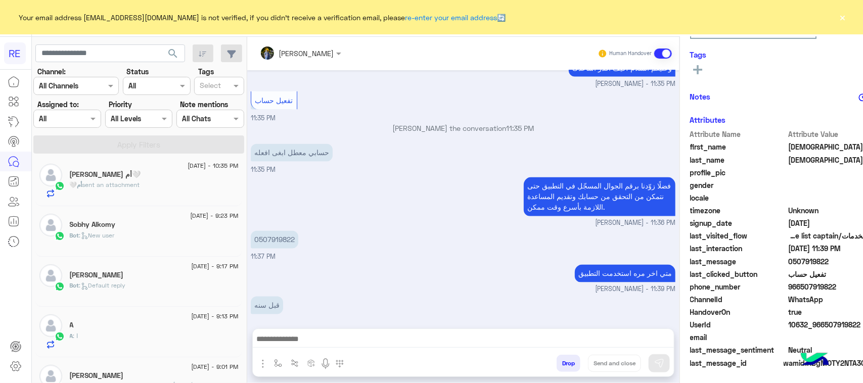
click at [129, 170] on div "[DATE] - 10:35 PM" at bounding box center [154, 167] width 169 height 7
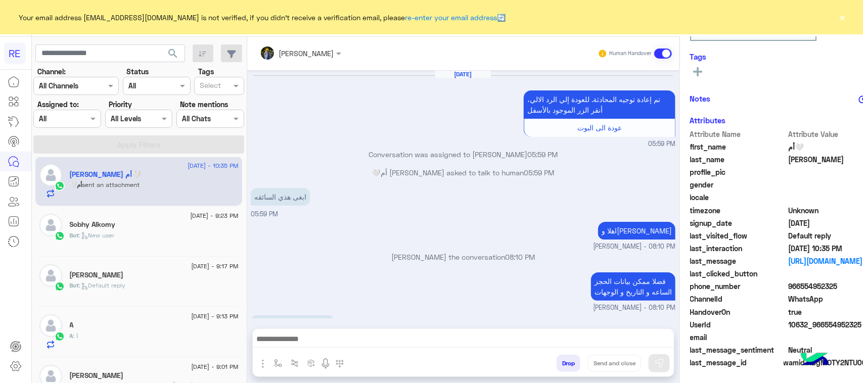
scroll to position [469, 0]
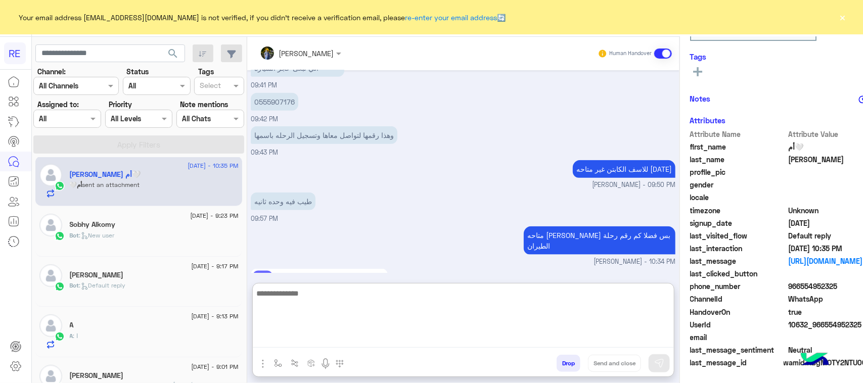
click at [292, 344] on textarea at bounding box center [463, 317] width 421 height 61
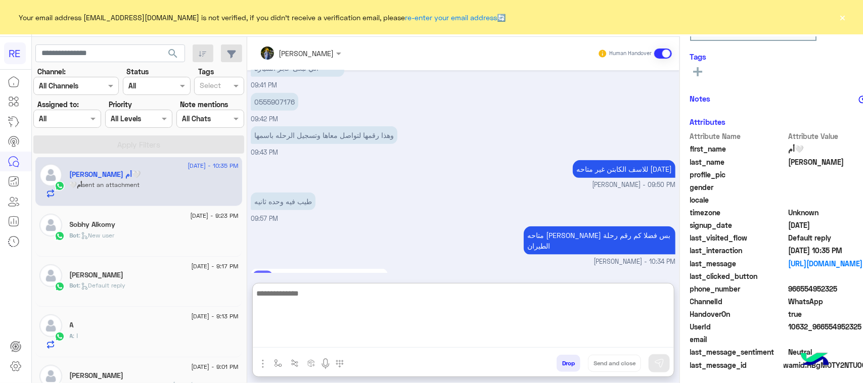
scroll to position [160, 0]
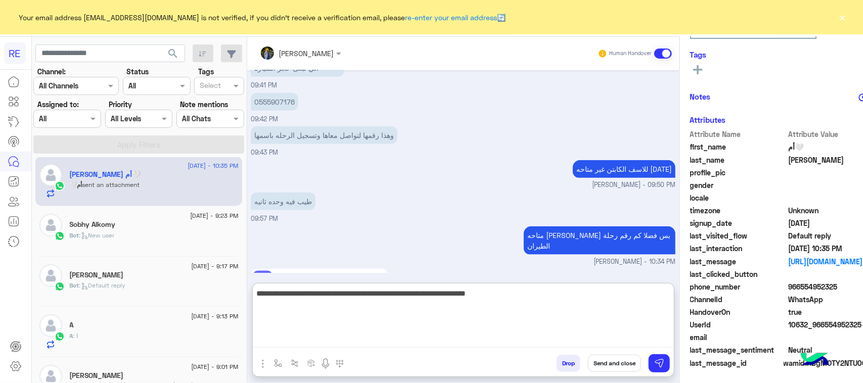
click at [550, 294] on textarea "**********" at bounding box center [463, 317] width 421 height 61
click at [577, 294] on textarea "**********" at bounding box center [463, 317] width 421 height 61
click at [558, 295] on textarea "**********" at bounding box center [463, 317] width 421 height 61
type textarea "**********"
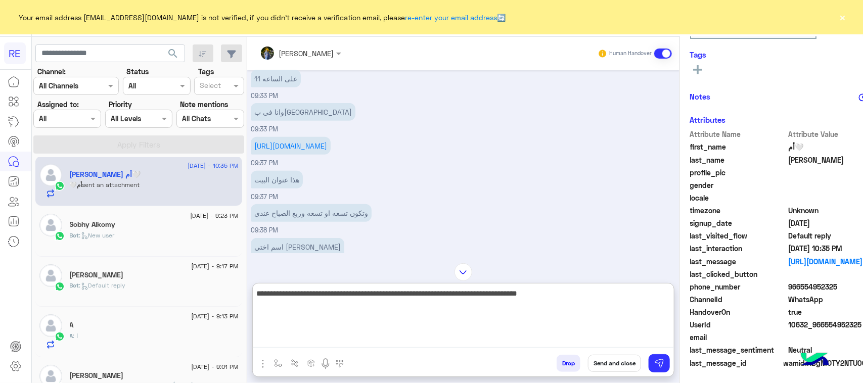
scroll to position [343, 0]
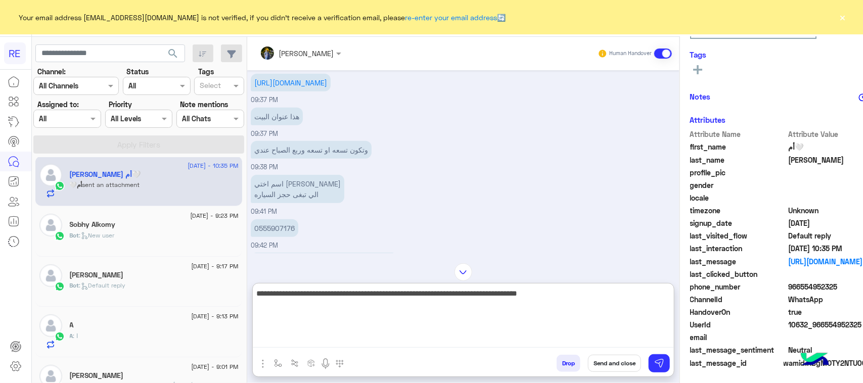
click at [311, 297] on textarea "**********" at bounding box center [463, 317] width 421 height 61
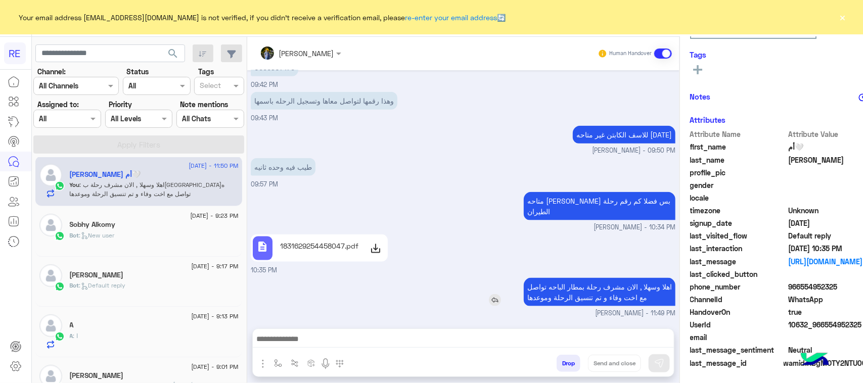
click at [542, 278] on p "اهلا وسهلا , الان مشرف رحلة بمطار الباحه تواصل مع اخت وفاء و تم تنسيق الرحلة وم…" at bounding box center [600, 292] width 152 height 28
click at [542, 249] on div "description 1831629254458047.pdf 10:35 PM" at bounding box center [463, 253] width 425 height 43
click at [542, 292] on p "اهلا وسهلا , الان مشرف رحلة بمطار الباحه تواصل مع اخت وفاء و تم تنسيق الرحلة وم…" at bounding box center [600, 292] width 152 height 28
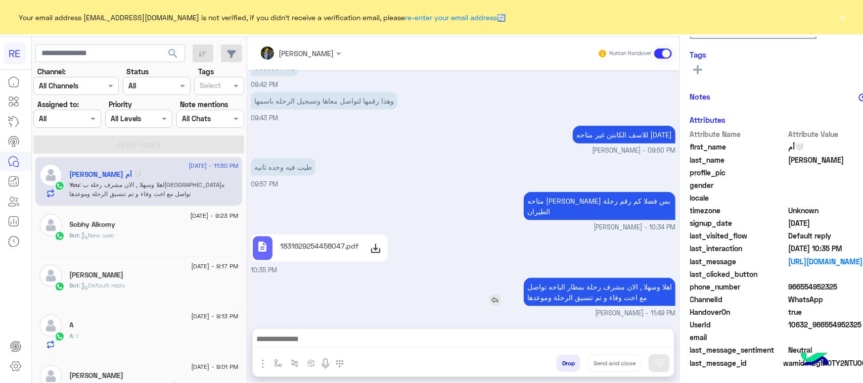
click at [542, 292] on p "اهلا وسهلا , الان مشرف رحلة بمطار الباحه تواصل مع اخت وفاء و تم تنسيق الرحلة وم…" at bounding box center [600, 292] width 152 height 28
click at [470, 256] on div "description 1831629254458047.pdf 10:35 PM" at bounding box center [463, 253] width 425 height 43
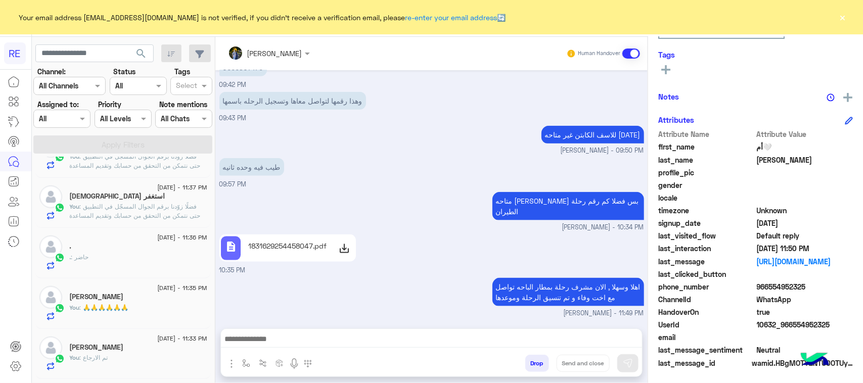
scroll to position [0, 0]
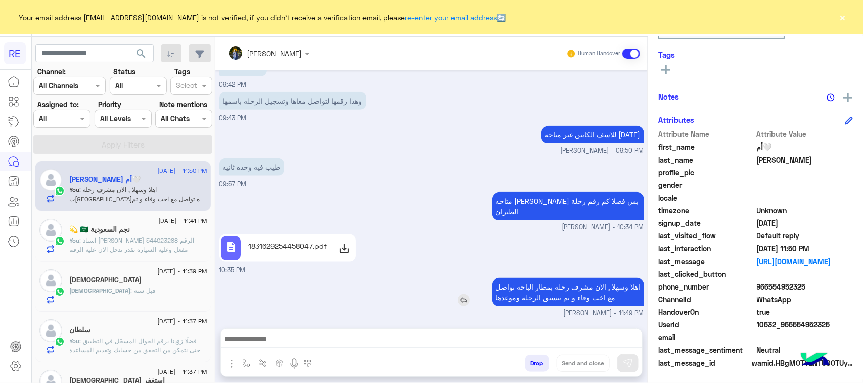
click at [598, 301] on p "اهلا وسهلا , الان مشرف رحلة بمطار الباحه تواصل مع اخت وفاء و تم تنسيق الرحلة وم…" at bounding box center [568, 292] width 152 height 28
click at [474, 239] on div "description 1831629254458047.pdf 10:35 PM" at bounding box center [431, 253] width 425 height 43
